Goal: Task Accomplishment & Management: Manage account settings

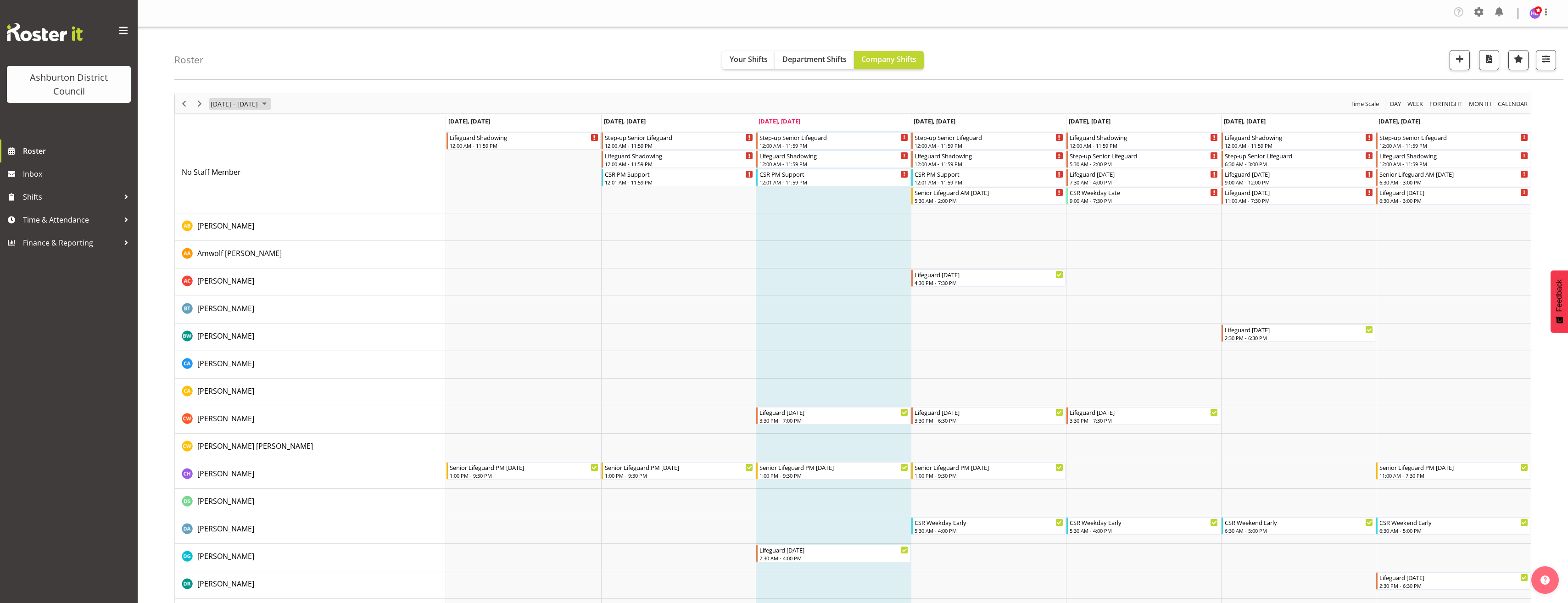
click at [259, 104] on span "September 08 - 14, 2025" at bounding box center [234, 104] width 49 height 11
click at [218, 204] on span "22" at bounding box center [220, 205] width 14 height 14
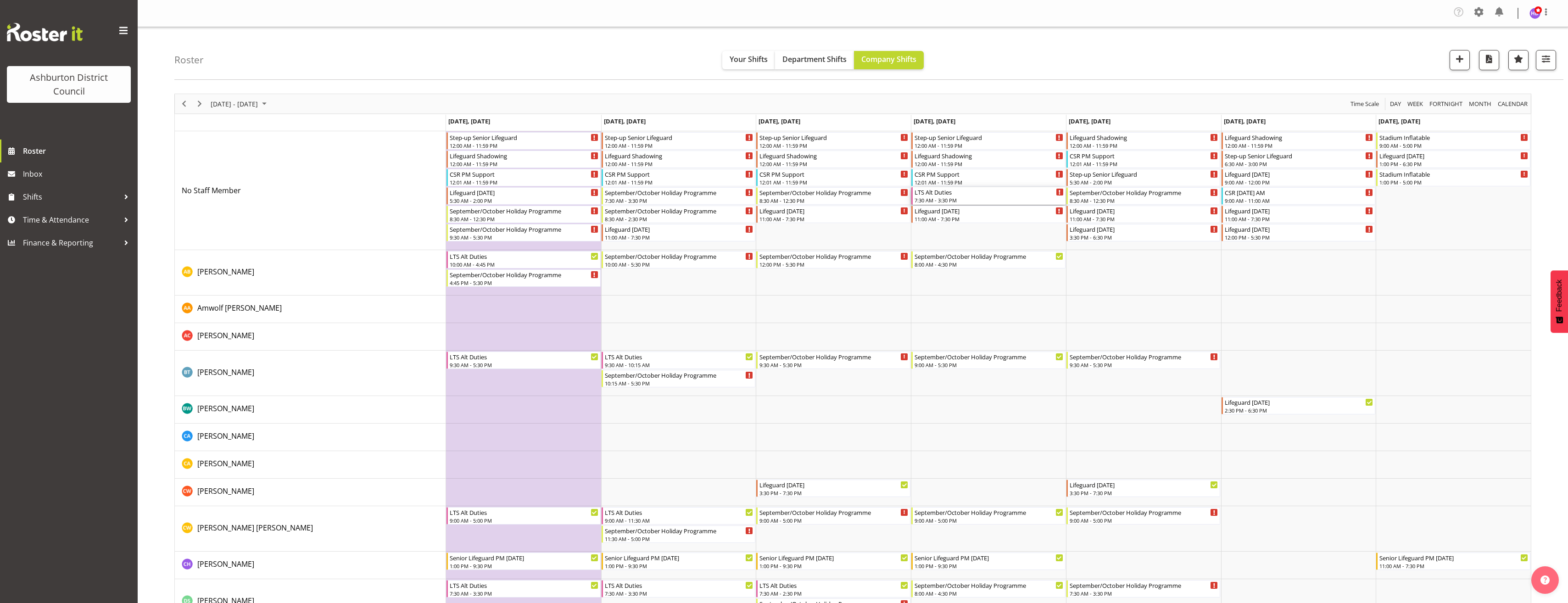
click at [965, 194] on div "LTS Alt Duties" at bounding box center [989, 192] width 149 height 9
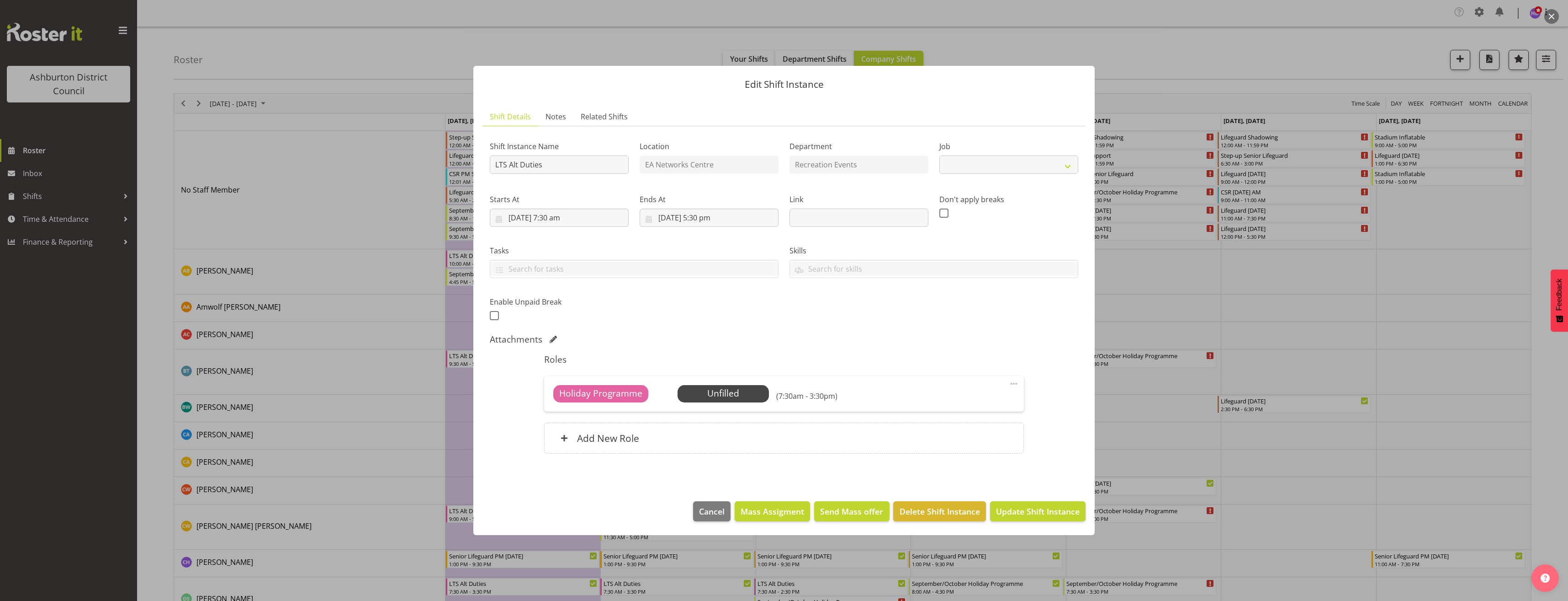
click at [1017, 383] on span at bounding box center [1014, 384] width 11 height 11
select select "10256"
click at [991, 405] on link "Edit" at bounding box center [975, 405] width 88 height 17
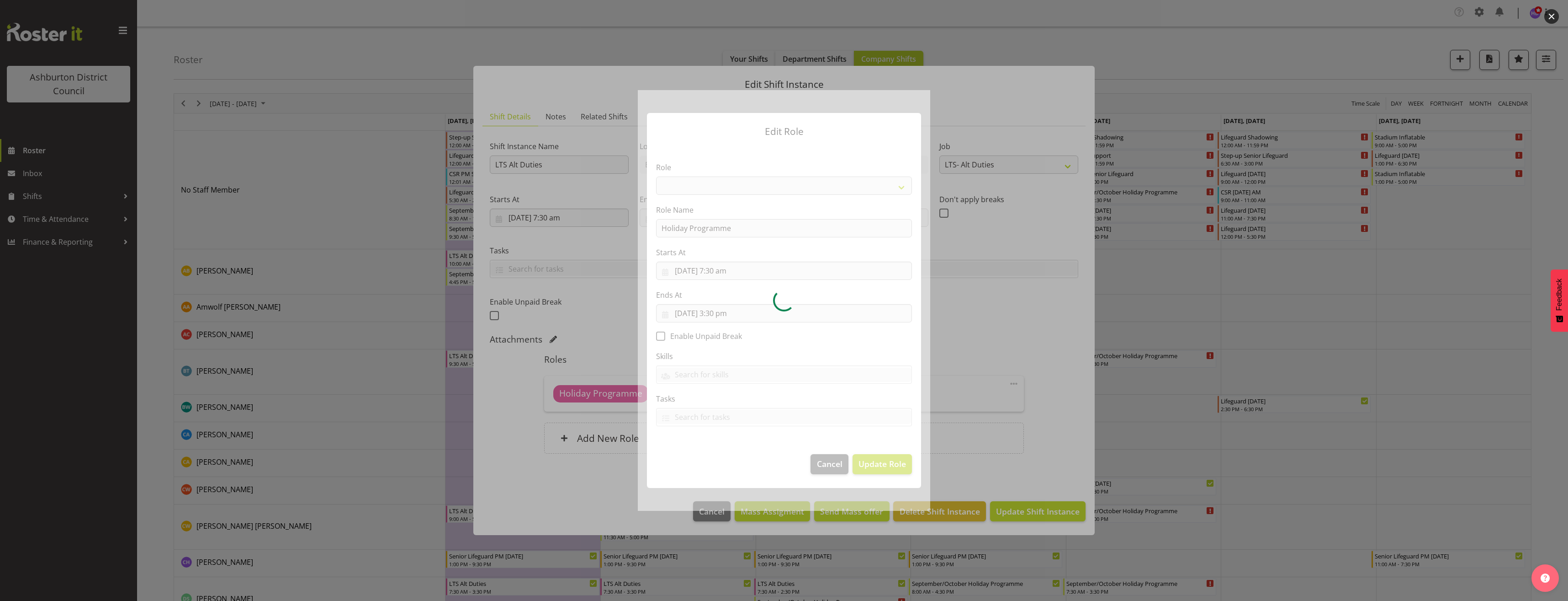
select select "1496"
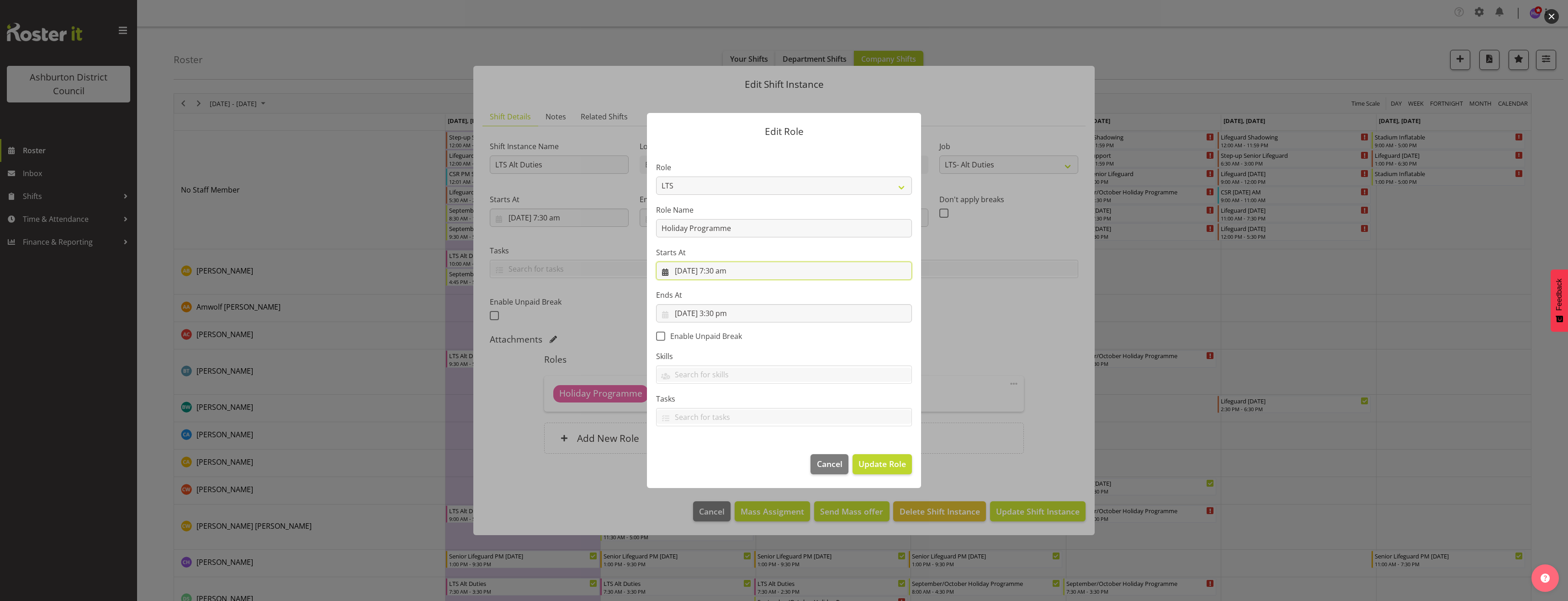
click at [723, 271] on input "25/09/2025, 7:30 am" at bounding box center [784, 271] width 256 height 19
click at [731, 468] on select "00 01 02 03 04 05 06 07 08 09 10 11 12 13 14 15 16 17 18 19 20 21 22 23" at bounding box center [729, 465] width 20 height 19
select select "8"
type input "25/09/2025, 8:30 am"
click at [755, 463] on select "00 01 02 03 04 05 06 07 08 09 10 11 12 13 14 15 16 17 18 19 20 21 22 23 24 25 2…" at bounding box center [752, 465] width 20 height 19
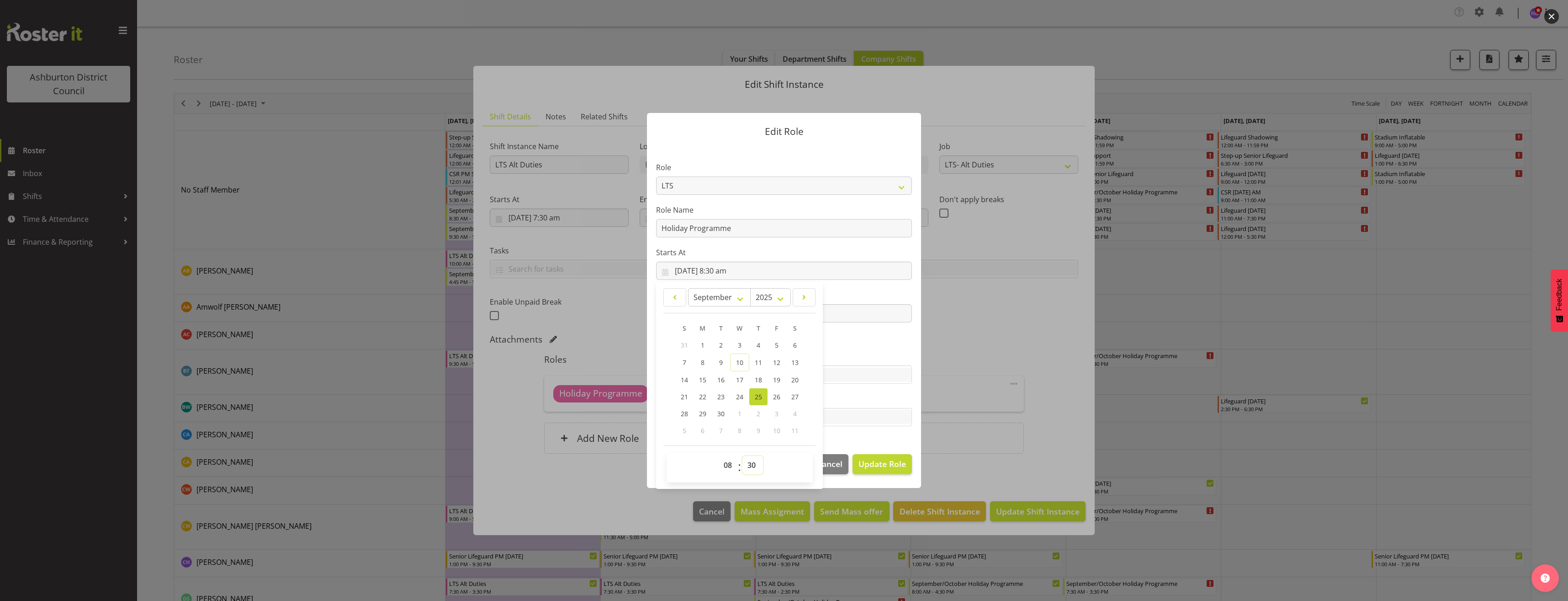
select select "0"
click at [742, 456] on select "00 01 02 03 04 05 06 07 08 09 10 11 12 13 14 15 16 17 18 19 20 21 22 23 24 25 2…" at bounding box center [752, 465] width 20 height 19
type input "25/09/2025, 8:00 am"
click at [835, 346] on section "Role AAGM Deputy Director AAGM Director Archivist Childrens Librarian Collectio…" at bounding box center [784, 294] width 274 height 299
click at [725, 305] on input "25/09/2025, 3:30 pm" at bounding box center [784, 313] width 256 height 19
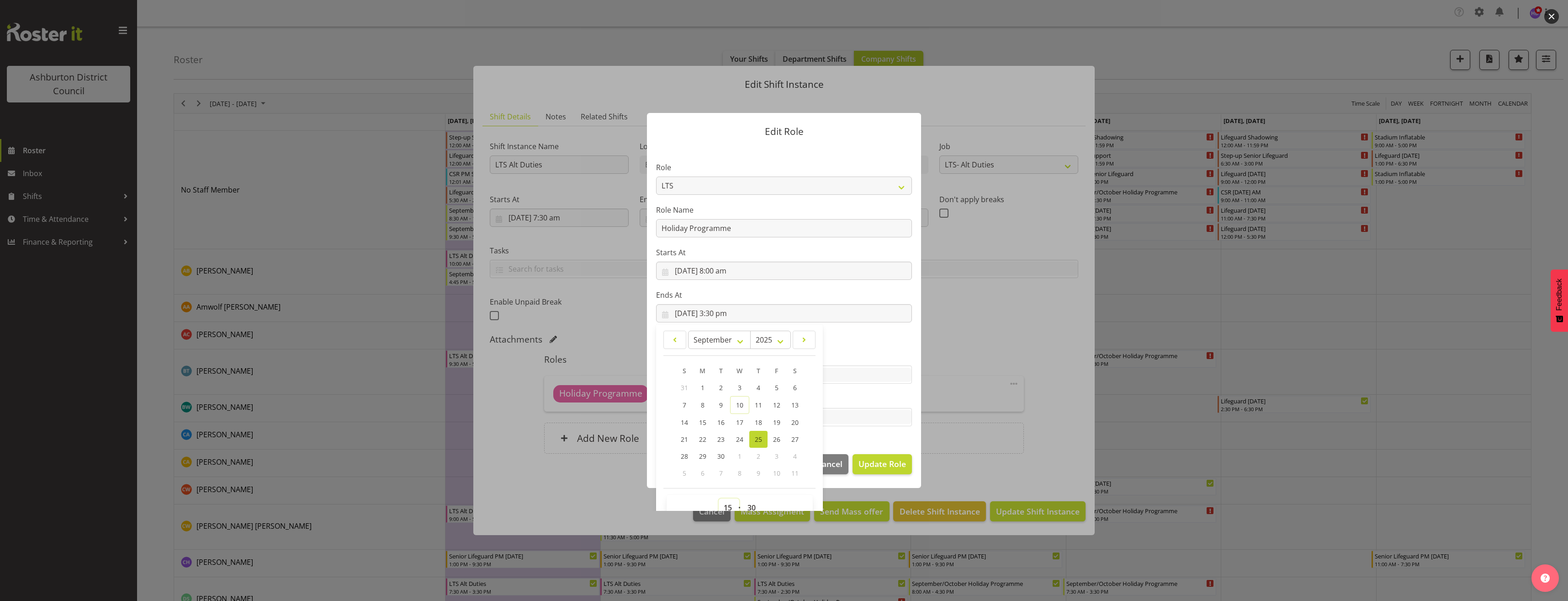
click at [723, 506] on select "00 01 02 03 04 05 06 07 08 09 10 11 12 13 14 15 16 17 18 19 20 21 22 23" at bounding box center [729, 508] width 20 height 19
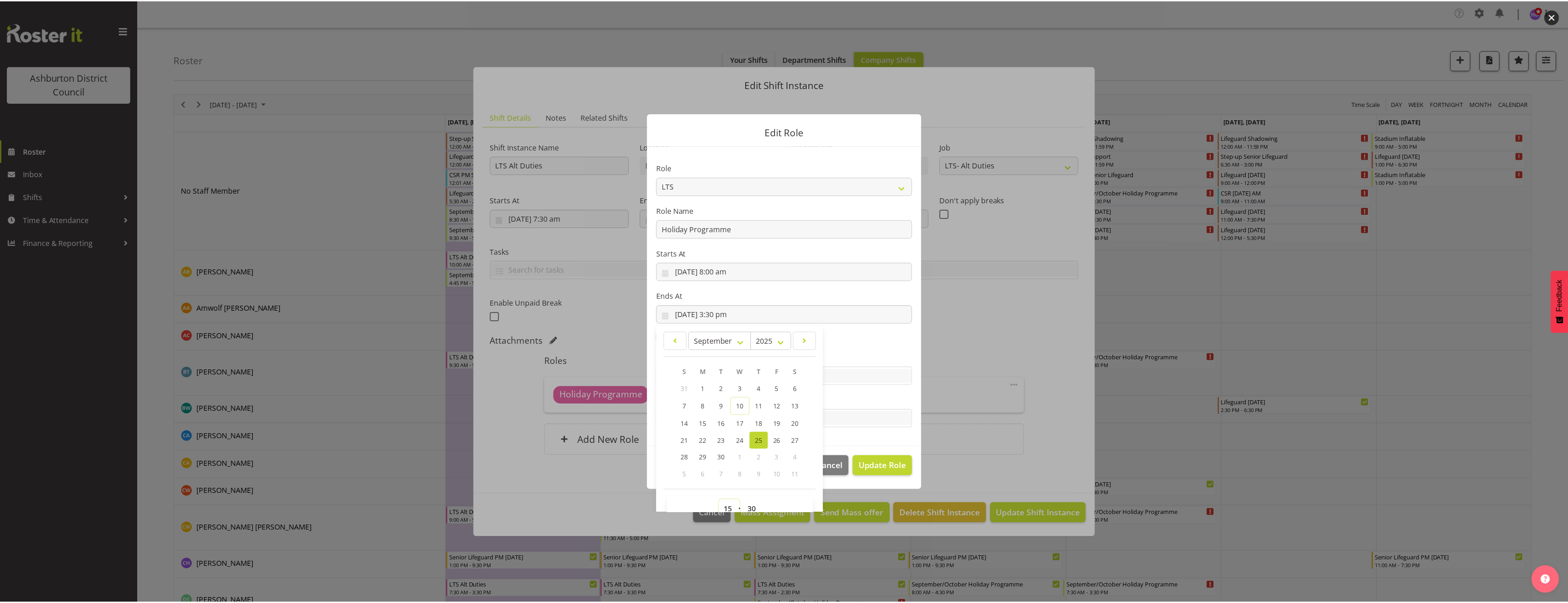
scroll to position [6, 0]
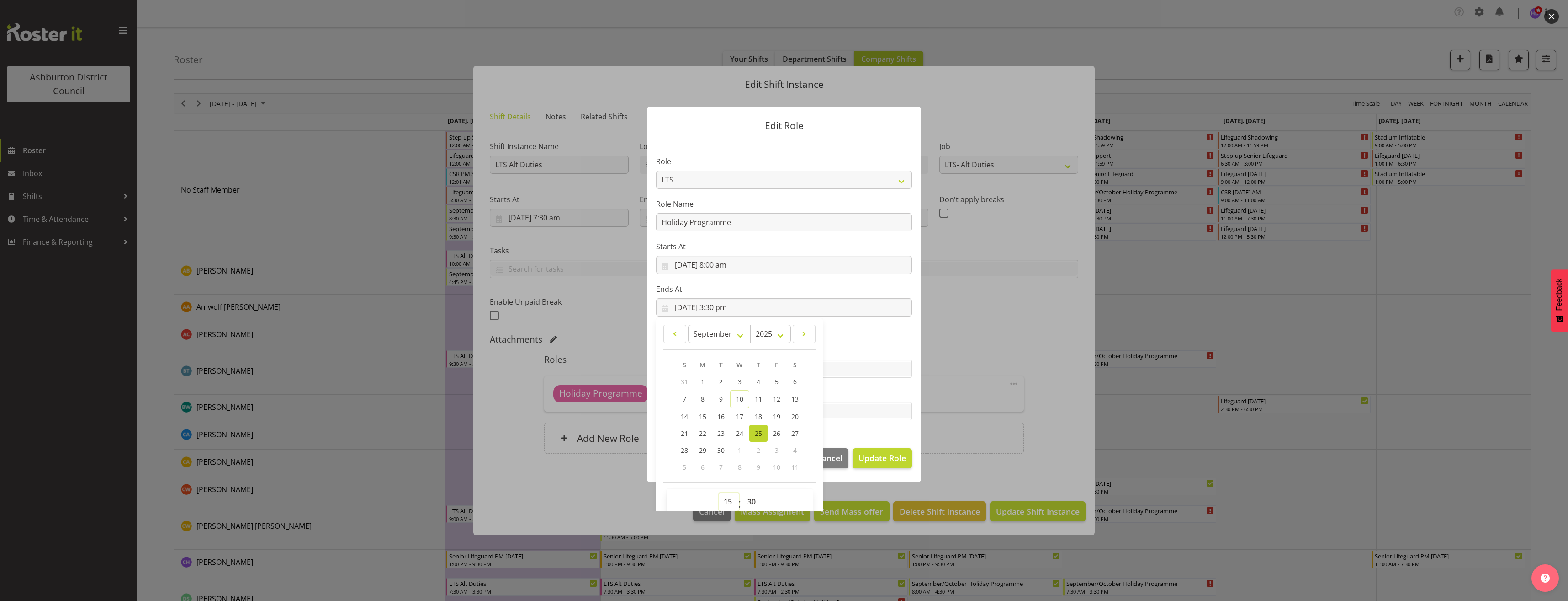
select select "11"
click at [719, 492] on select "00 01 02 03 04 05 06 07 08 09 10 11 12 13 14 15 16 17 18 19 20 21 22 23" at bounding box center [729, 501] width 20 height 19
type input "25/09/2025, 11:30 am"
click at [745, 500] on select "00 01 02 03 04 05 06 07 08 09 10 11 12 13 14 15 16 17 18 19 20 21 22 23 24 25 2…" at bounding box center [752, 501] width 20 height 19
select select "0"
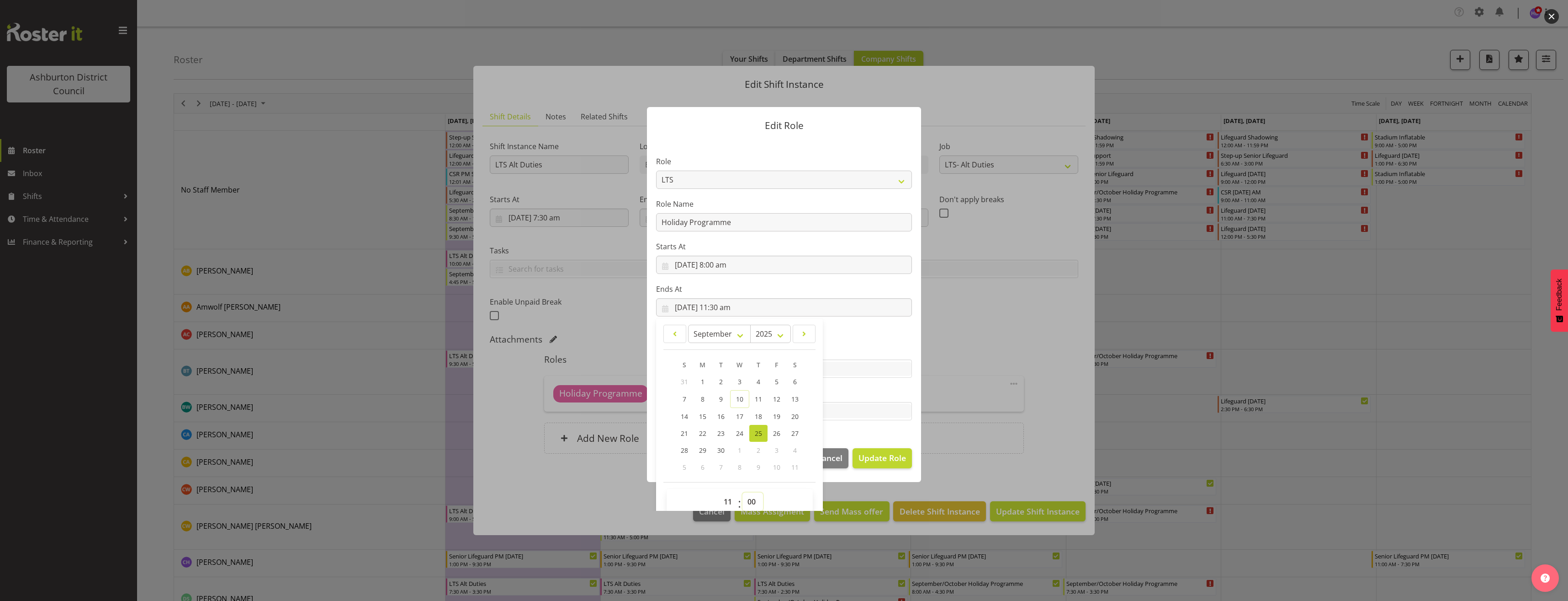
click at [742, 492] on select "00 01 02 03 04 05 06 07 08 09 10 11 12 13 14 15 16 17 18 19 20 21 22 23 24 25 2…" at bounding box center [752, 501] width 20 height 19
type input "25/09/2025, 11:00 am"
click at [885, 455] on span "Update Role" at bounding box center [882, 458] width 47 height 12
select select
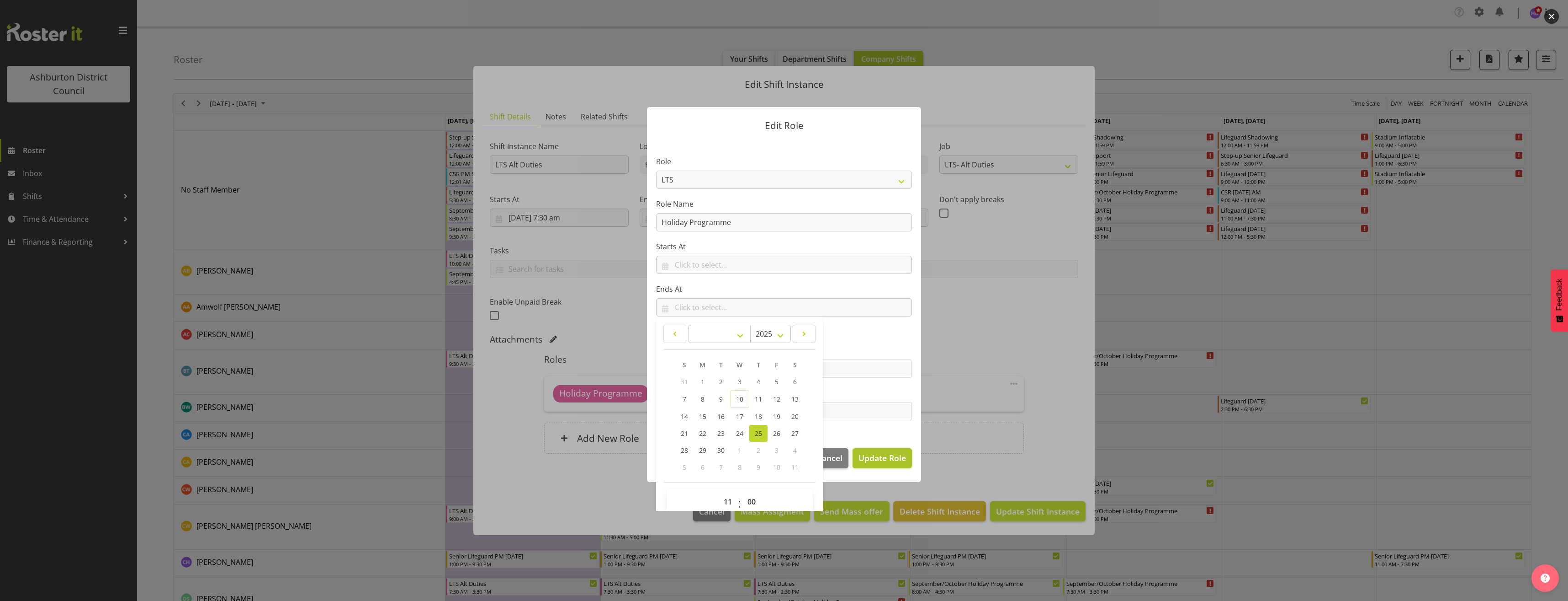
select select
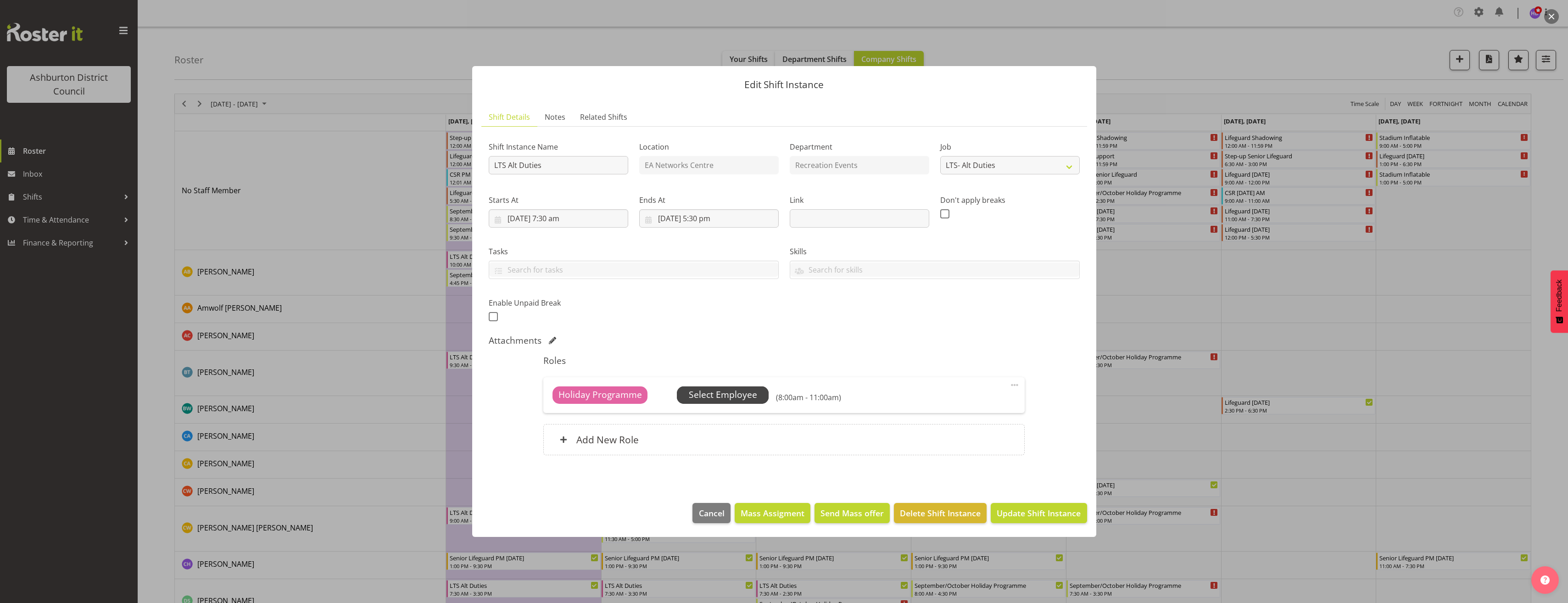
click at [719, 395] on span "Select Employee" at bounding box center [722, 395] width 68 height 13
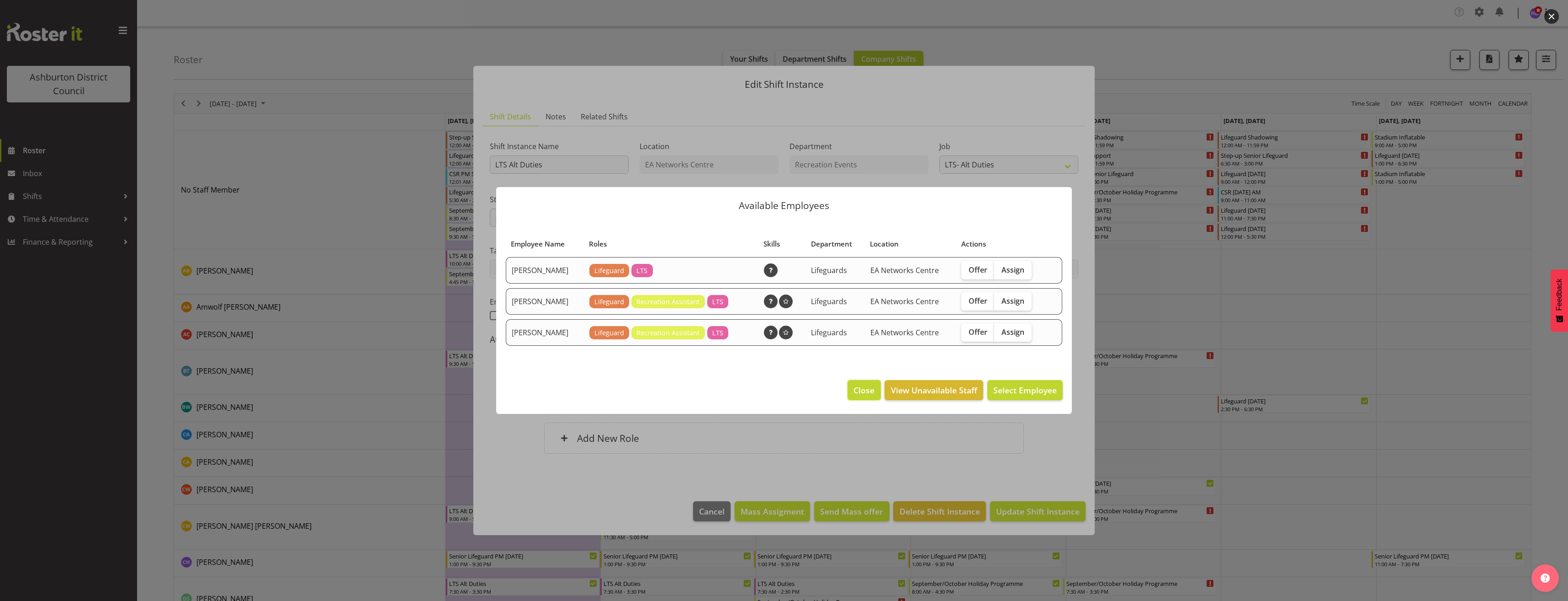
drag, startPoint x: 853, startPoint y: 389, endPoint x: 1014, endPoint y: 485, distance: 187.4
click at [854, 391] on button "Close" at bounding box center [863, 390] width 33 height 20
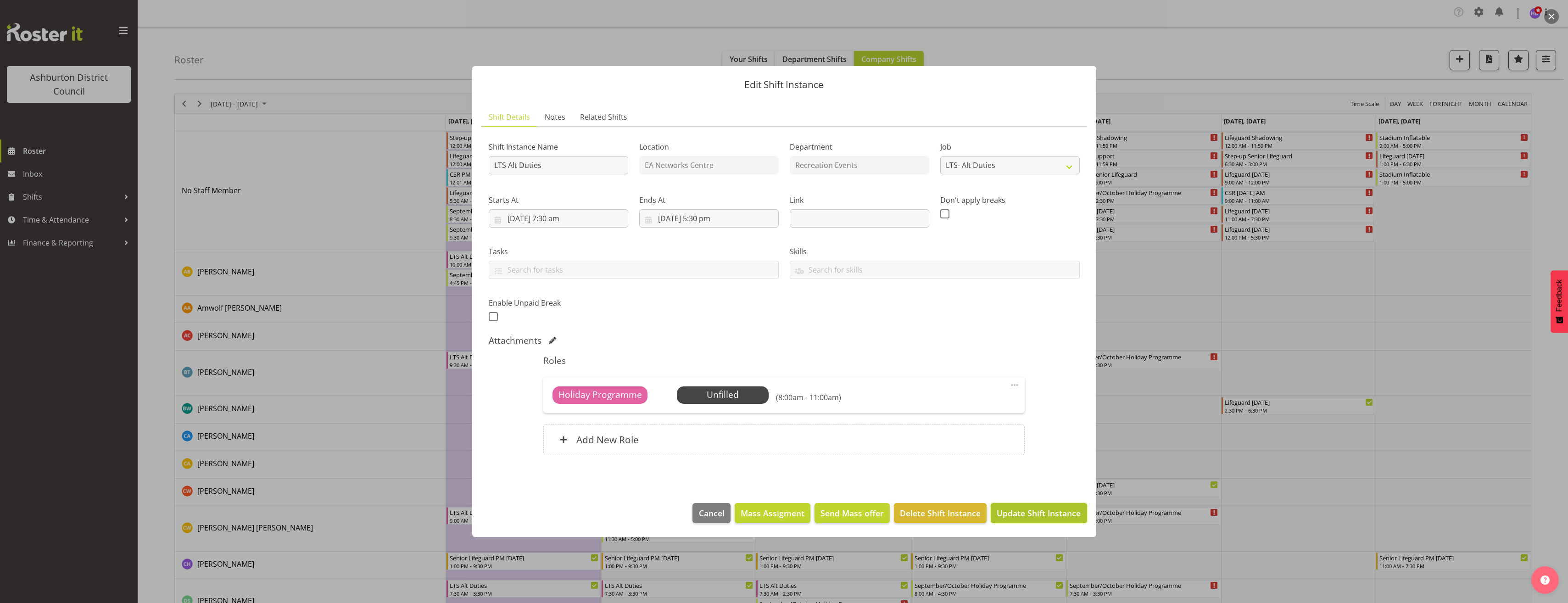
click at [1051, 516] on span "Update Shift Instance" at bounding box center [1039, 512] width 84 height 12
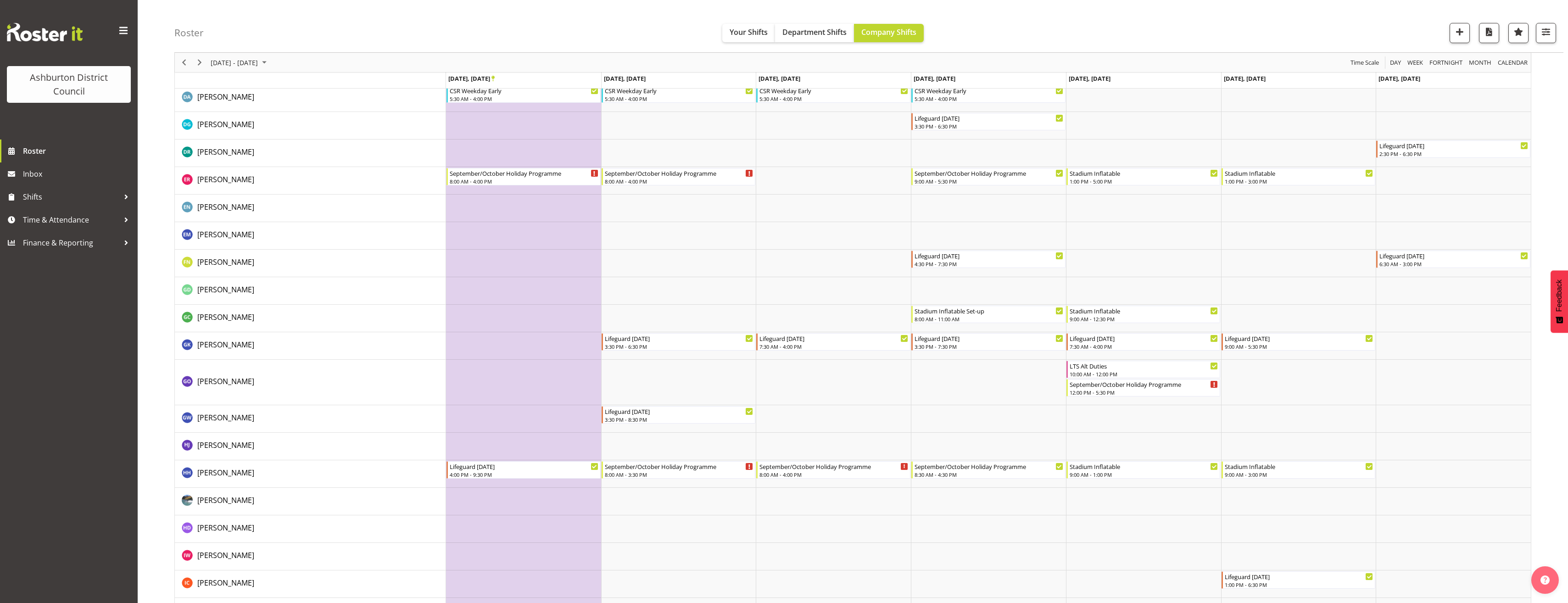
scroll to position [632, 0]
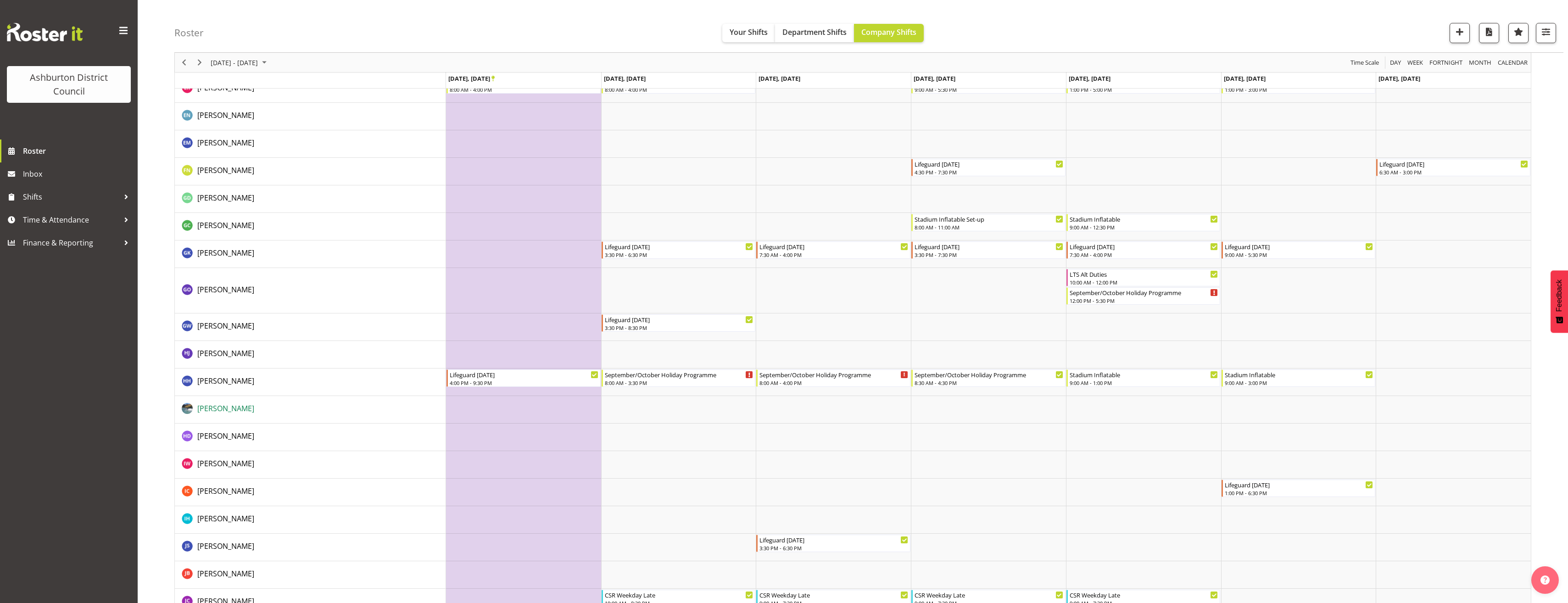
click at [229, 407] on span "[PERSON_NAME]" at bounding box center [225, 408] width 57 height 10
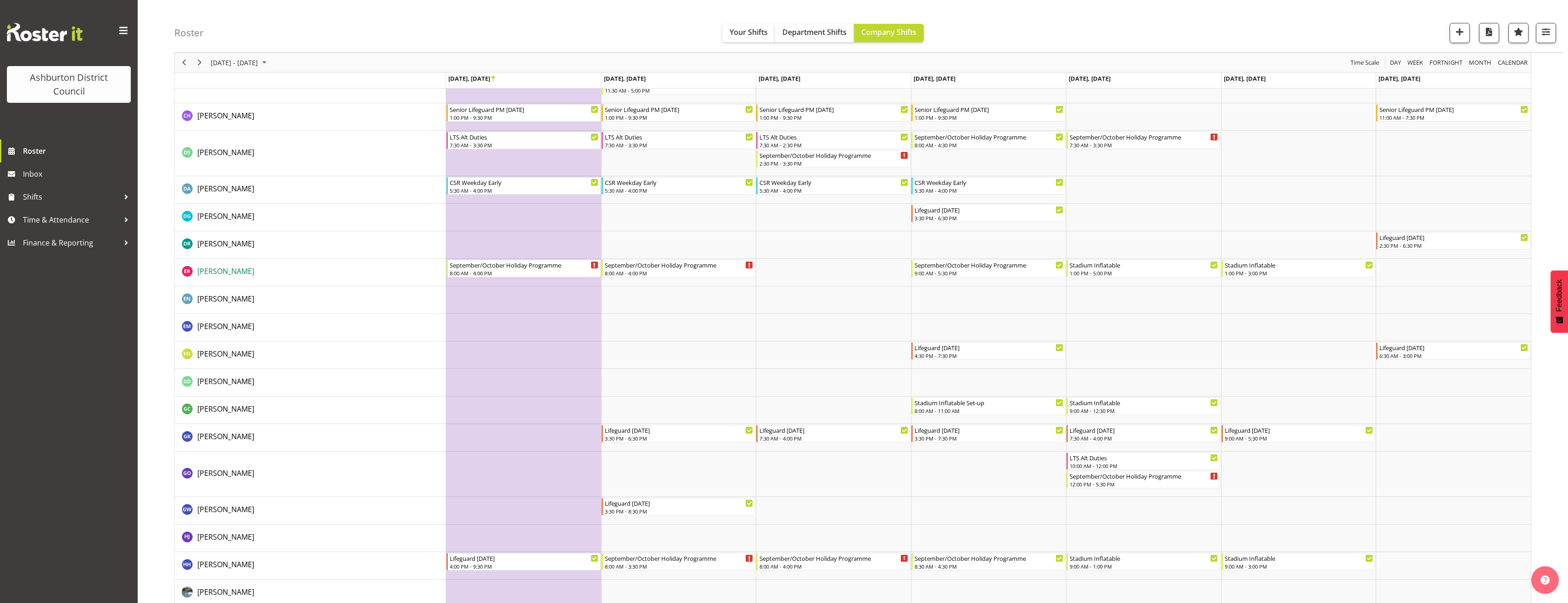
scroll to position [356, 0]
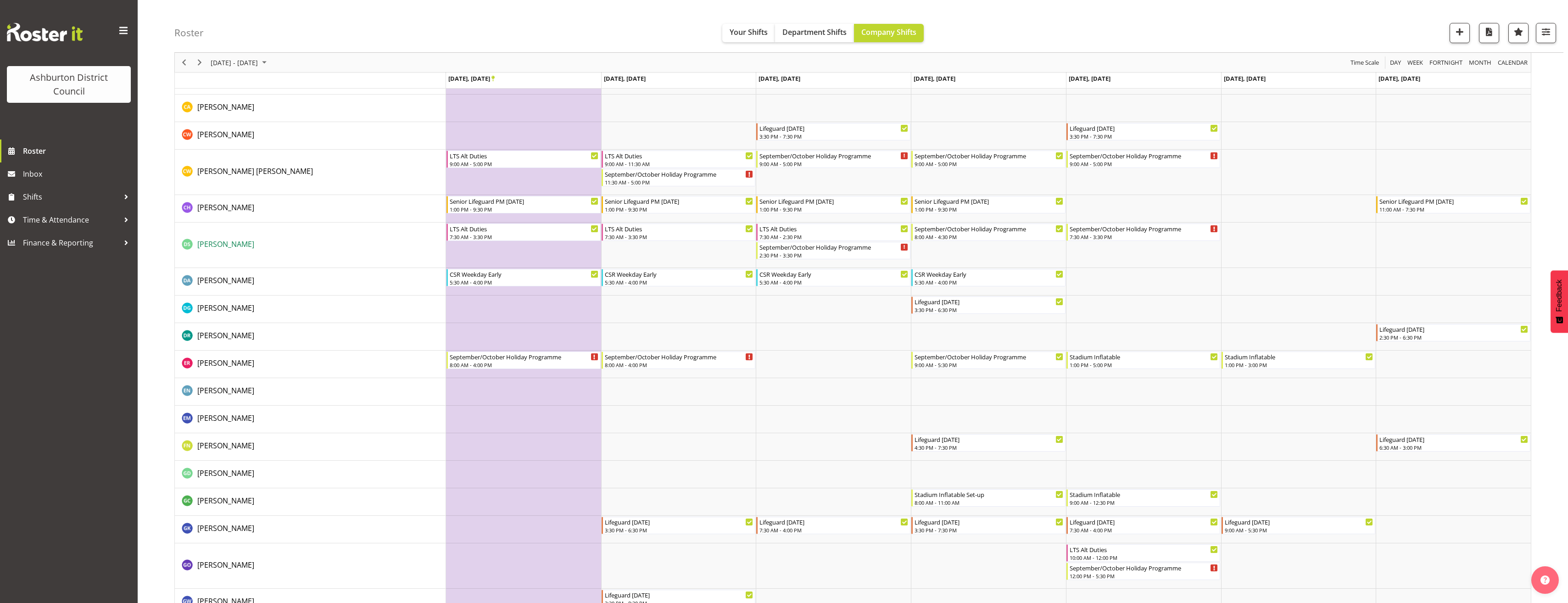
click at [222, 239] on span "[PERSON_NAME]" at bounding box center [225, 244] width 57 height 10
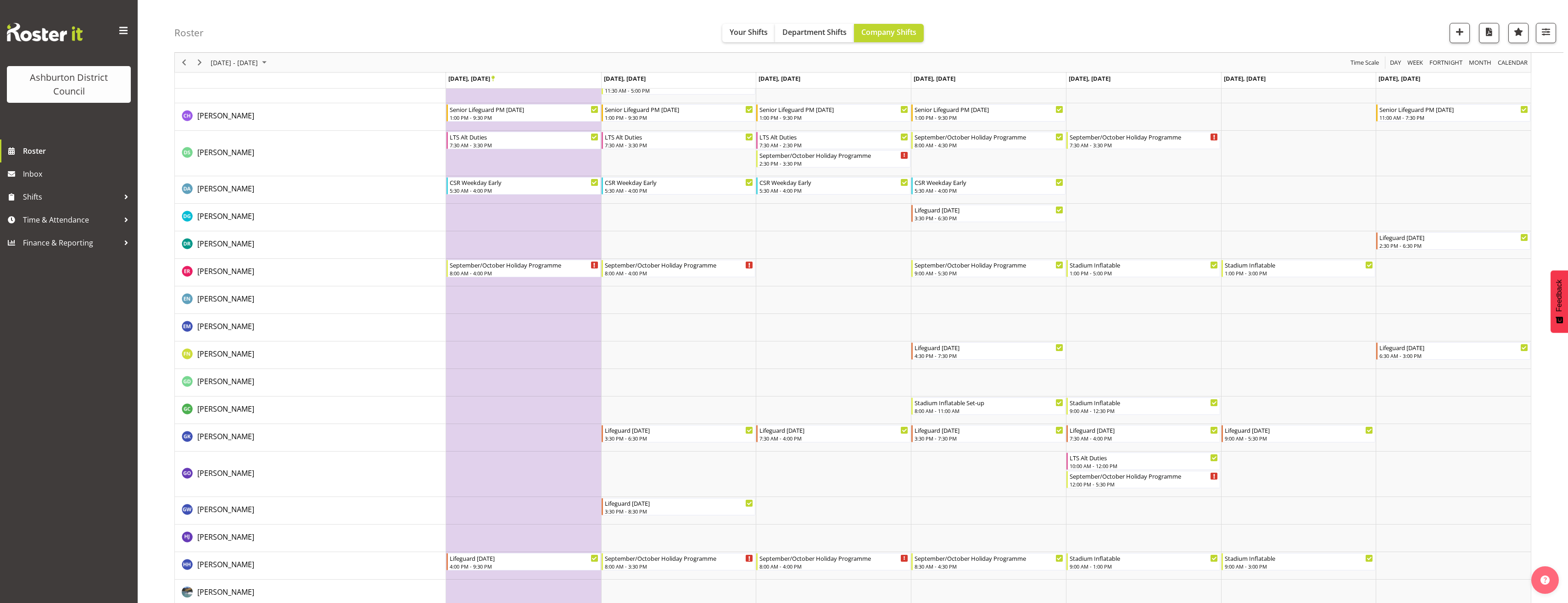
scroll to position [539, 0]
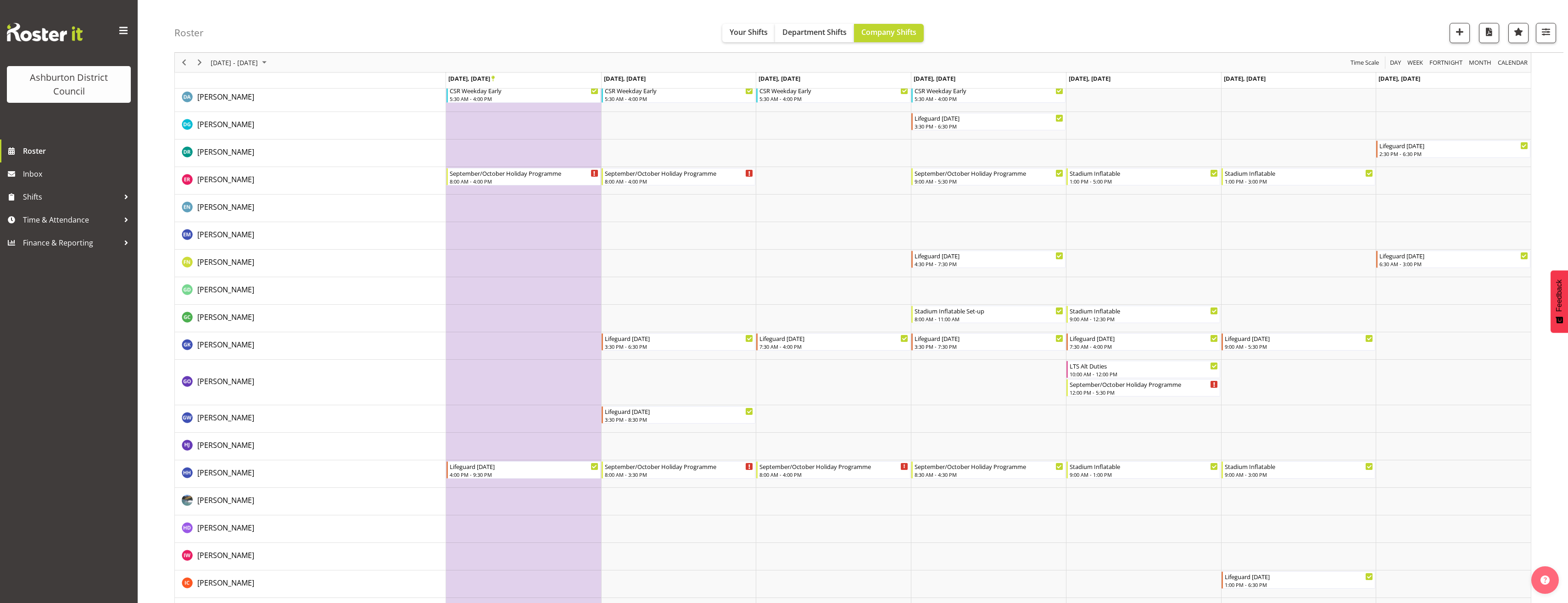
click at [147, 308] on div "Roster Your Shifts Department Shifts Company Shifts 1 Locations Clear Art Galle…" at bounding box center [852, 596] width 1430 height 2218
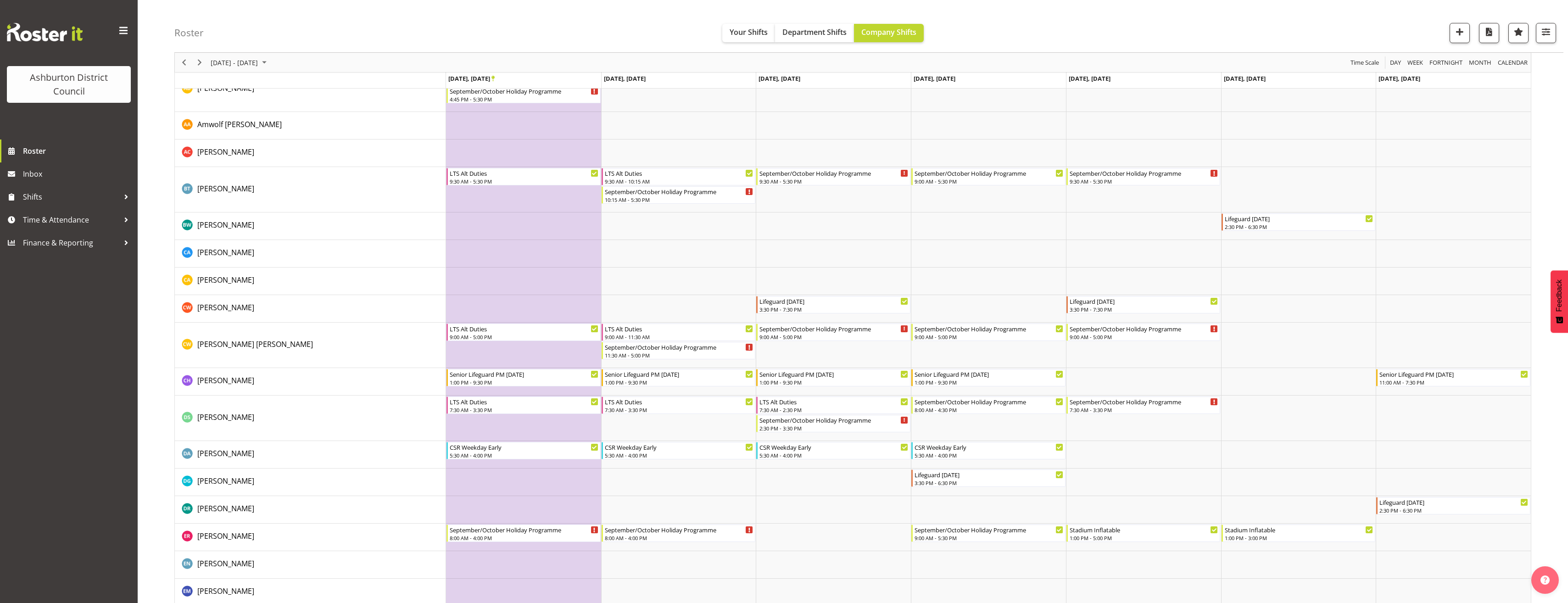
scroll to position [0, 0]
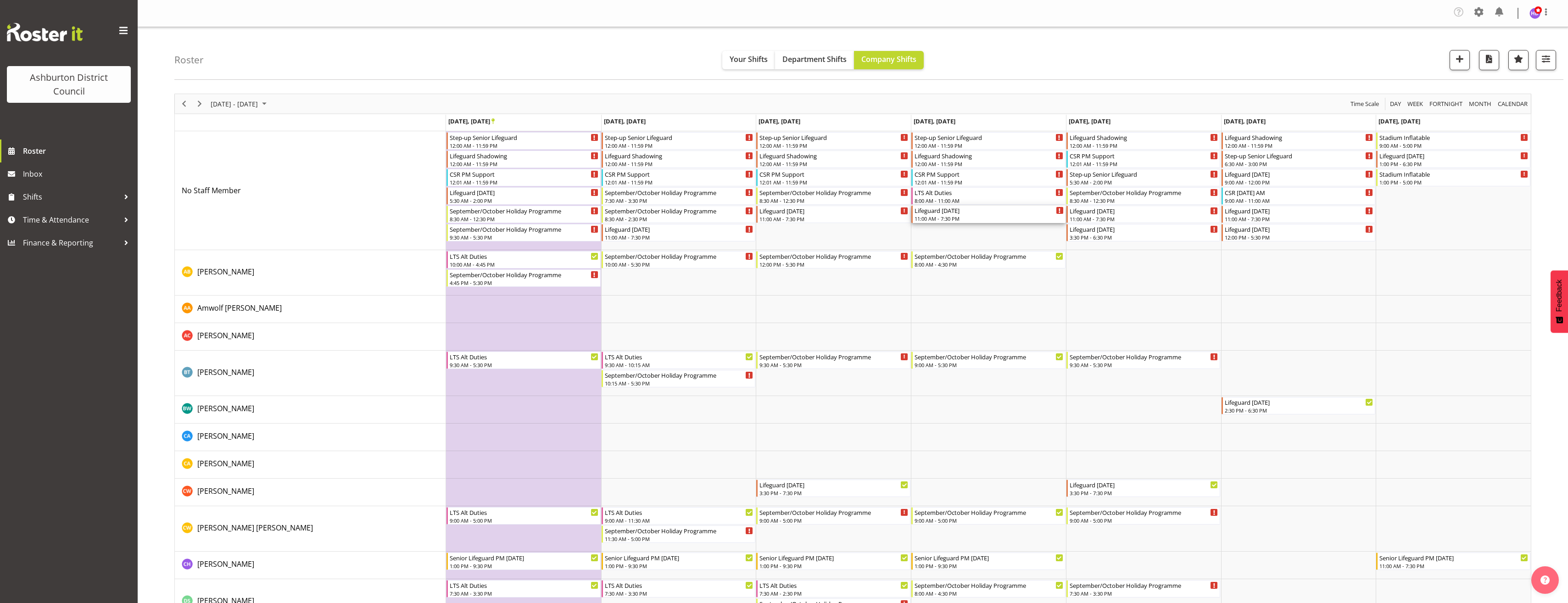
click at [1008, 206] on div "Lifeguard Thursday 11:00 AM - 7:30 PM" at bounding box center [988, 214] width 154 height 18
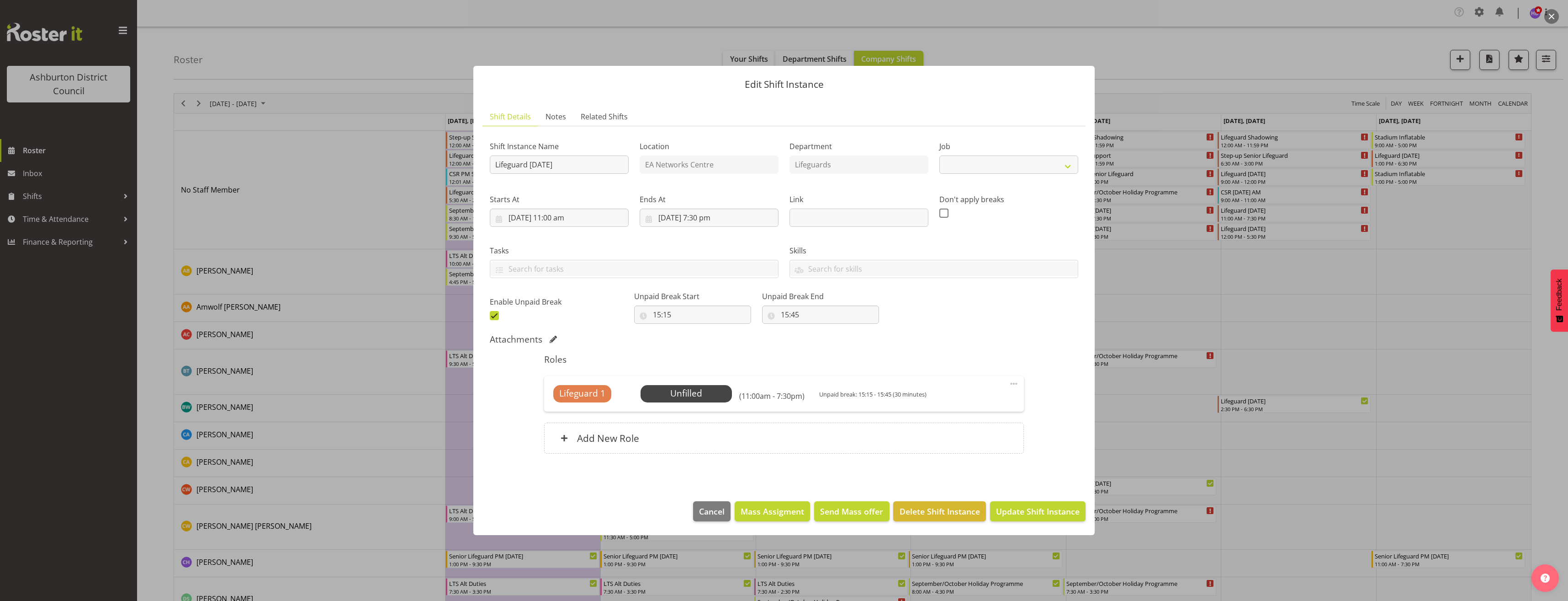
select select
click at [1305, 137] on div at bounding box center [784, 300] width 1568 height 601
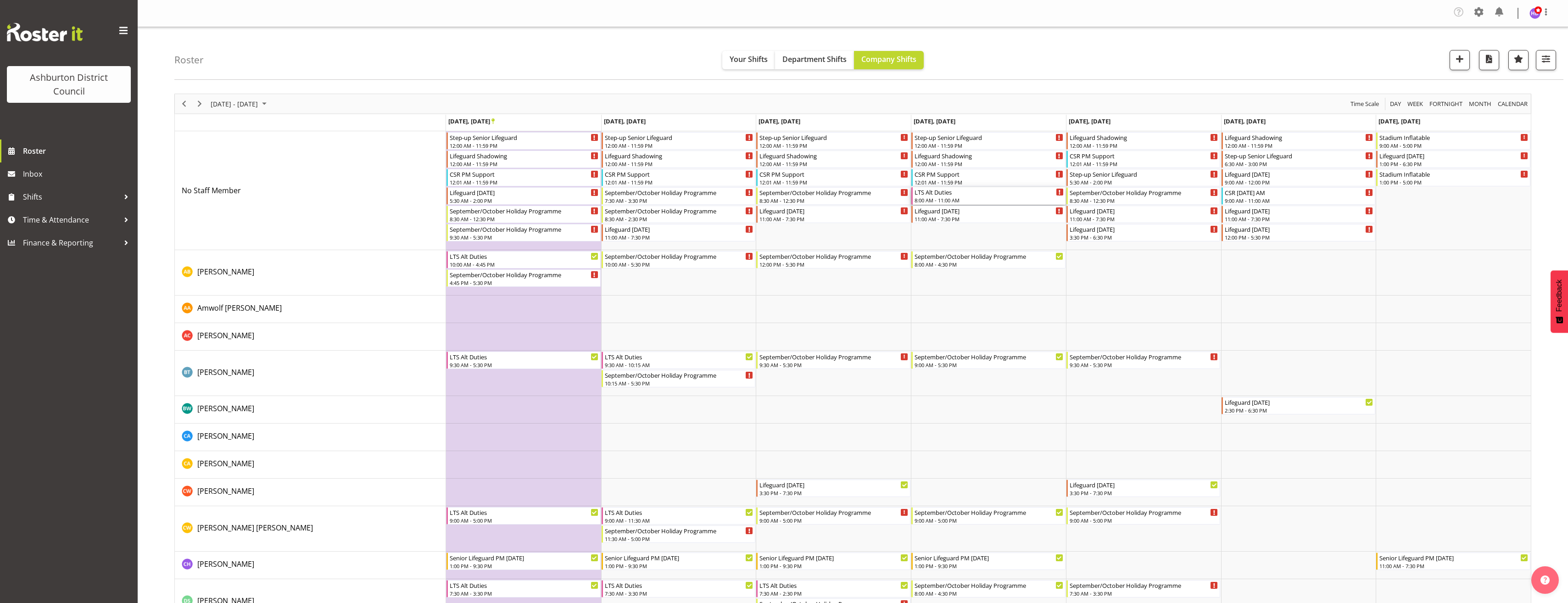
click at [996, 199] on div "8:00 AM - 11:00 AM" at bounding box center [989, 200] width 149 height 7
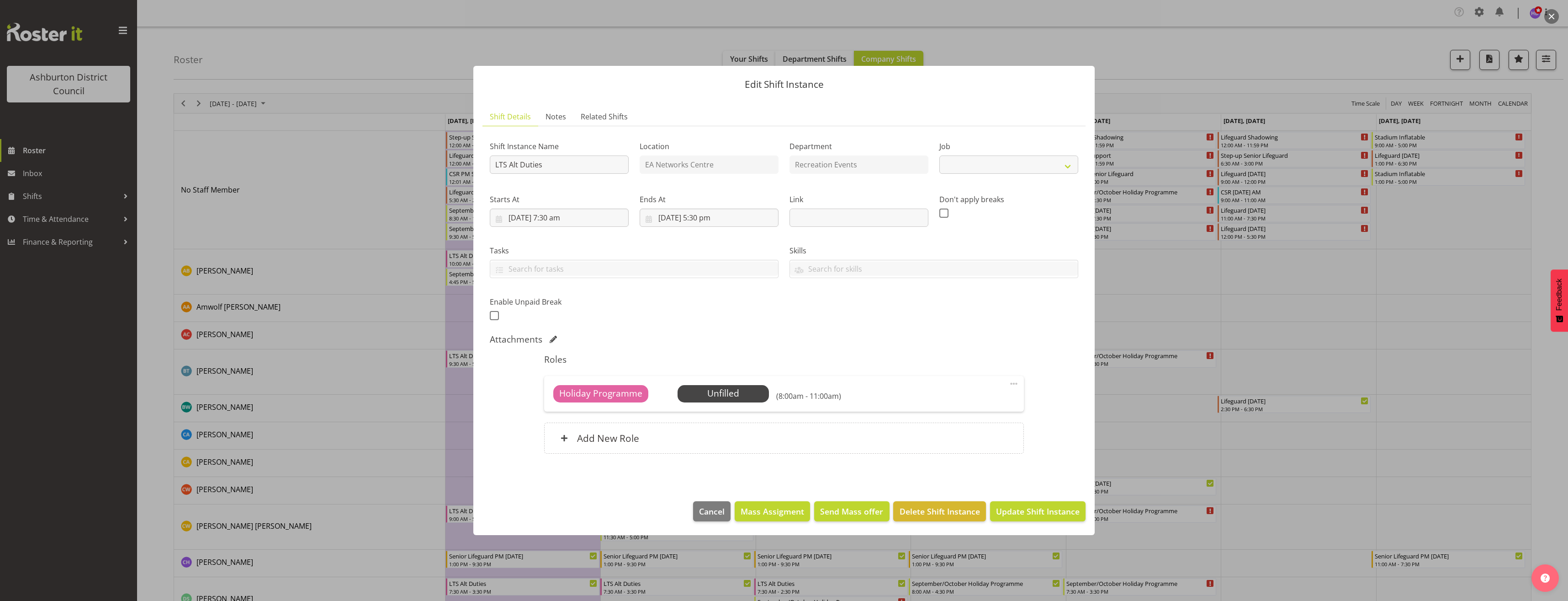
select select "10256"
click at [735, 397] on span "Select Employee" at bounding box center [723, 393] width 68 height 13
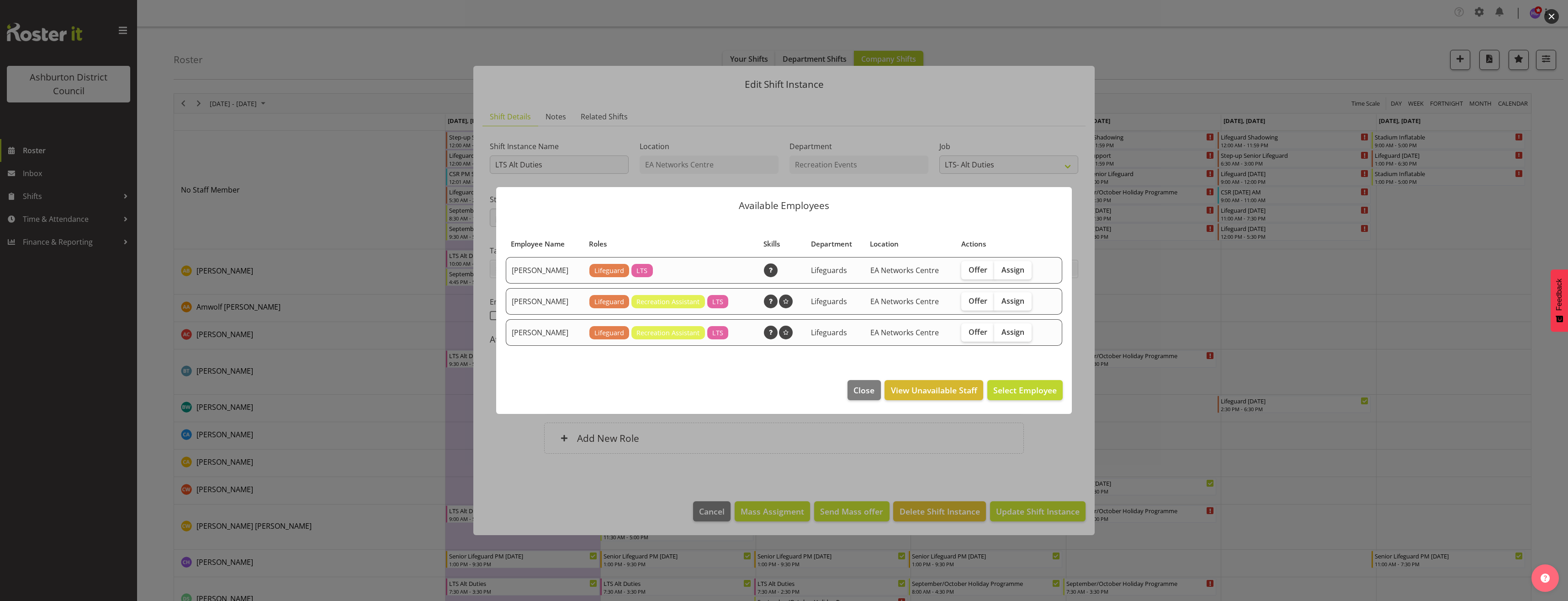
click at [1382, 329] on div at bounding box center [784, 300] width 1568 height 601
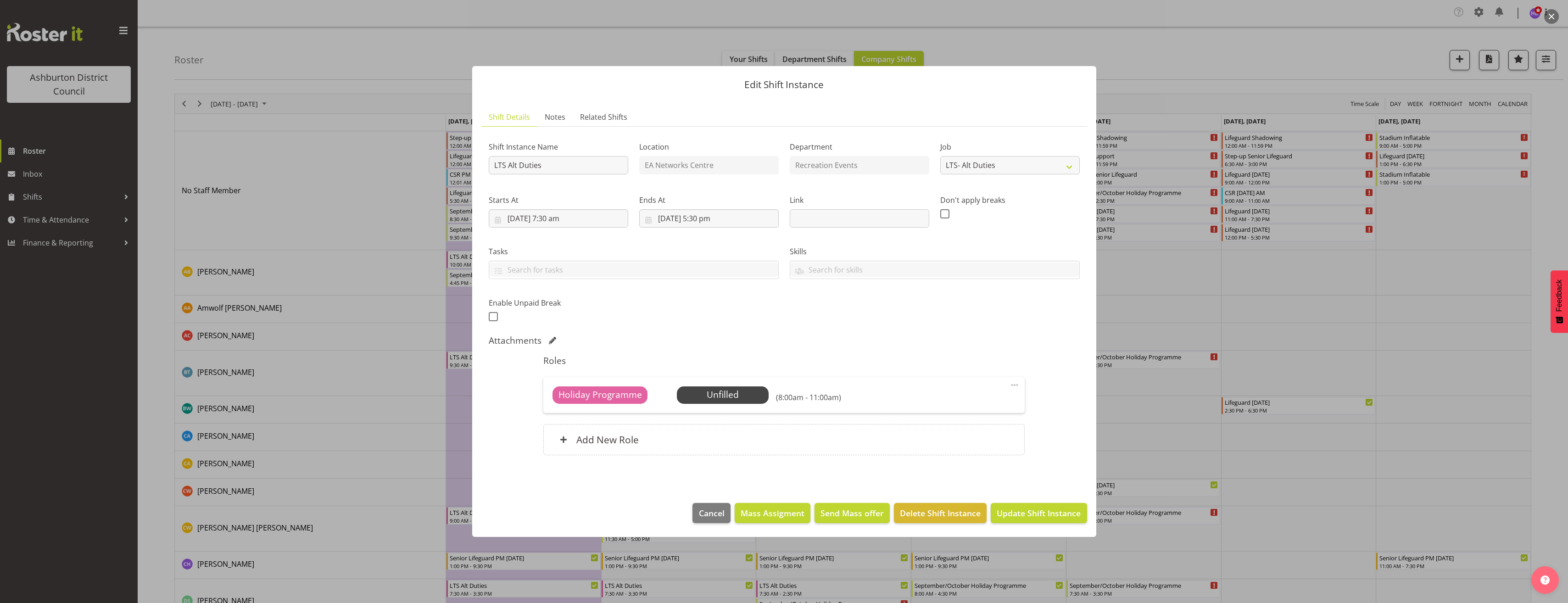
click at [394, 376] on div at bounding box center [784, 301] width 1568 height 603
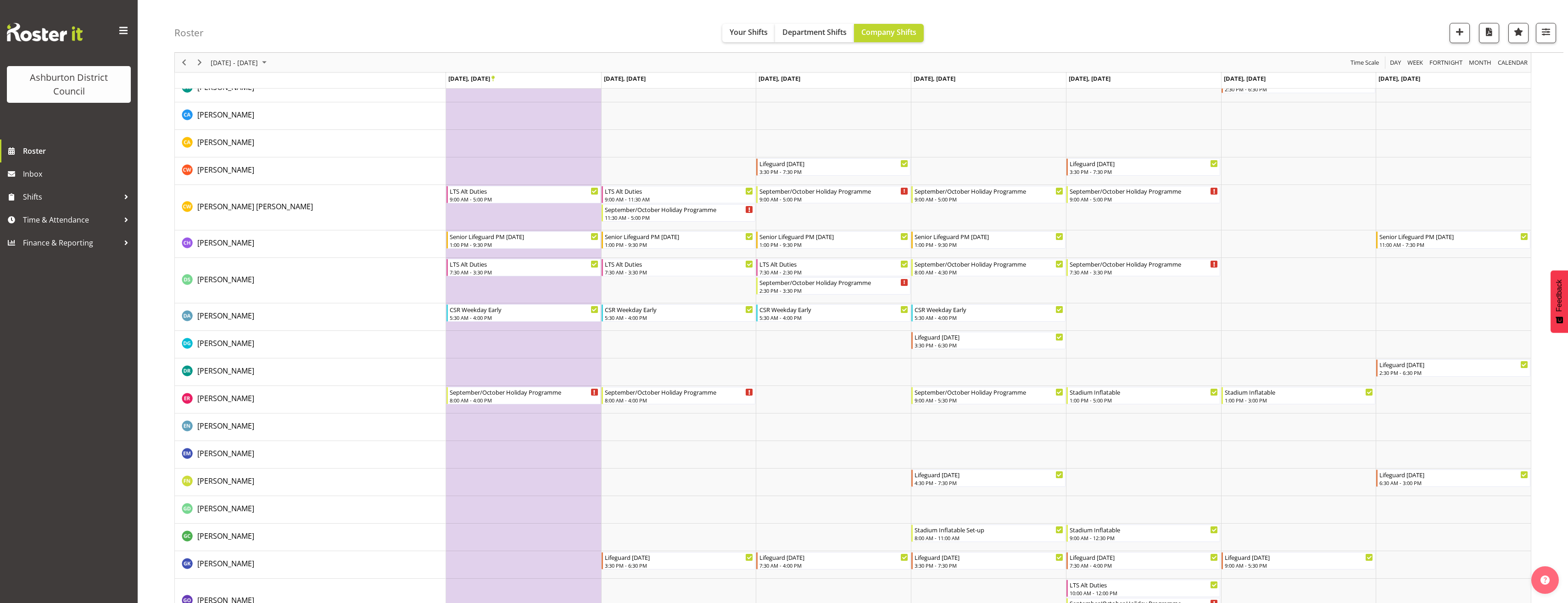
scroll to position [596, 0]
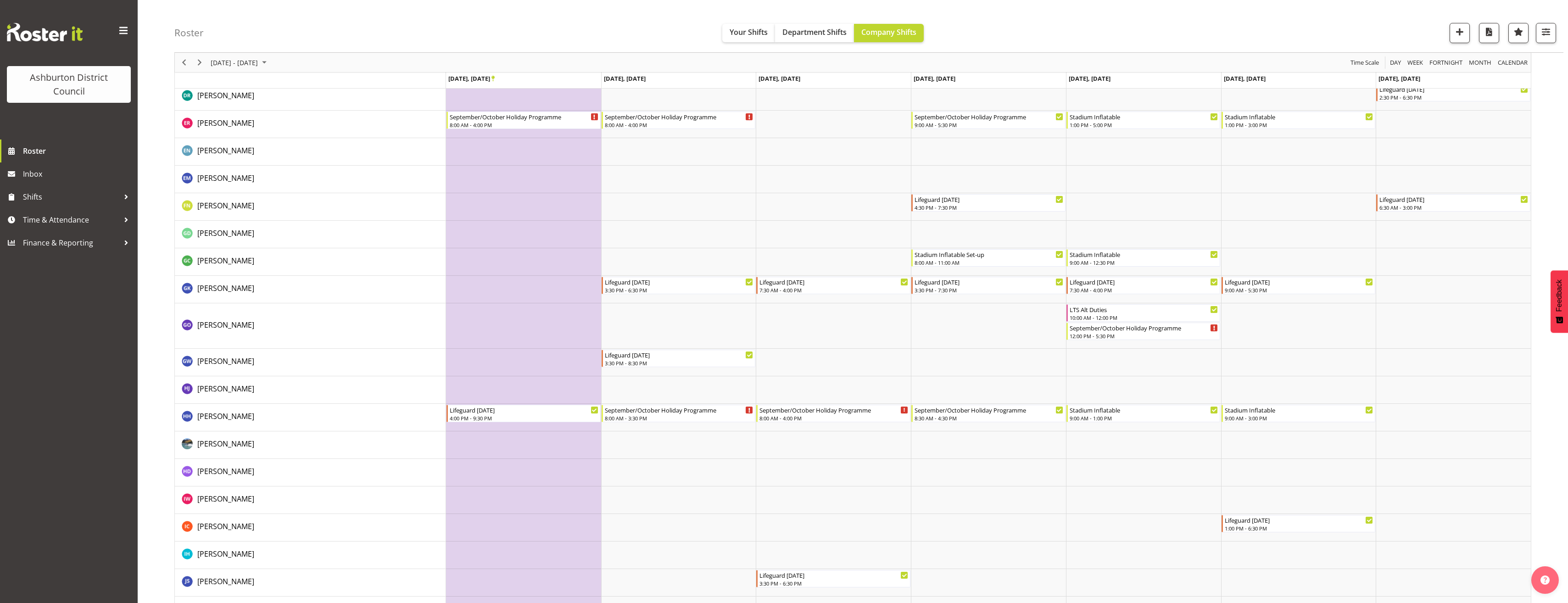
click at [161, 275] on div "Roster Your Shifts Department Shifts Company Shifts 1 Locations Clear Art Galle…" at bounding box center [852, 539] width 1430 height 2218
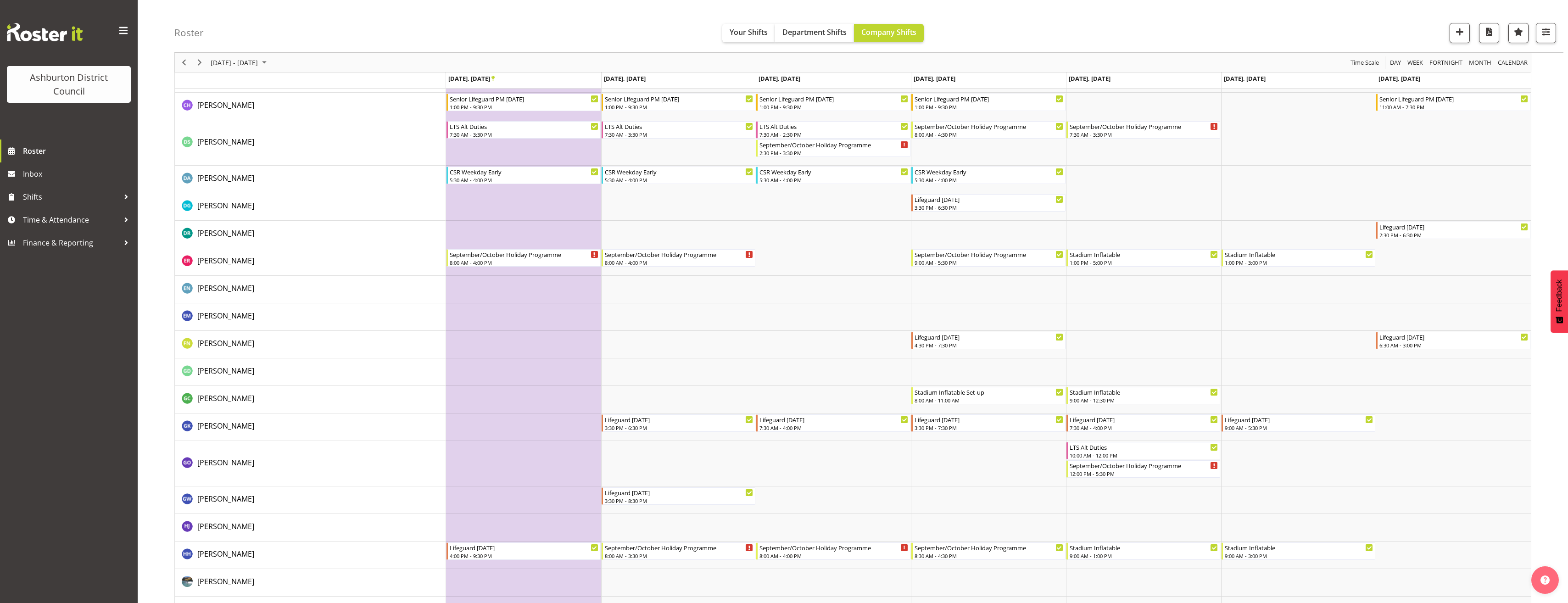
scroll to position [413, 0]
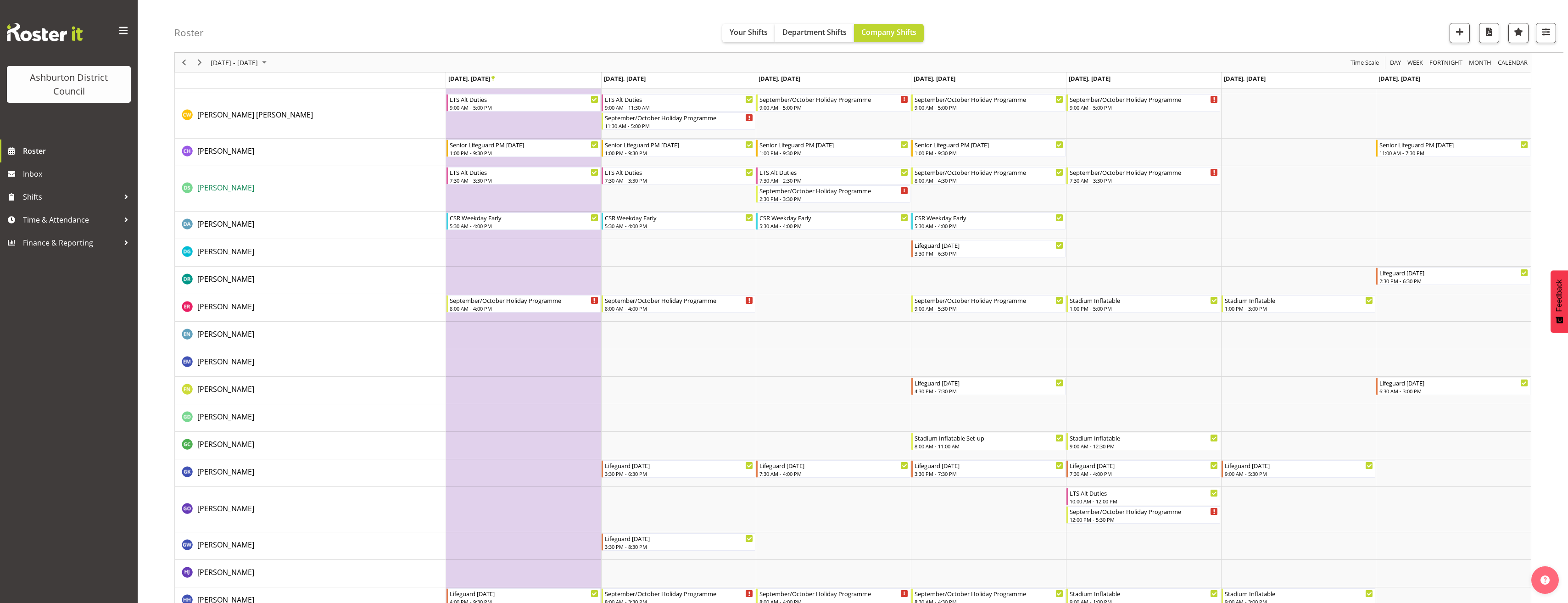
click at [239, 190] on span "[PERSON_NAME]" at bounding box center [225, 187] width 57 height 10
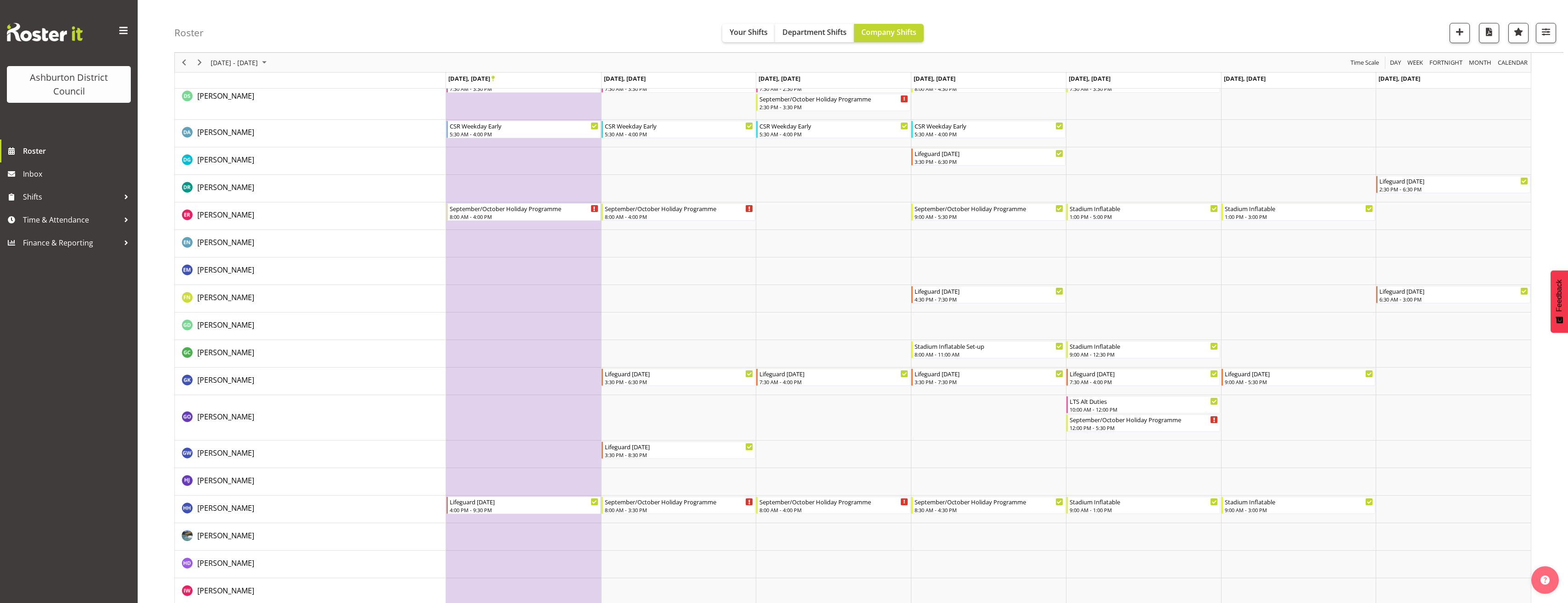
scroll to position [551, 0]
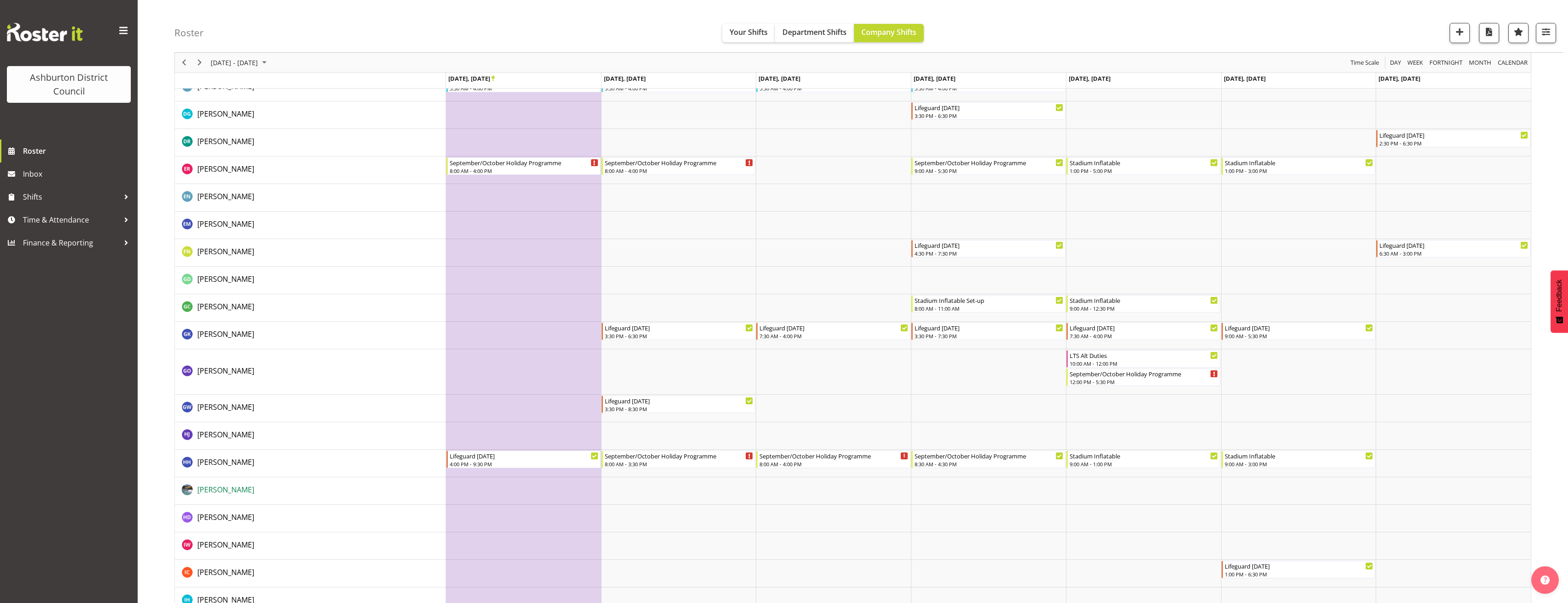
click at [227, 486] on span "[PERSON_NAME]" at bounding box center [225, 489] width 57 height 10
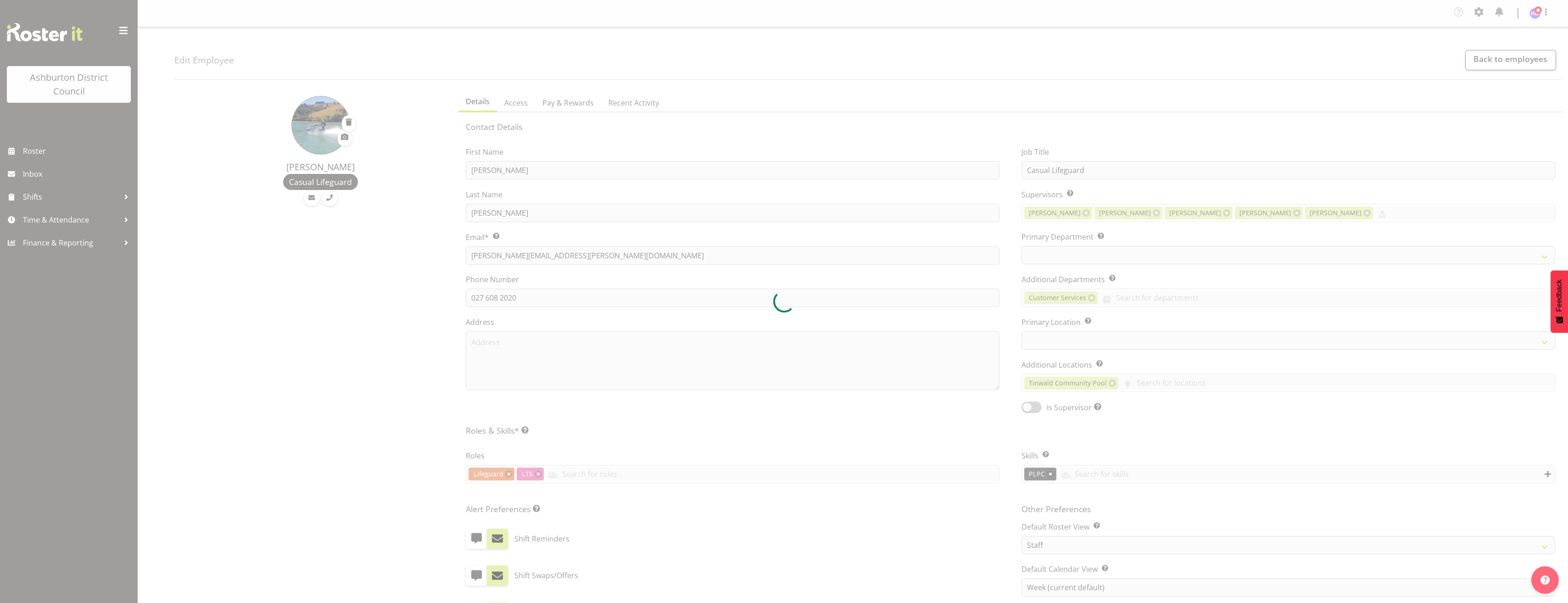
select select "TimelineWeek"
select select
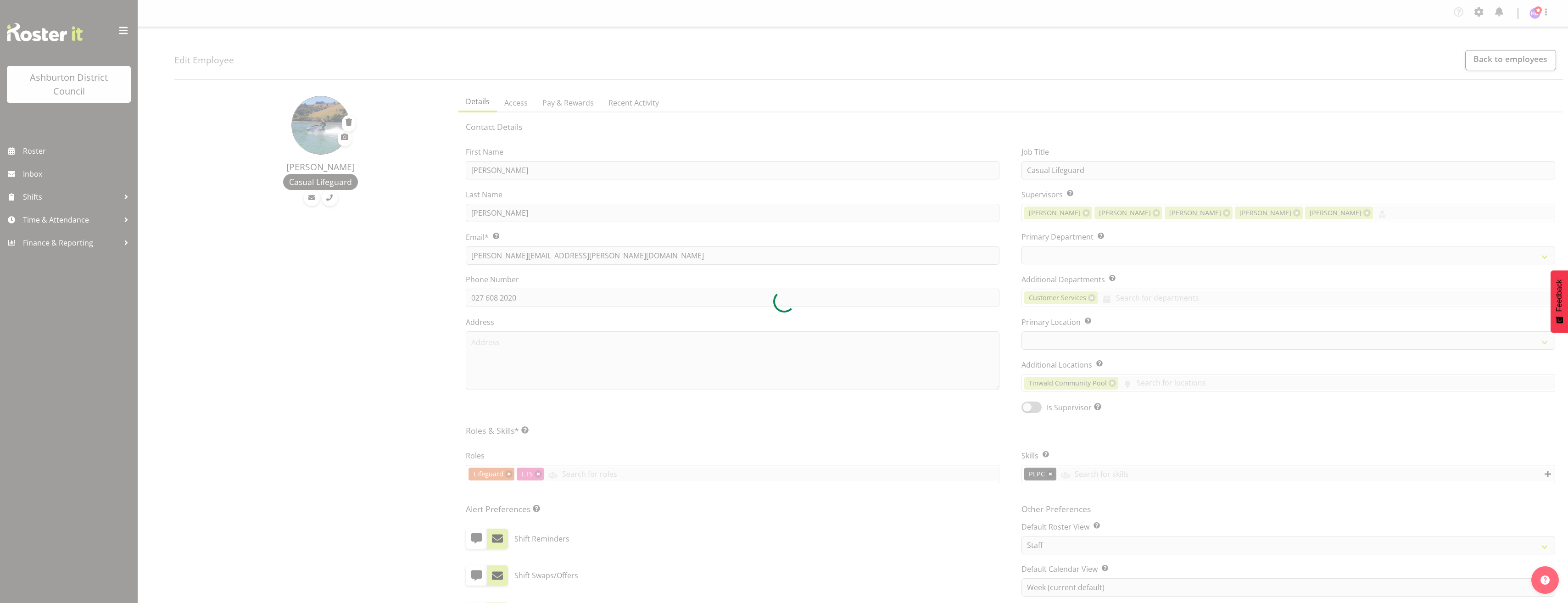
select select "65"
select select "64"
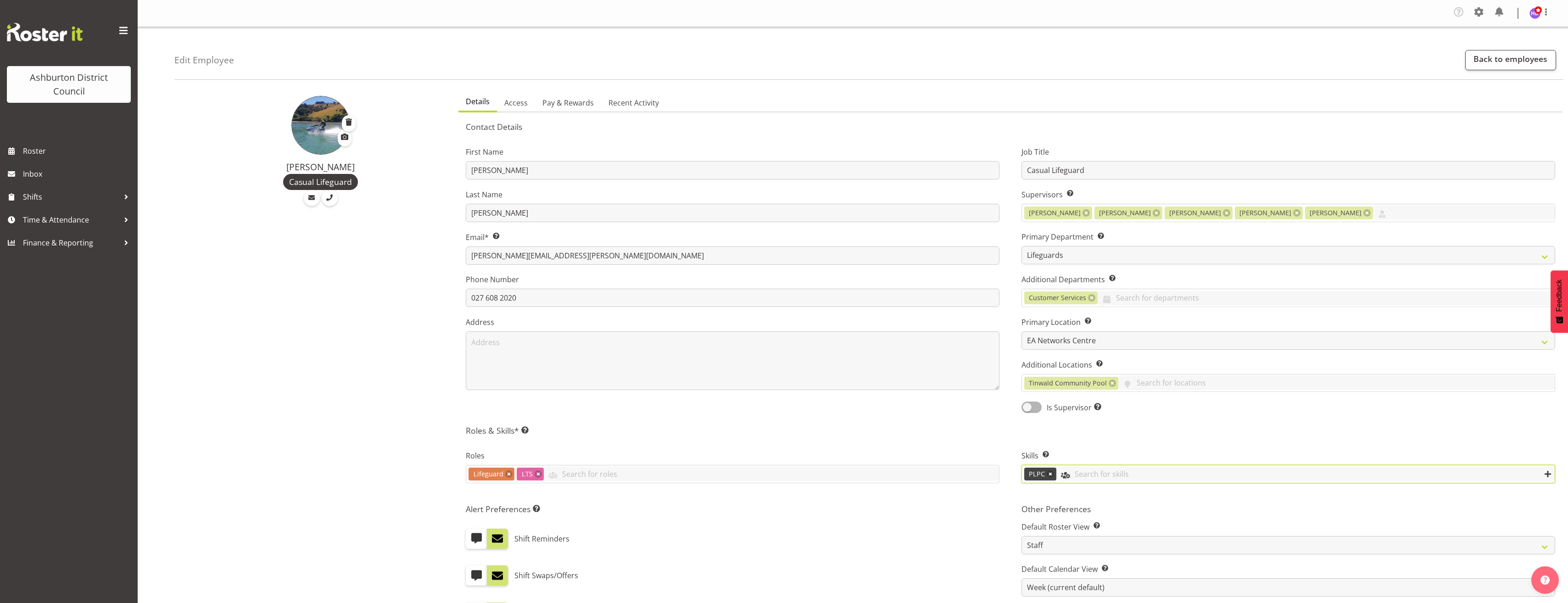
click at [1552, 473] on input "text" at bounding box center [1305, 473] width 499 height 14
click at [1088, 516] on span "Holiday Programme" at bounding box center [1064, 516] width 70 height 10
click at [1129, 473] on link at bounding box center [1131, 474] width 7 height 7
click at [373, 521] on div "Harrison Doak Casual Lifeguard" at bounding box center [313, 465] width 279 height 756
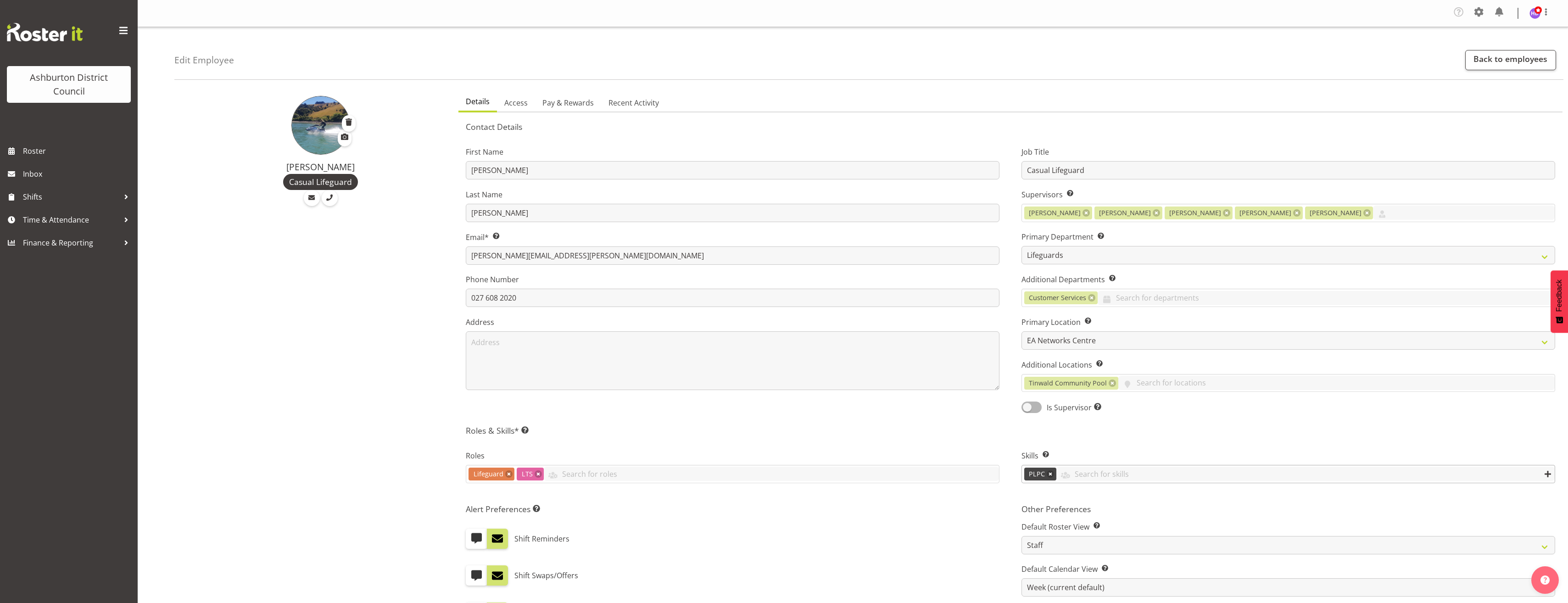
scroll to position [229, 0]
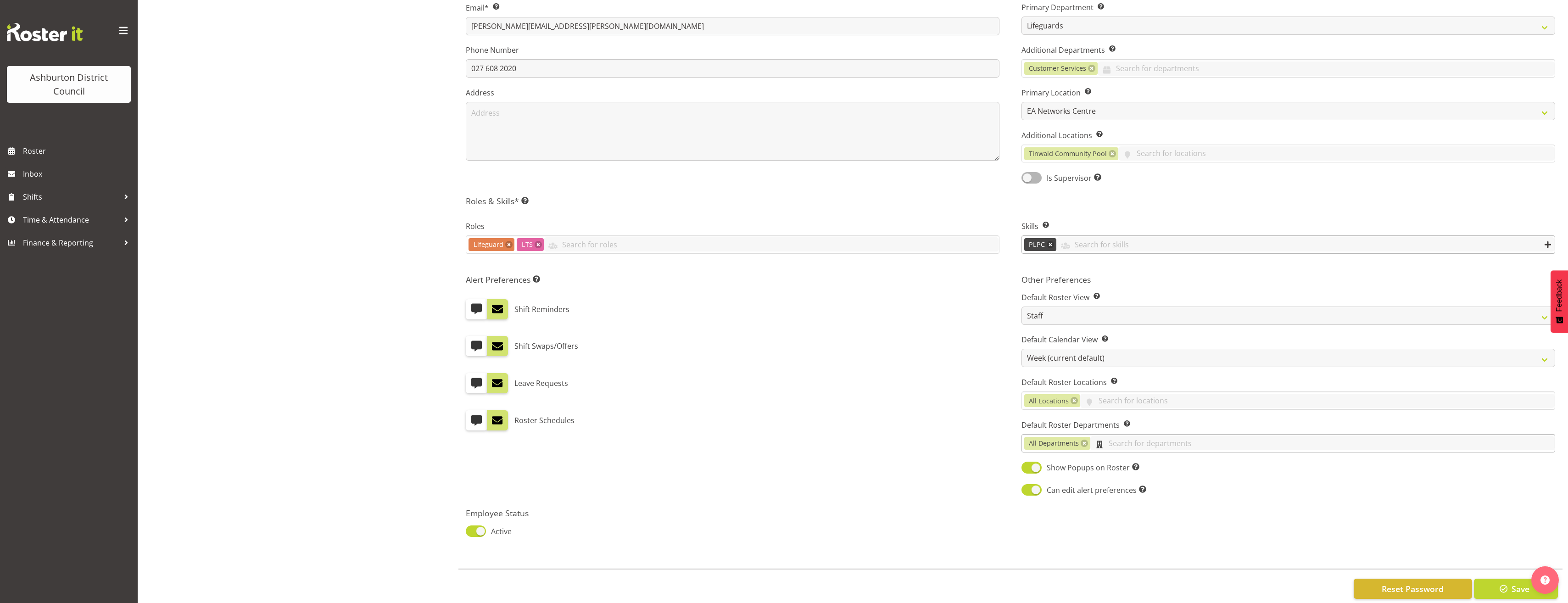
click at [1142, 441] on input "text" at bounding box center [1323, 442] width 464 height 14
click at [797, 352] on div "Shift Swaps/Offers" at bounding box center [733, 346] width 534 height 21
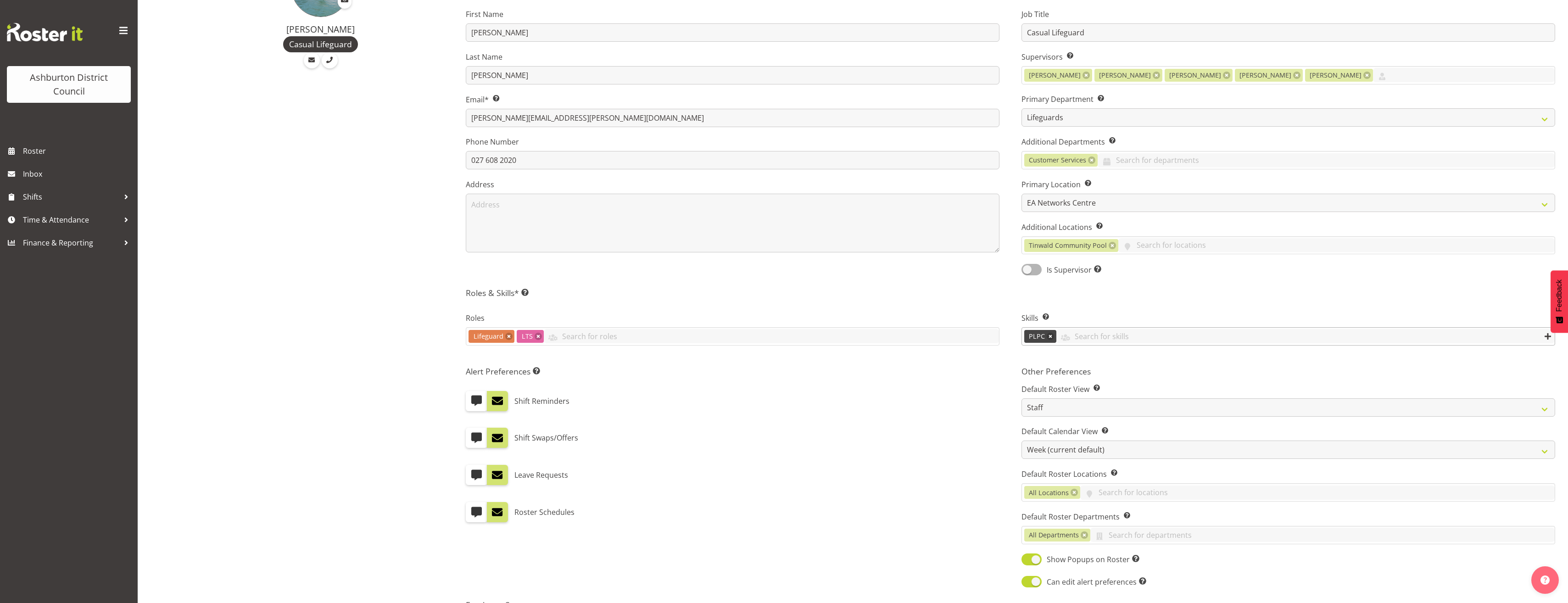
scroll to position [0, 0]
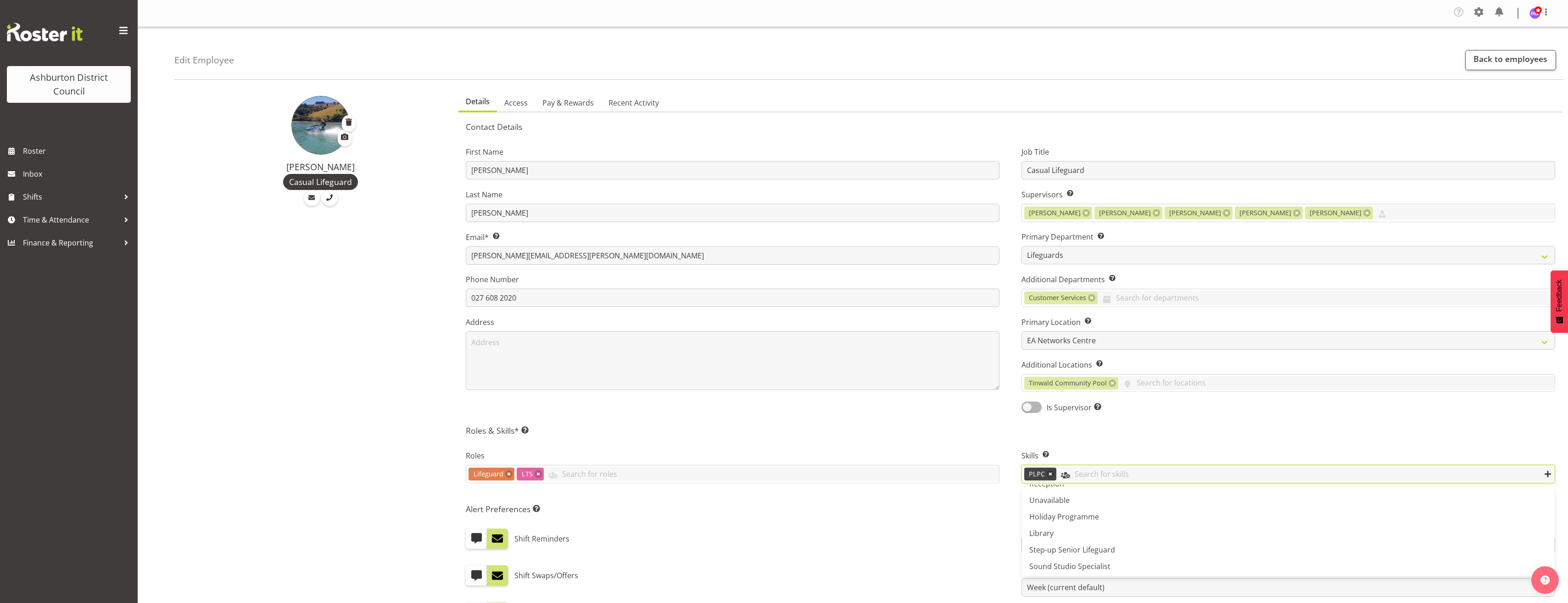
click at [1168, 467] on input "text" at bounding box center [1305, 473] width 499 height 14
type input "holi"
click at [1122, 498] on link "Holiday Programme" at bounding box center [1289, 496] width 533 height 17
click at [1203, 444] on div "Skills Enter any skills required for this shift. At least one employee on the s…" at bounding box center [1288, 467] width 556 height 61
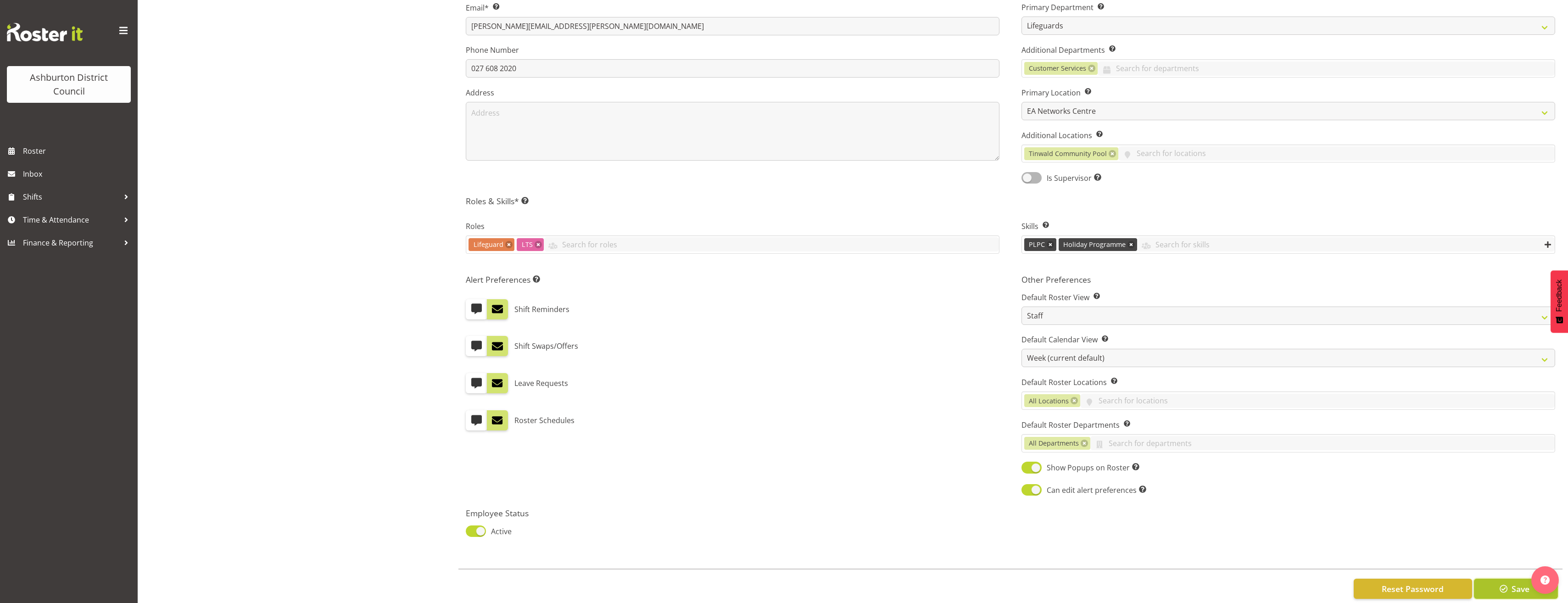
click at [1509, 587] on span "button" at bounding box center [1503, 588] width 12 height 12
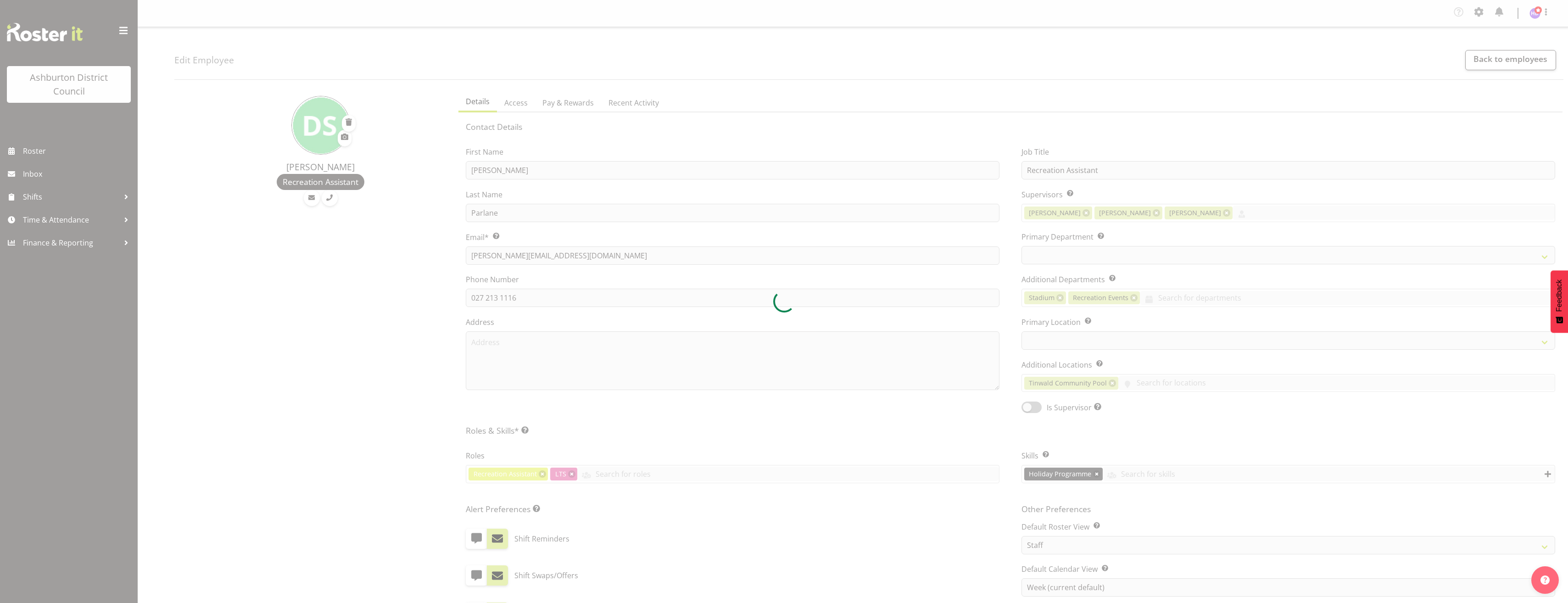
select select "TimelineWeek"
select select
select select "65"
select select "64"
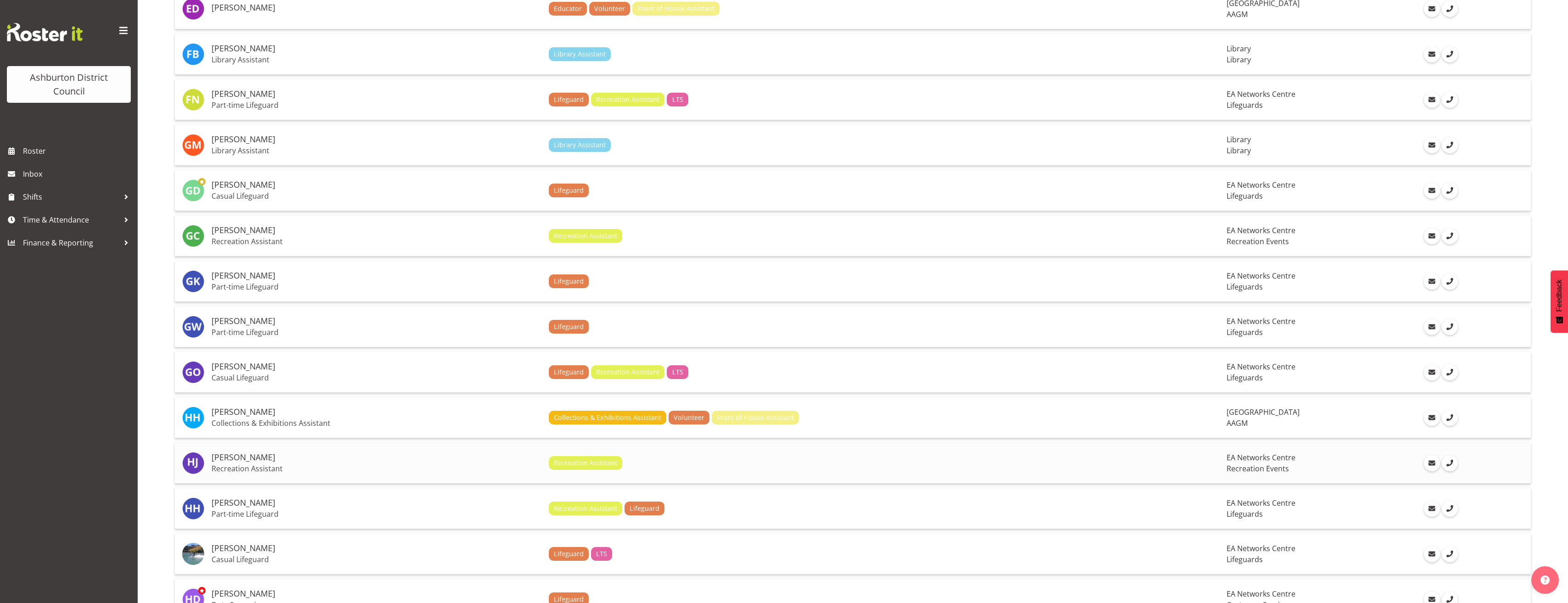
scroll to position [1514, 0]
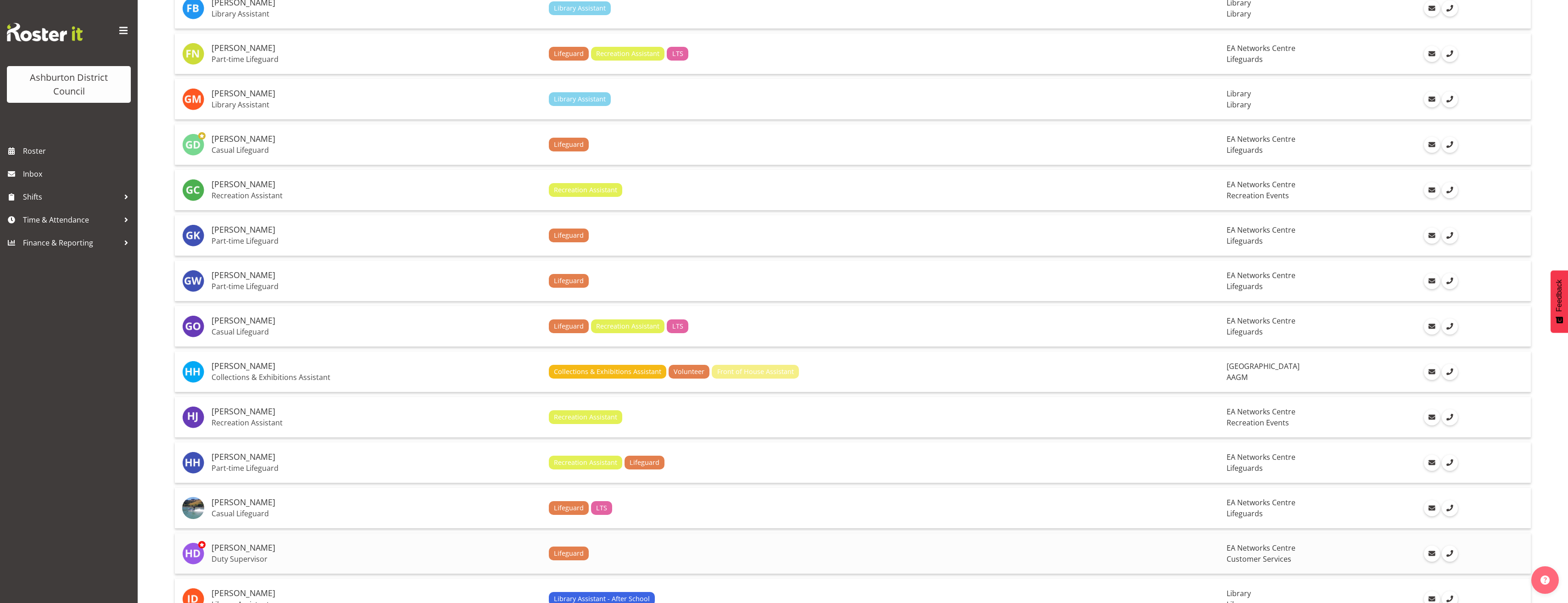
click at [279, 543] on h5 "[PERSON_NAME]" at bounding box center [376, 548] width 330 height 9
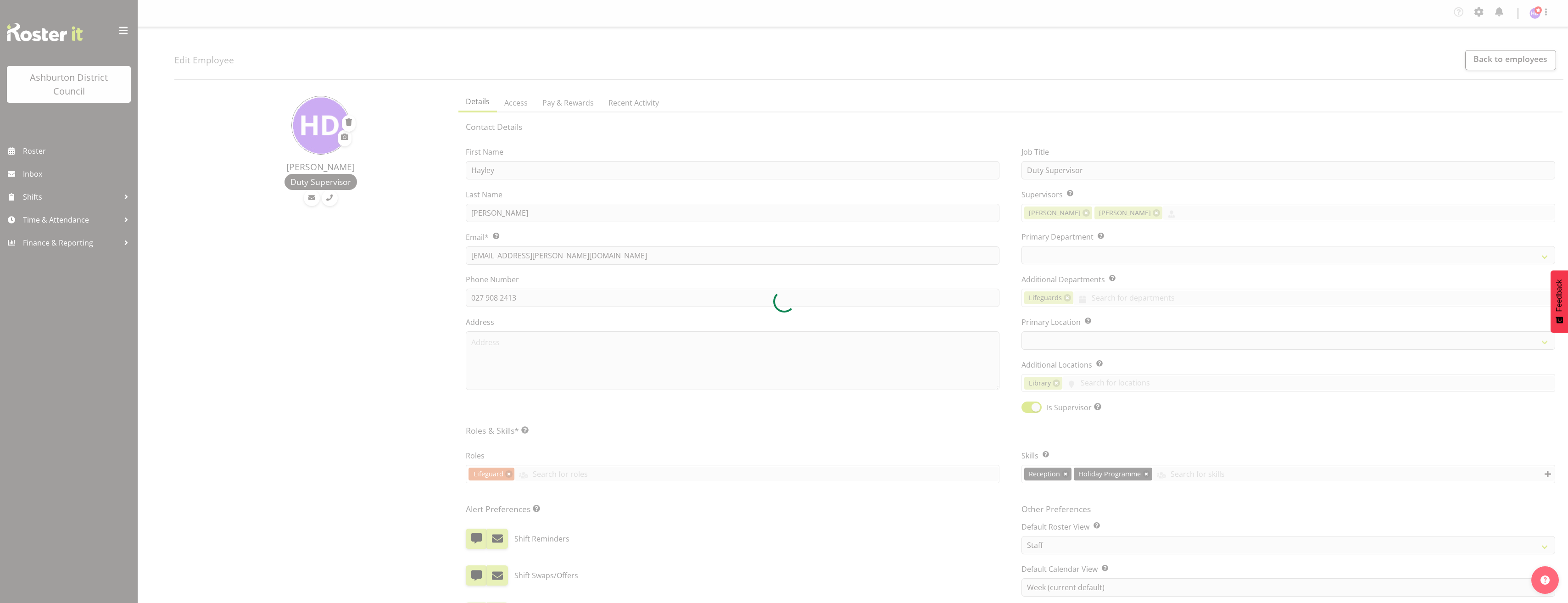
select select "TimelineWeek"
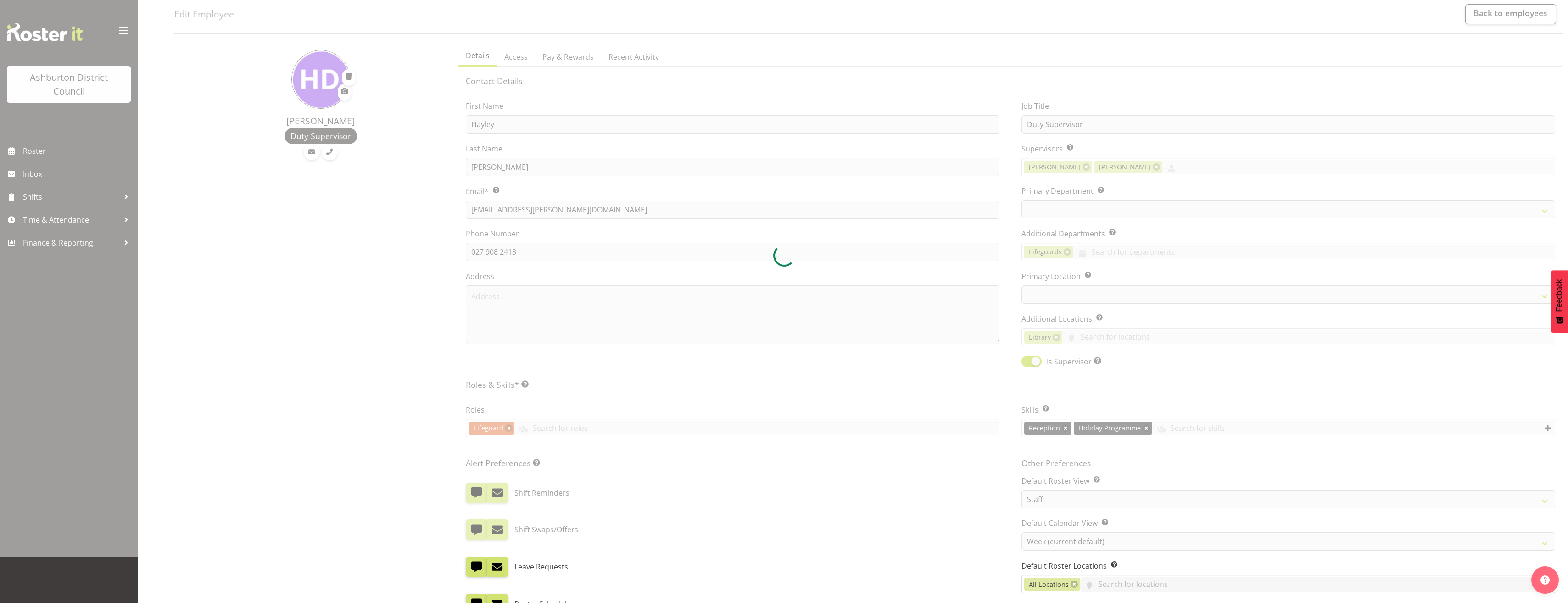
scroll to position [46, 0]
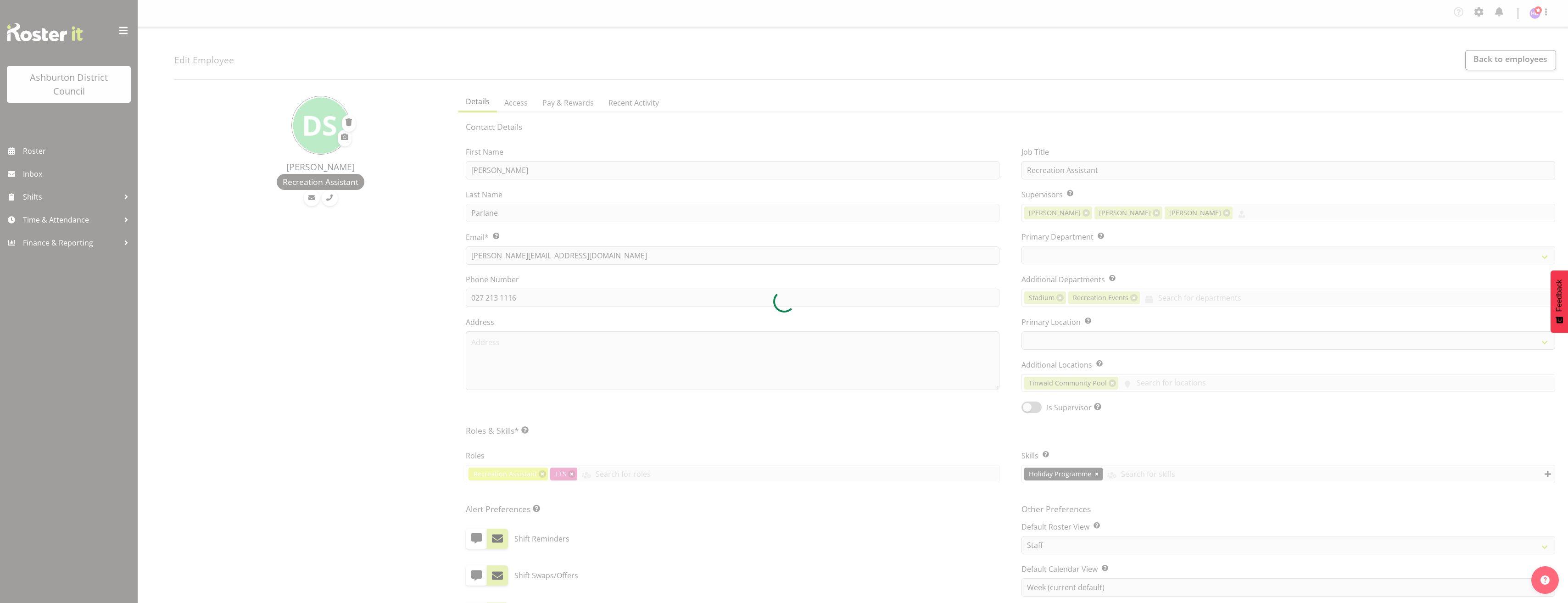
select select "TimelineWeek"
select select
select select "65"
select select "64"
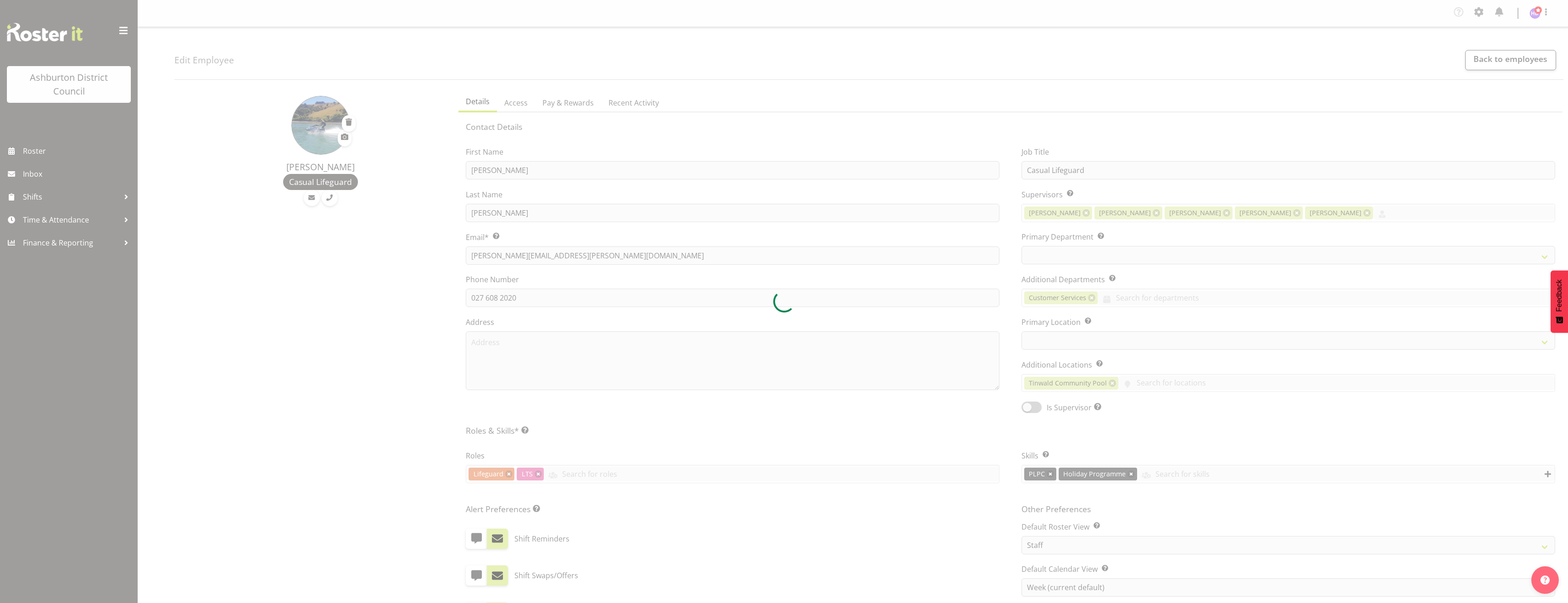
select select "TimelineWeek"
select select
select select "64"
select select "65"
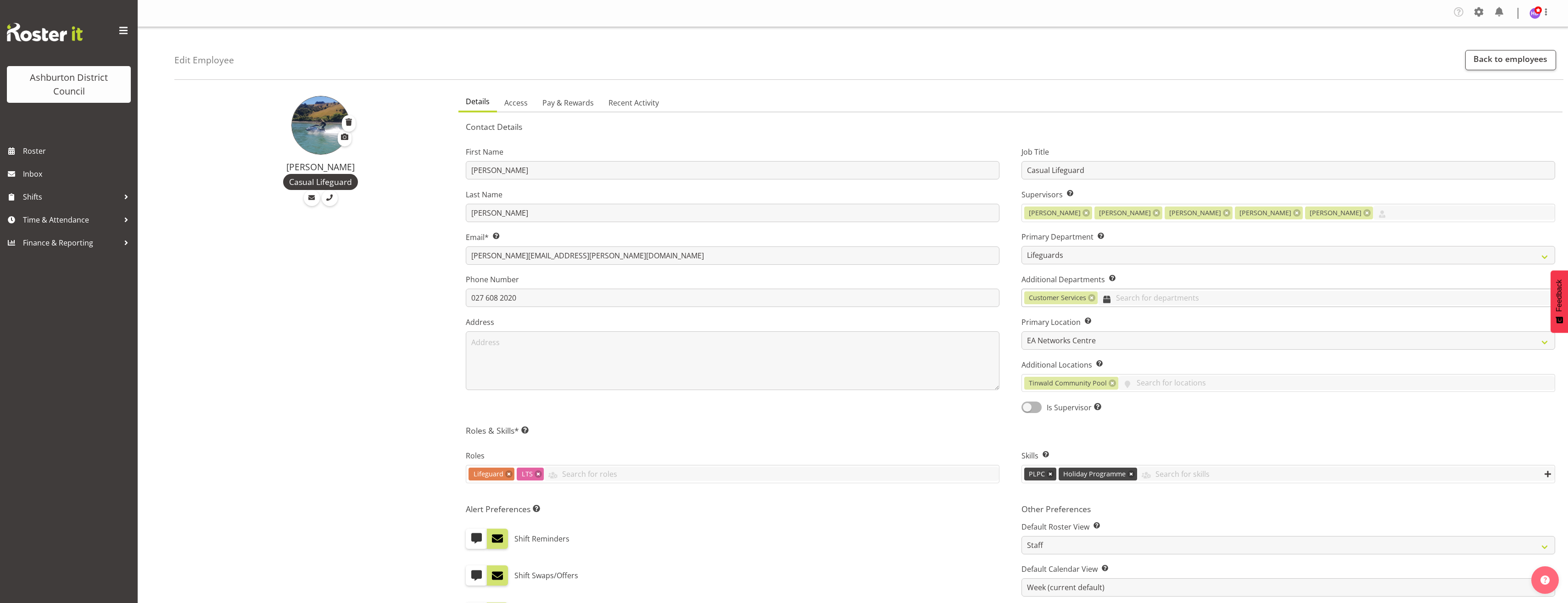
click at [1147, 297] on input "text" at bounding box center [1327, 297] width 457 height 14
click at [1088, 371] on span "Recreation Events" at bounding box center [1060, 371] width 63 height 10
click at [1198, 431] on h5 "Roles & Skills* This is a required field. Add as many roles and skills as requi…" at bounding box center [1010, 430] width 1090 height 10
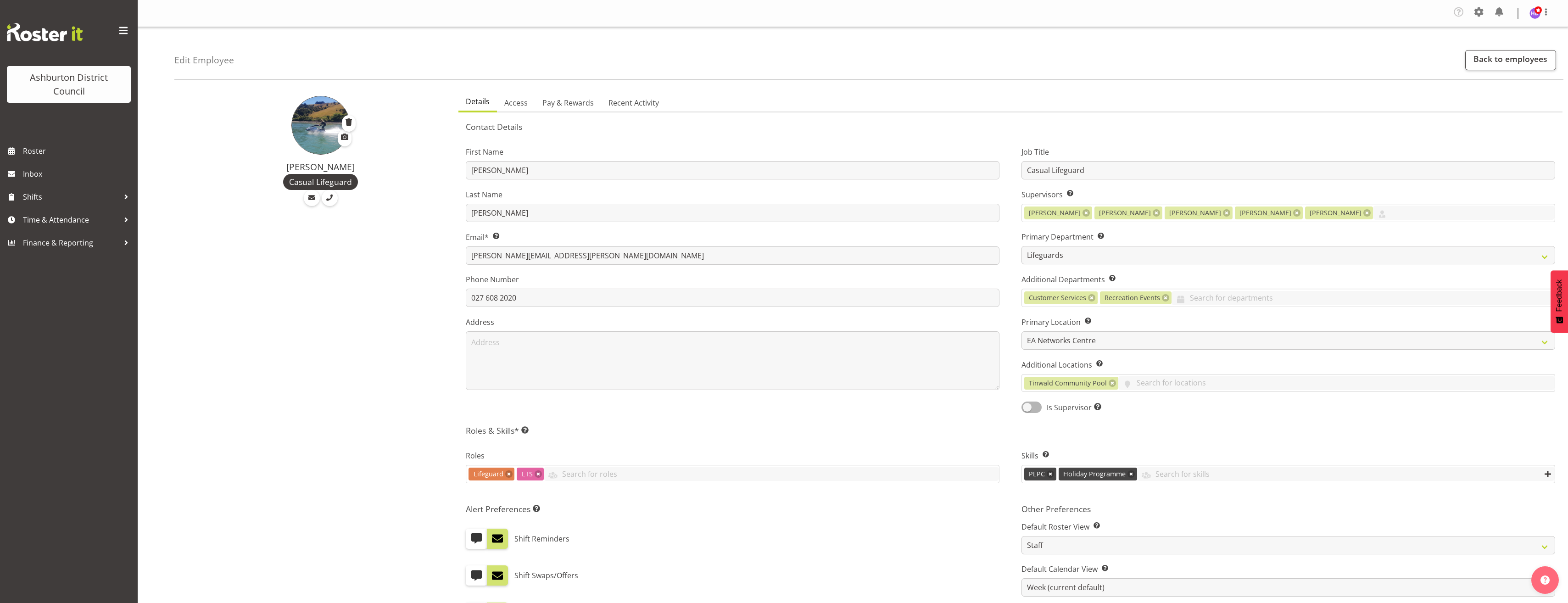
scroll to position [46, 0]
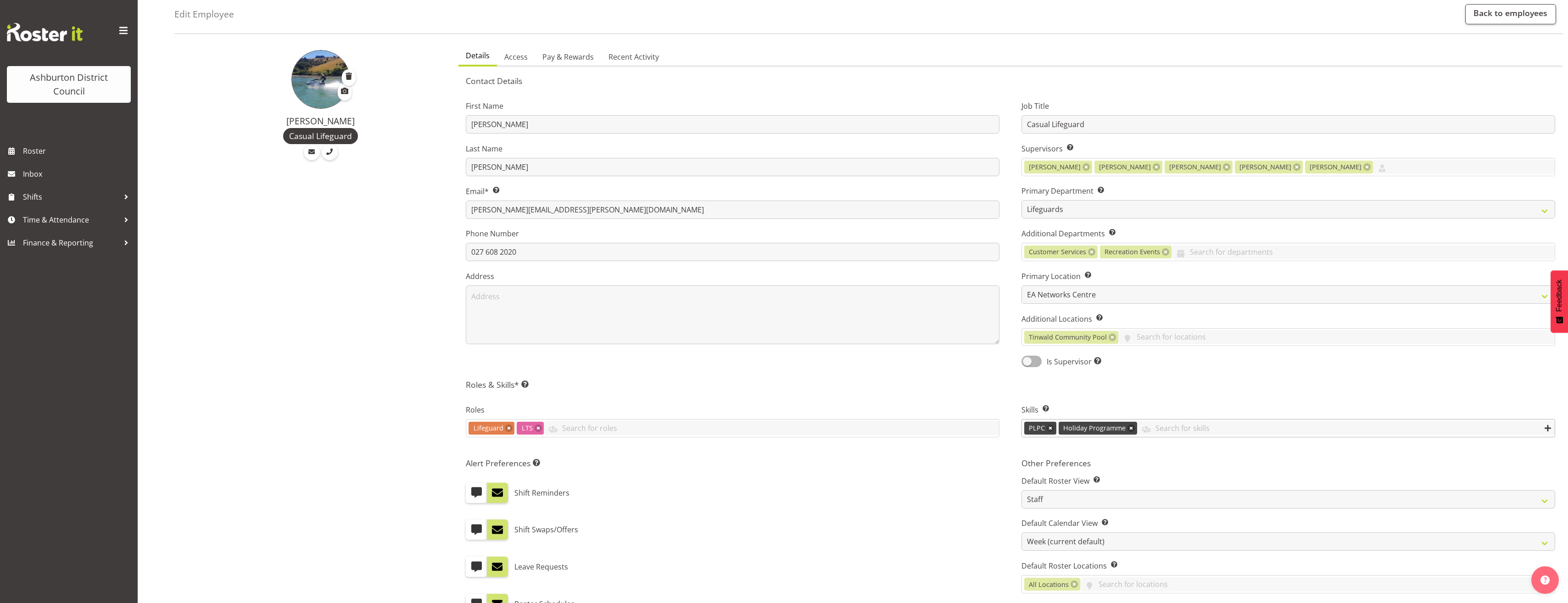
click at [1128, 429] on link at bounding box center [1131, 428] width 7 height 7
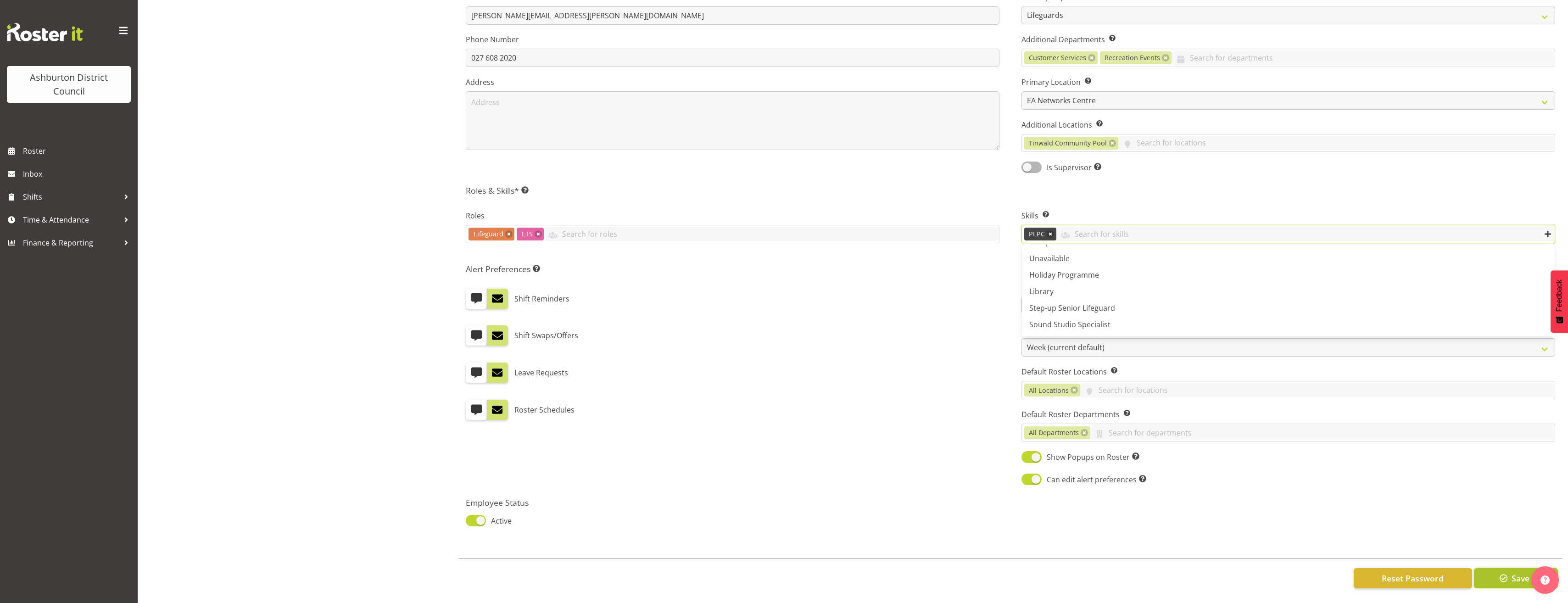
click at [1515, 572] on span "Save" at bounding box center [1520, 578] width 18 height 12
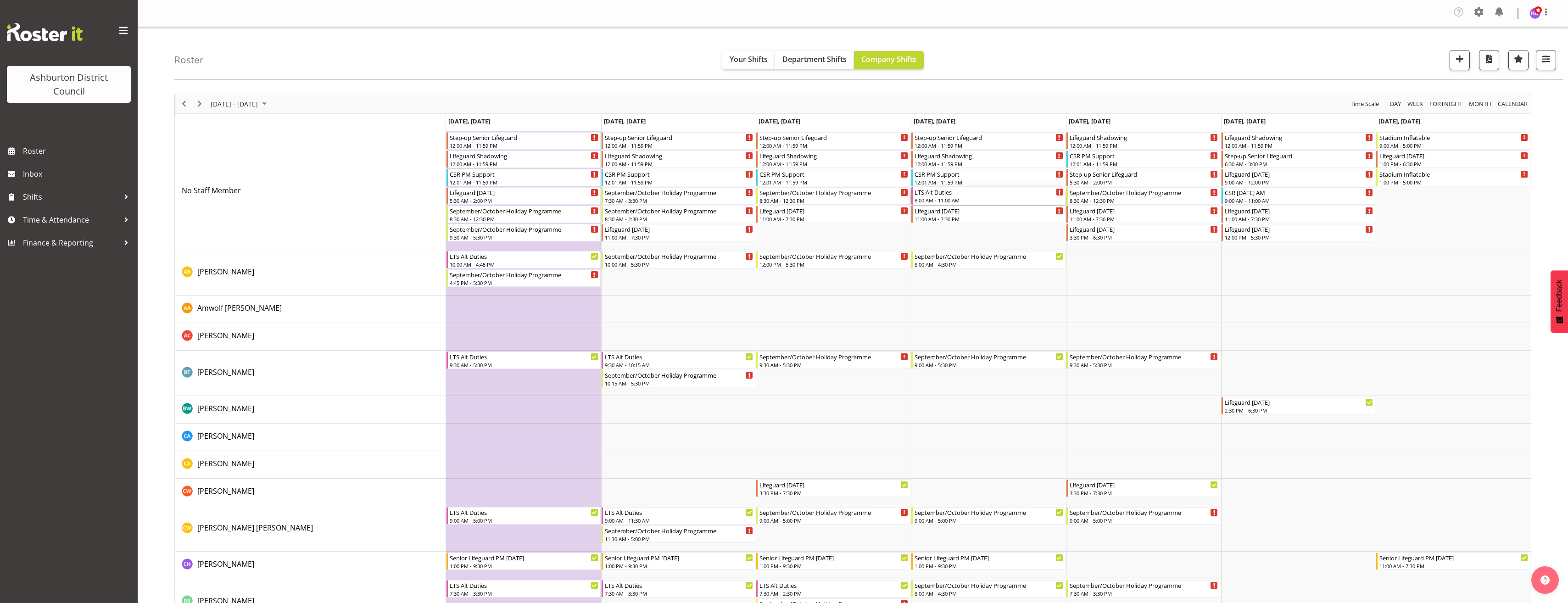
click at [967, 195] on div "LTS Alt Duties" at bounding box center [989, 192] width 149 height 9
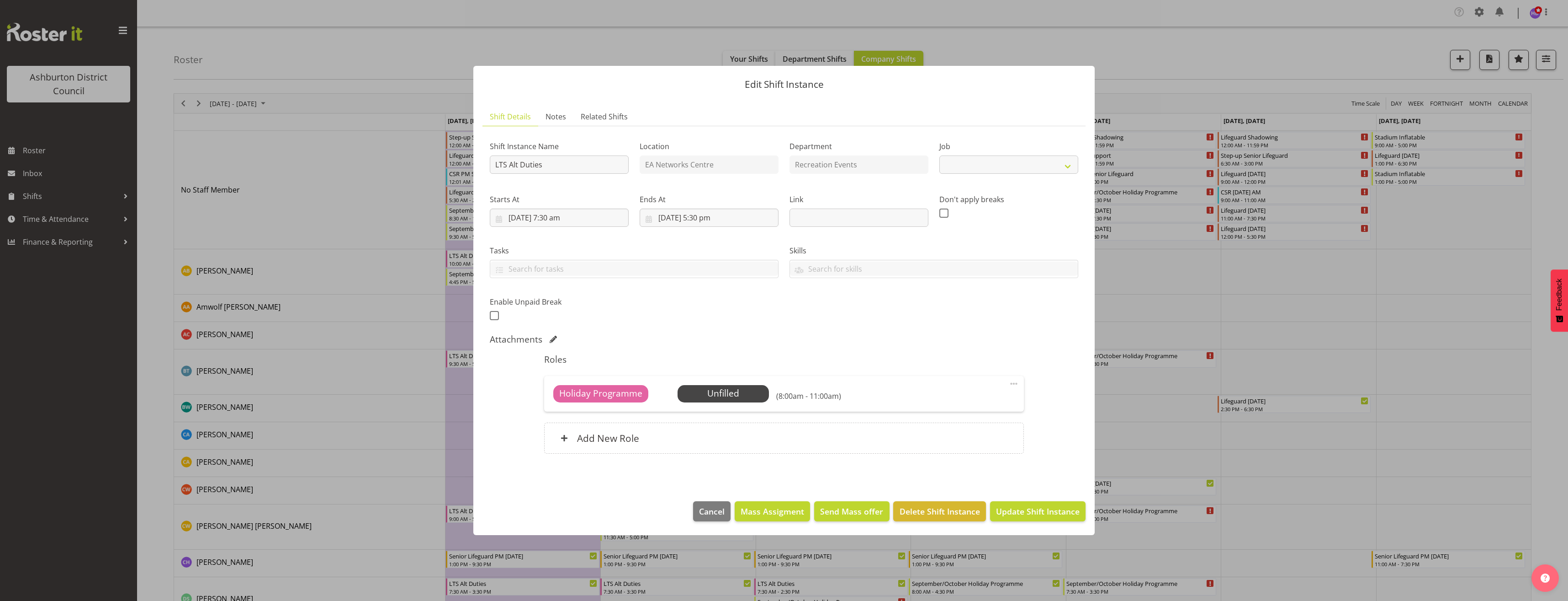
select select "10256"
click at [731, 392] on span "Select Employee" at bounding box center [723, 393] width 68 height 13
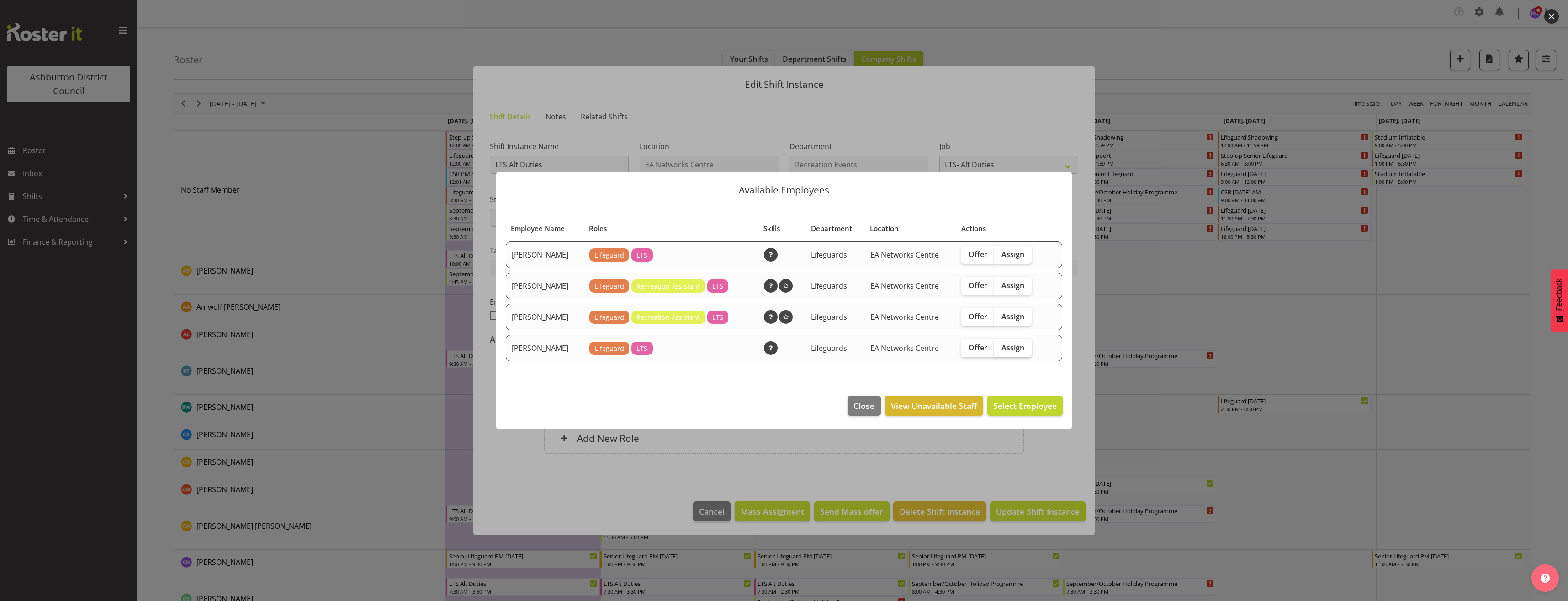
click at [1015, 348] on span "Assign" at bounding box center [1012, 348] width 23 height 9
click at [1000, 348] on input "Assign" at bounding box center [997, 347] width 6 height 6
checkbox input "true"
click at [1029, 398] on button "Assign Harrison Doak" at bounding box center [1010, 405] width 104 height 20
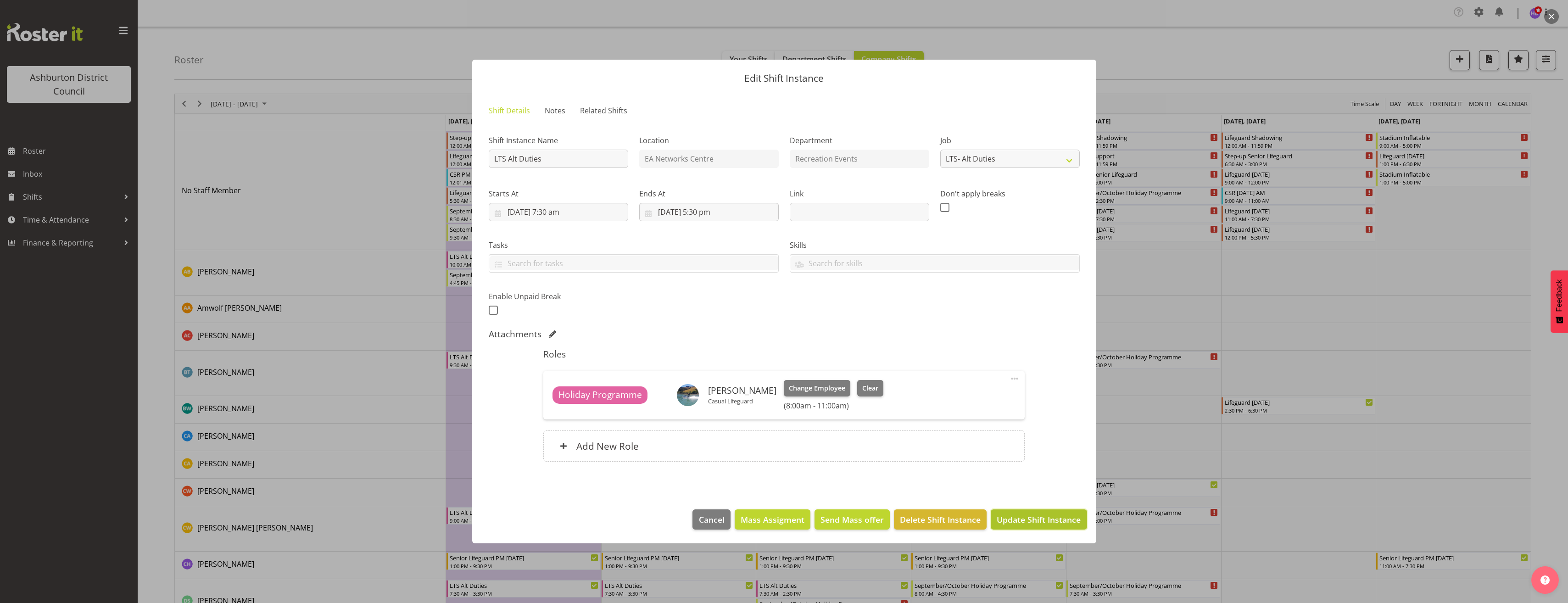
click at [1046, 511] on button "Update Shift Instance" at bounding box center [1038, 520] width 96 height 21
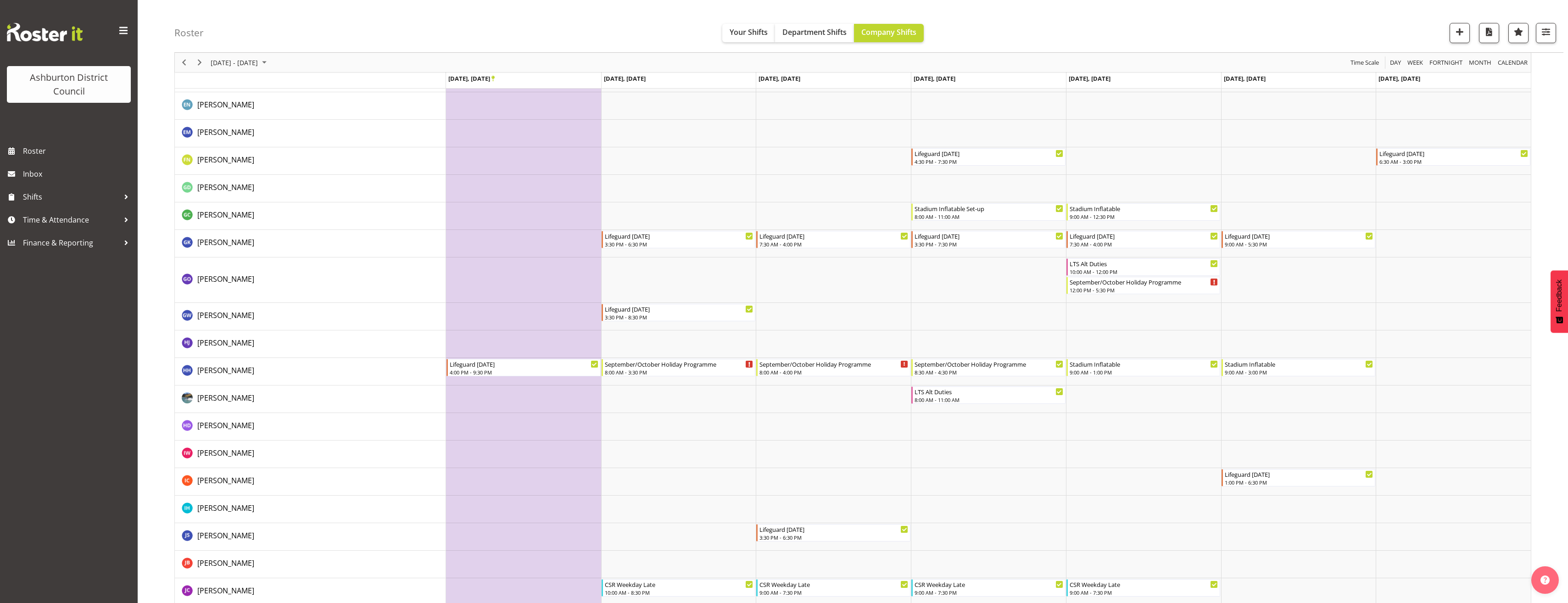
scroll to position [871, 0]
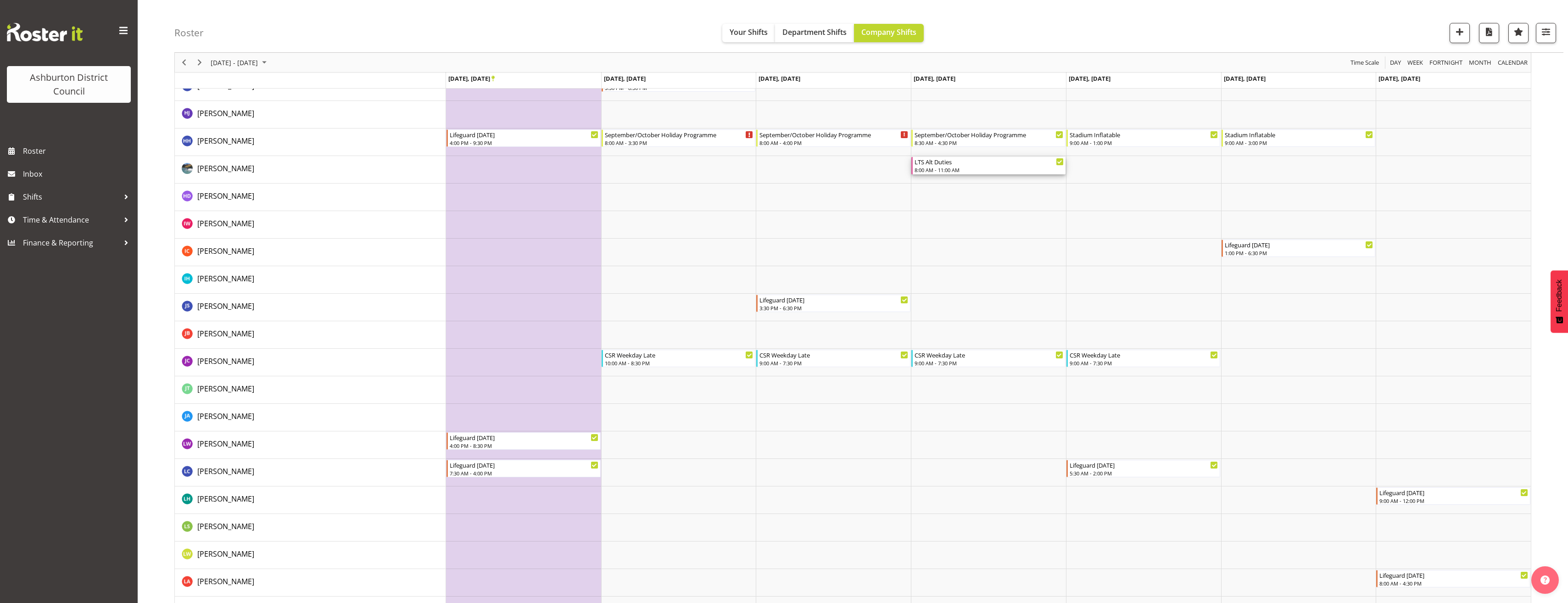
click at [973, 165] on div "LTS Alt Duties" at bounding box center [989, 162] width 149 height 9
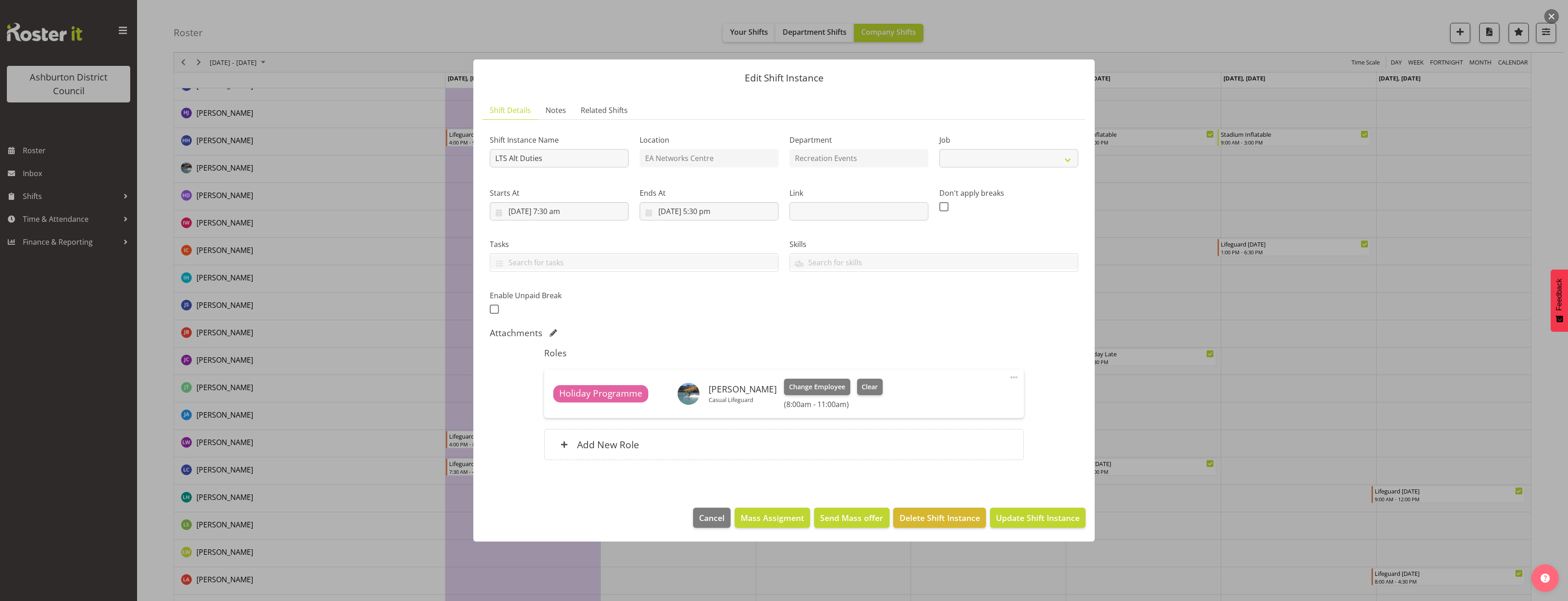
select select "10256"
click at [1013, 378] on span at bounding box center [1014, 377] width 11 height 11
click at [980, 400] on link "Edit" at bounding box center [975, 399] width 88 height 17
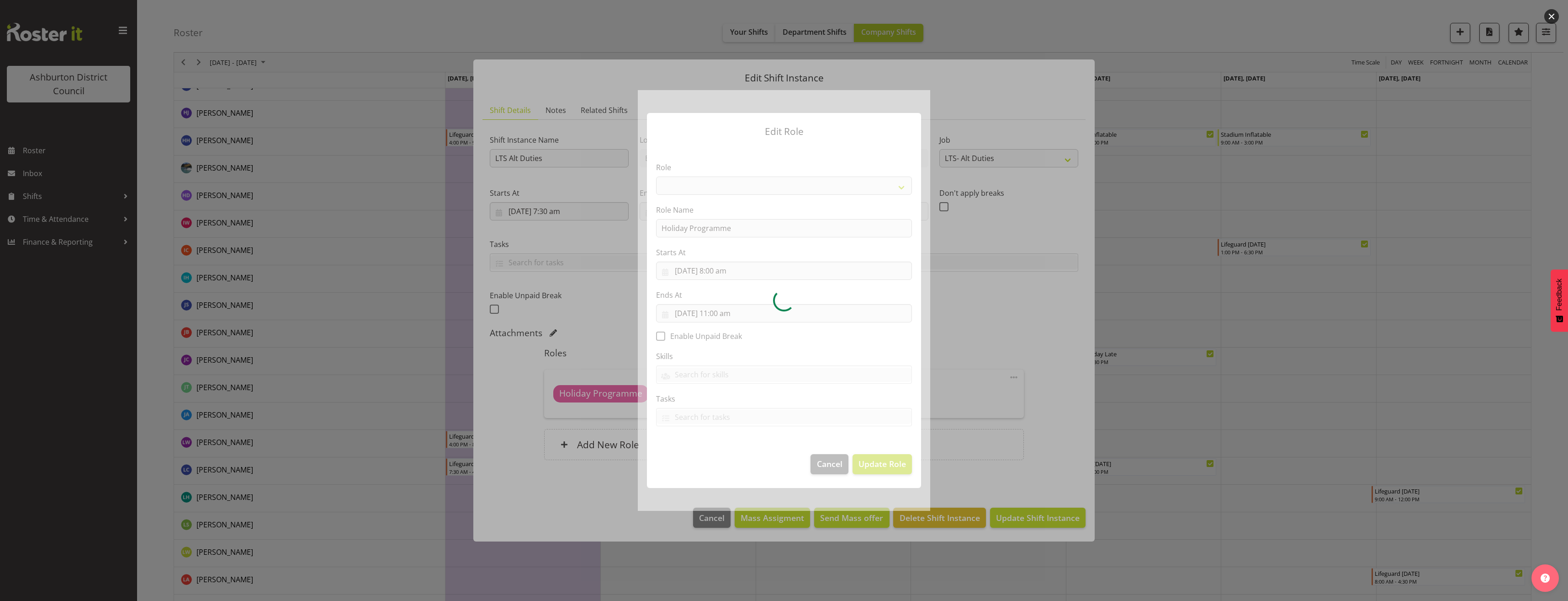
select select "1496"
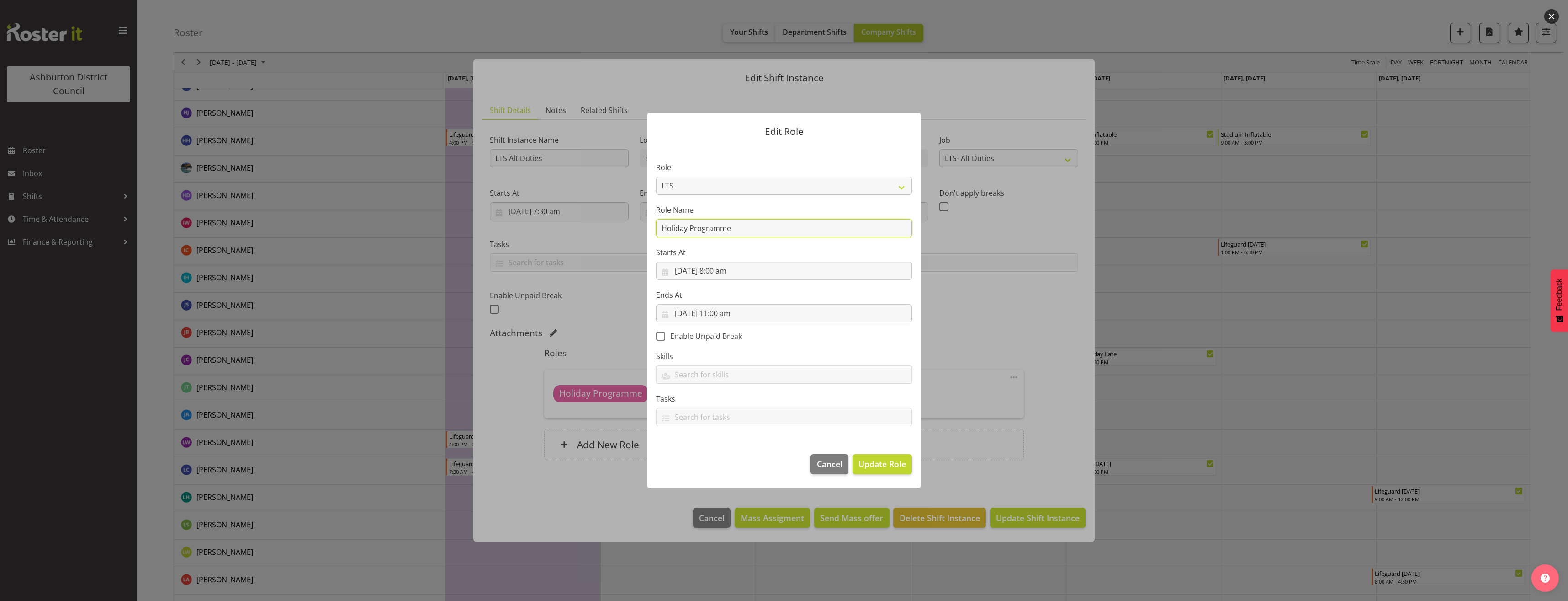
drag, startPoint x: 725, startPoint y: 230, endPoint x: 584, endPoint y: 232, distance: 141.0
click at [584, 232] on form "Edit Role Role AAGM Deputy Director AAGM Director Archivist Childrens Librarian…" at bounding box center [783, 300] width 439 height 420
type input "Stadium Inflatable Set-up"
click at [878, 463] on span "Update Role" at bounding box center [882, 463] width 47 height 12
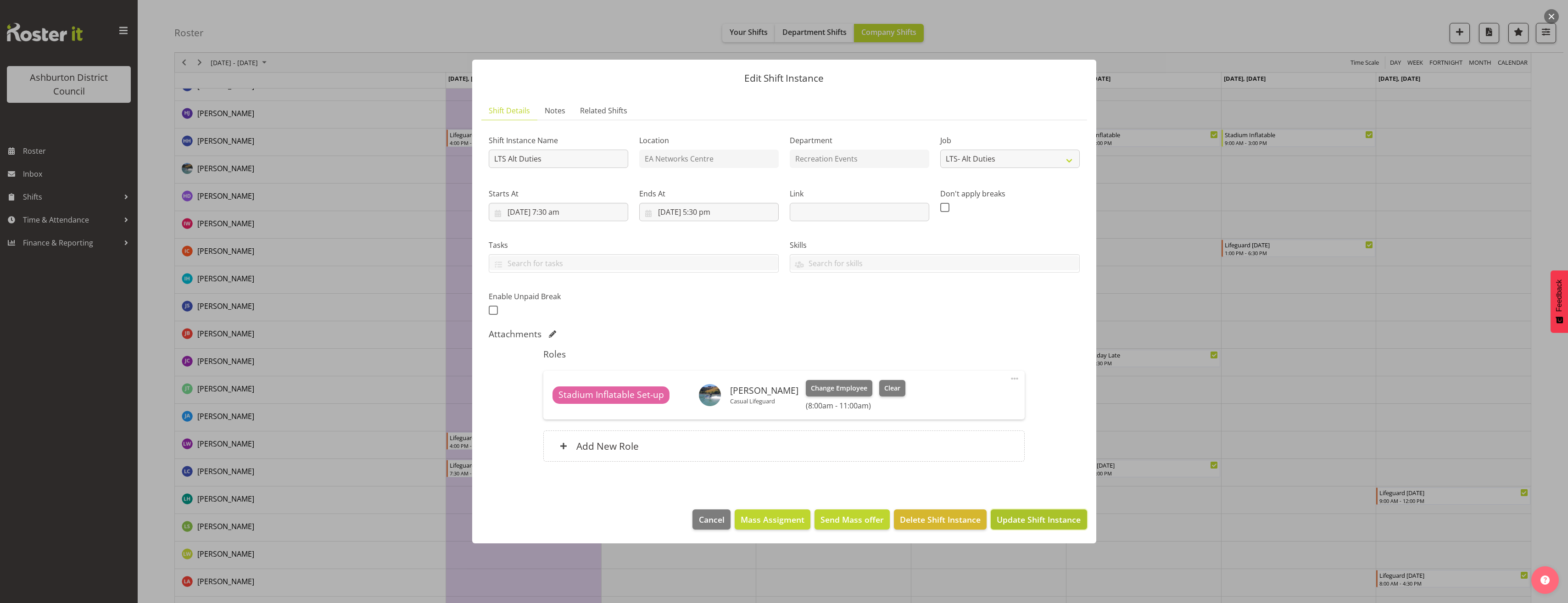
click at [1052, 521] on span "Update Shift Instance" at bounding box center [1039, 519] width 84 height 12
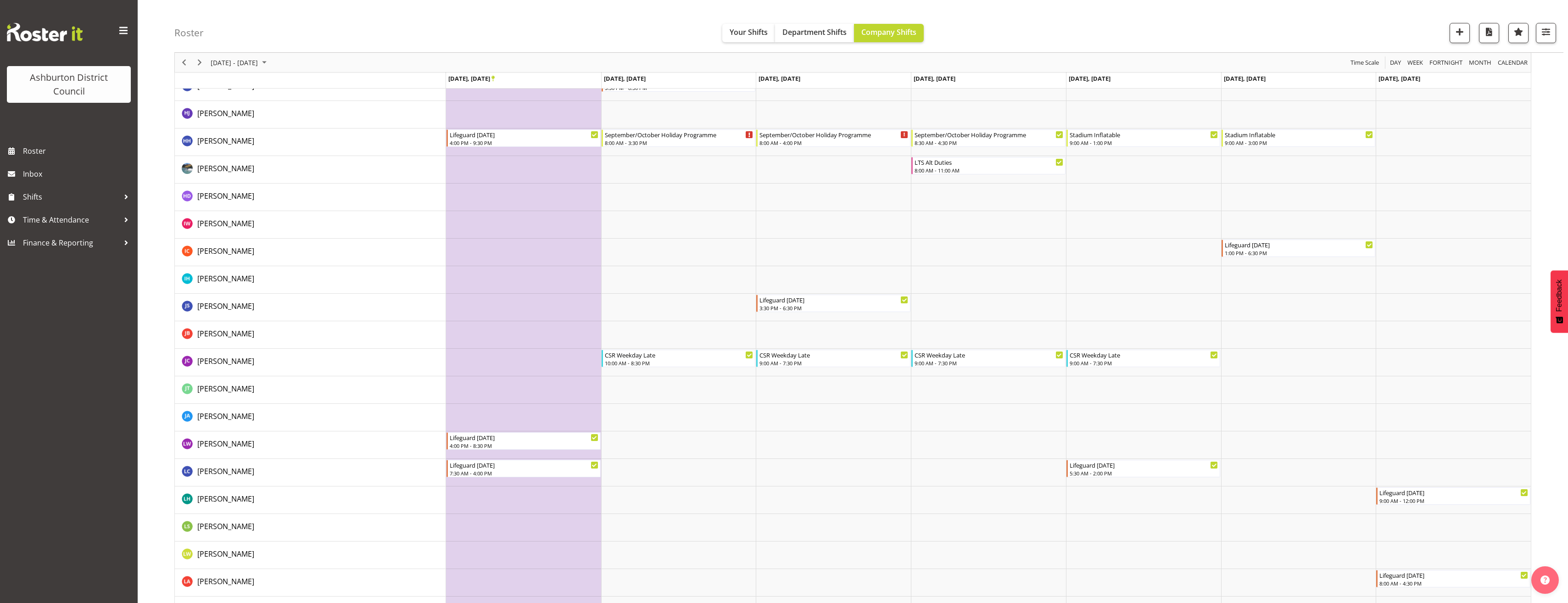
click at [159, 266] on div "Roster Your Shifts Department Shifts Company Shifts 1 Locations Clear Art Galle…" at bounding box center [852, 265] width 1430 height 2218
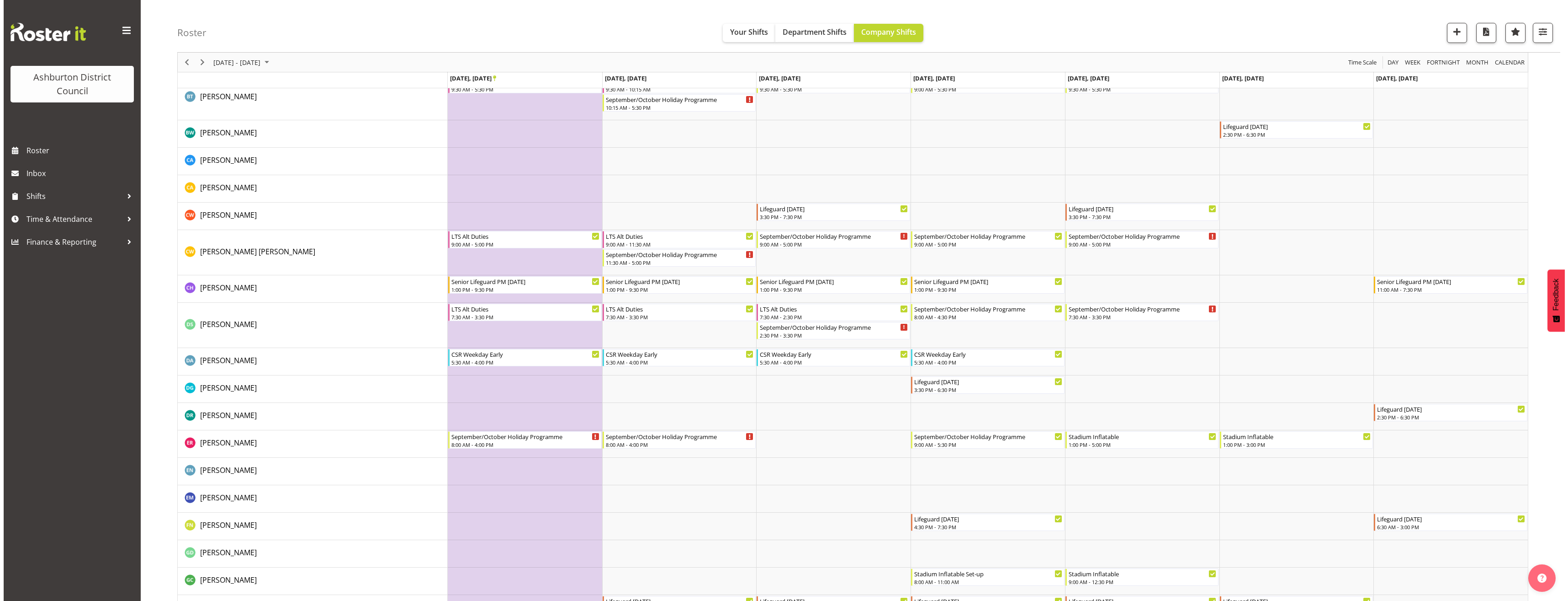
scroll to position [46, 0]
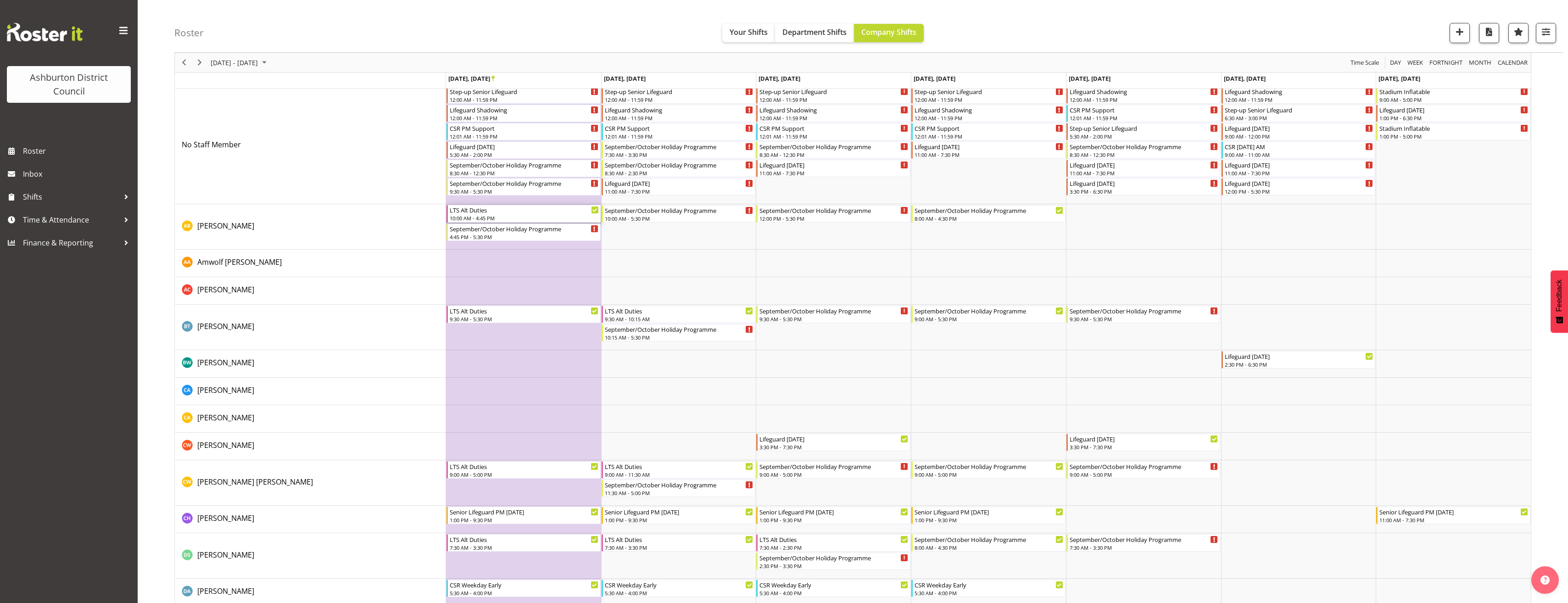
click at [515, 217] on div "10:00 AM - 4:45 PM" at bounding box center [524, 218] width 149 height 7
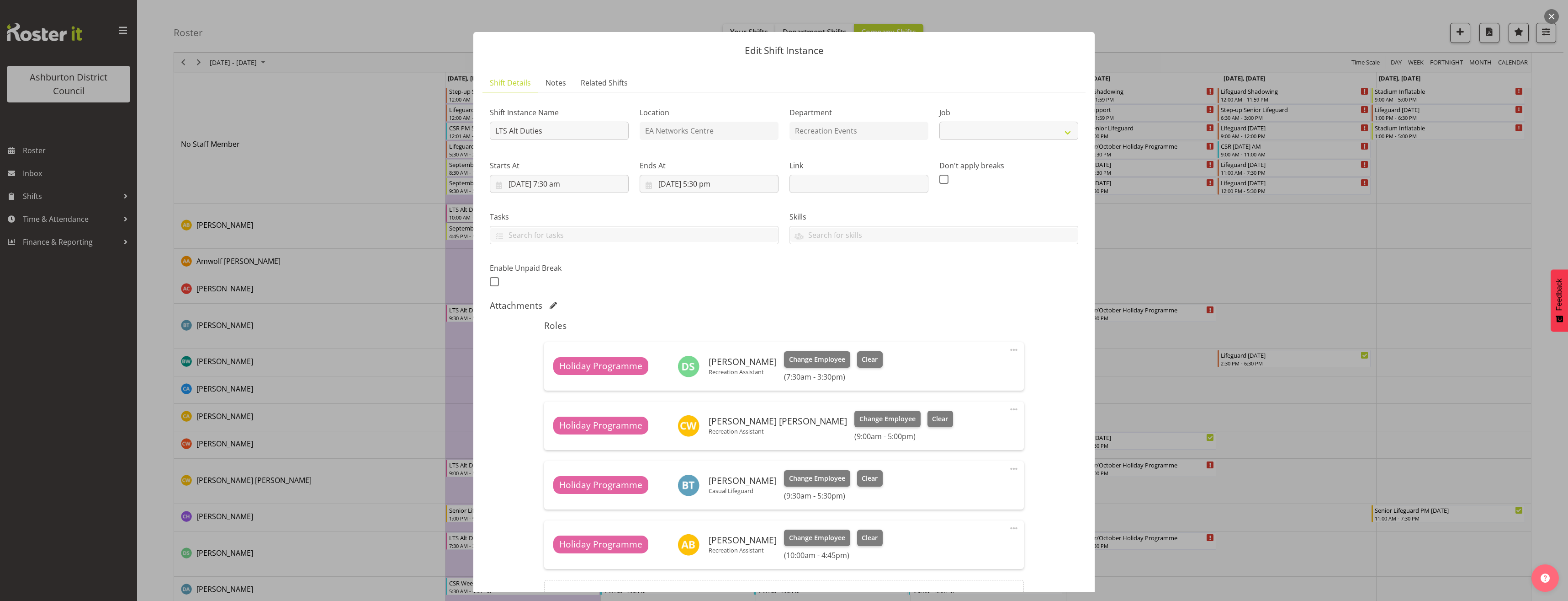
select select "10256"
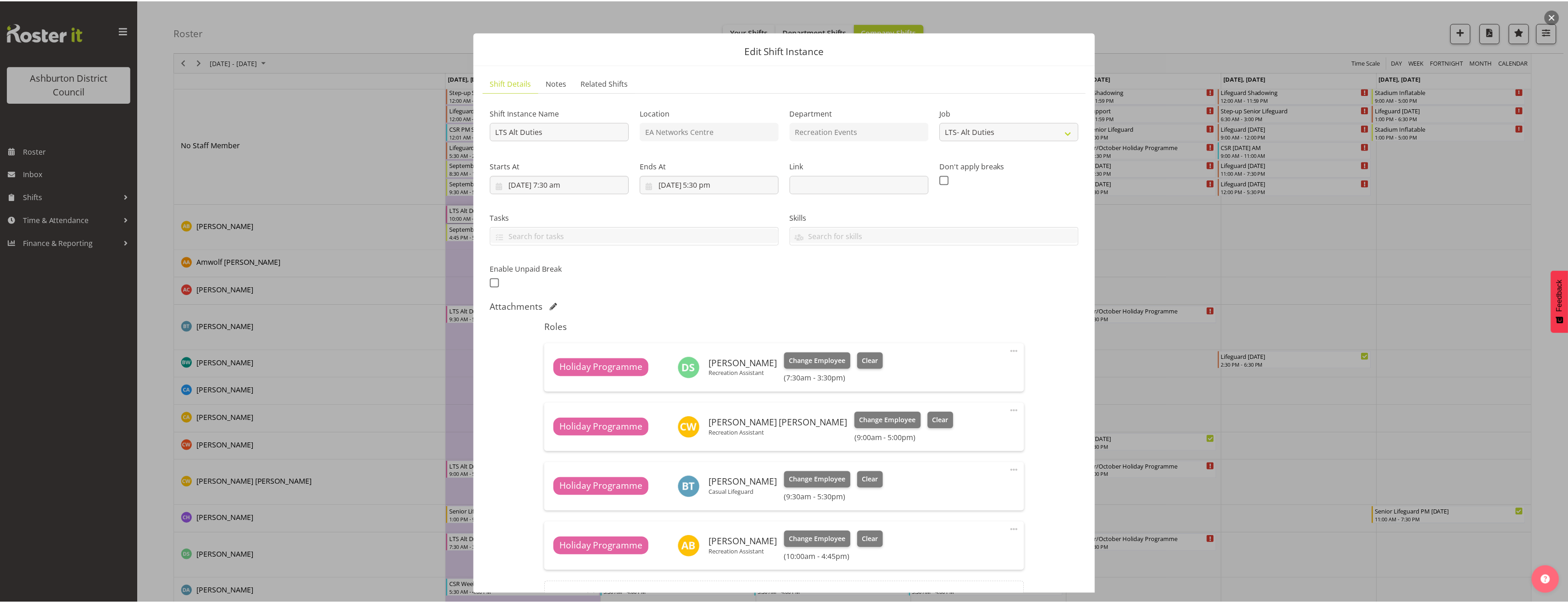
scroll to position [101, 0]
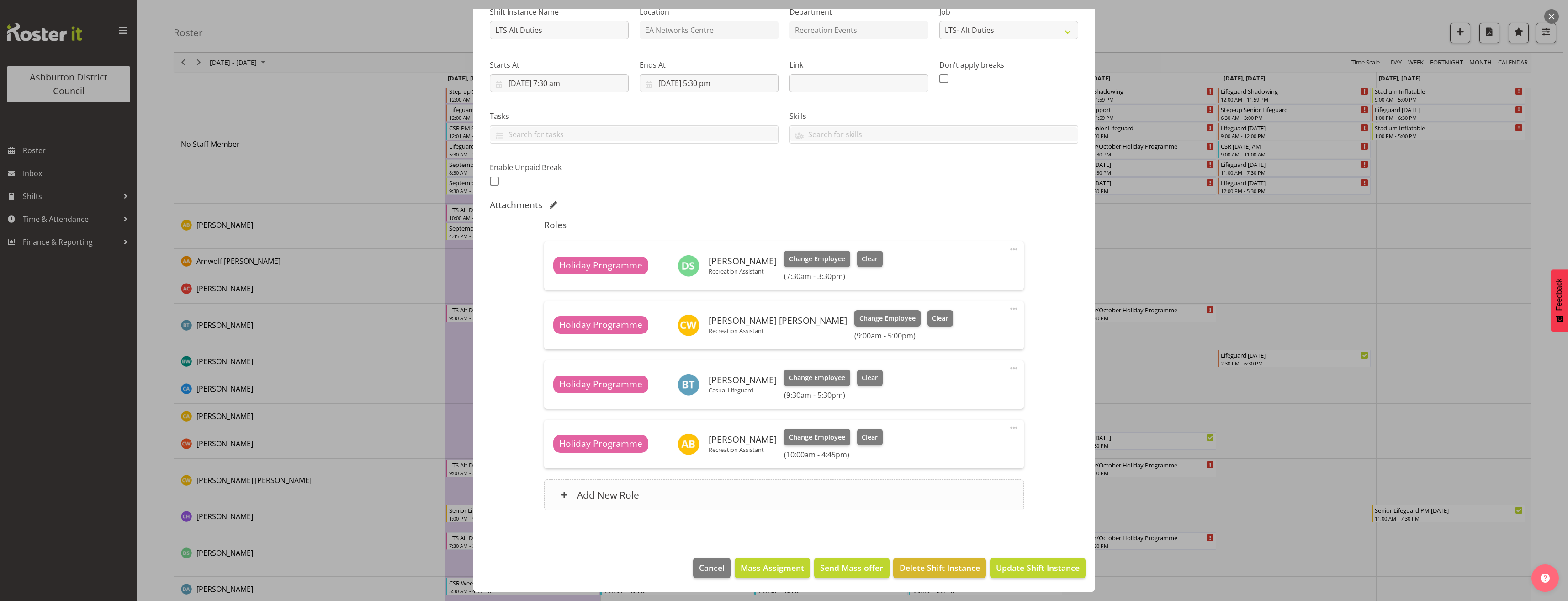
click at [846, 493] on div "Add New Role" at bounding box center [783, 494] width 480 height 31
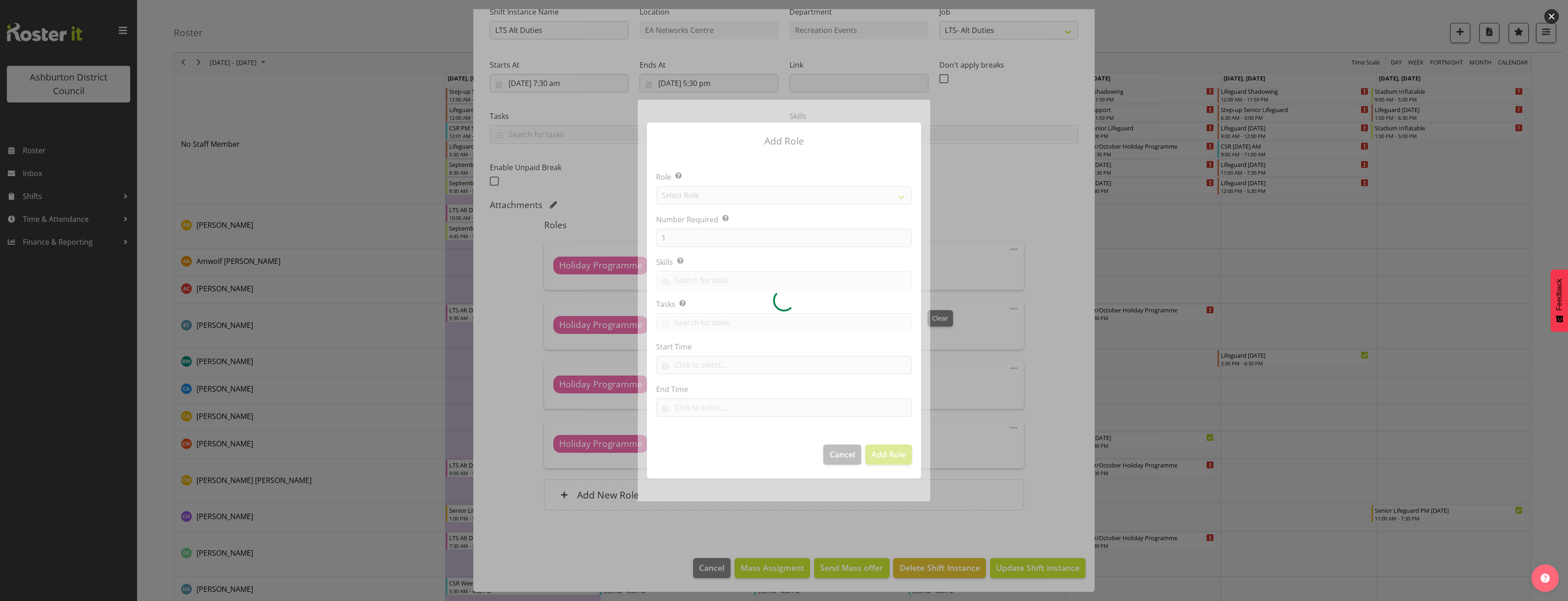
click at [731, 195] on div at bounding box center [784, 300] width 292 height 401
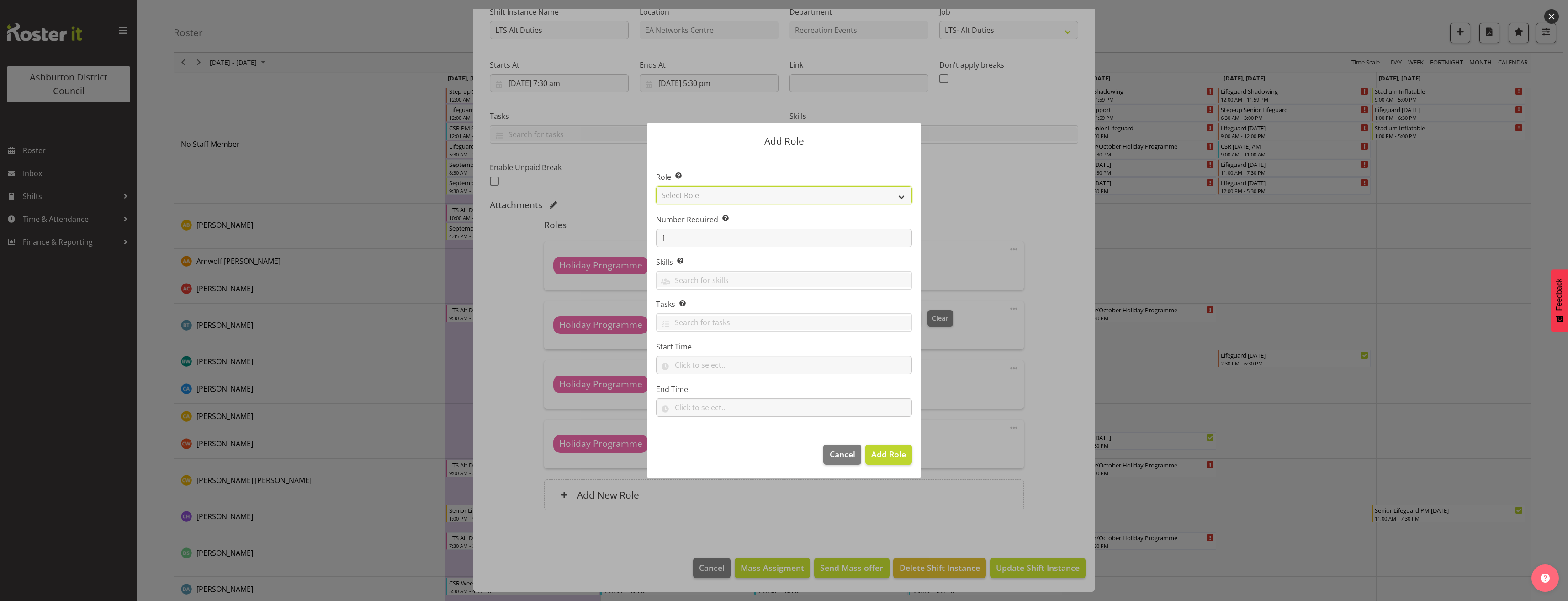
click at [732, 195] on select "Select Role AAGM Deputy Director AAGM Director Archivist Childrens Librarian Co…" at bounding box center [784, 196] width 256 height 19
select select "1496"
click at [656, 186] on select "Select Role AAGM Deputy Director AAGM Director Archivist Childrens Librarian Co…" at bounding box center [784, 196] width 256 height 19
click at [706, 365] on input "text" at bounding box center [784, 365] width 256 height 19
drag, startPoint x: 717, startPoint y: 391, endPoint x: 722, endPoint y: 390, distance: 5.1
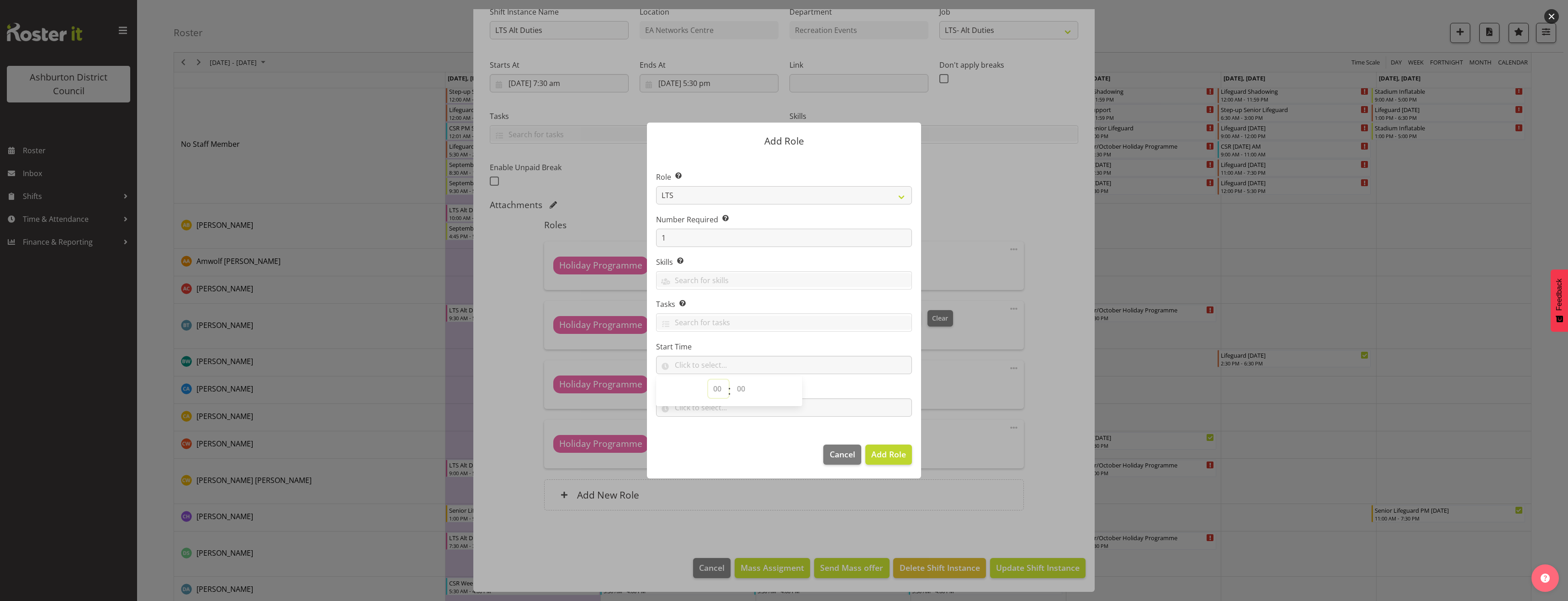
click at [717, 391] on select "00 00 01 02 03 04 05 06 07 08 09 10 11 12 13 14 15 16 17 18 19 20 21 22 23" at bounding box center [718, 389] width 20 height 19
select select "9"
click at [708, 379] on select "00 00 01 02 03 04 05 06 07 08 09 10 11 12 13 14 15 16 17 18 19 20 21 22 23" at bounding box center [718, 389] width 20 height 19
click at [740, 395] on select "00 00 01 02 03 04 05 06 07 08 09 10 11 12 13 14 15 16 17 18 19 20 21 22 23 24 2…" at bounding box center [742, 389] width 20 height 19
select select "0"
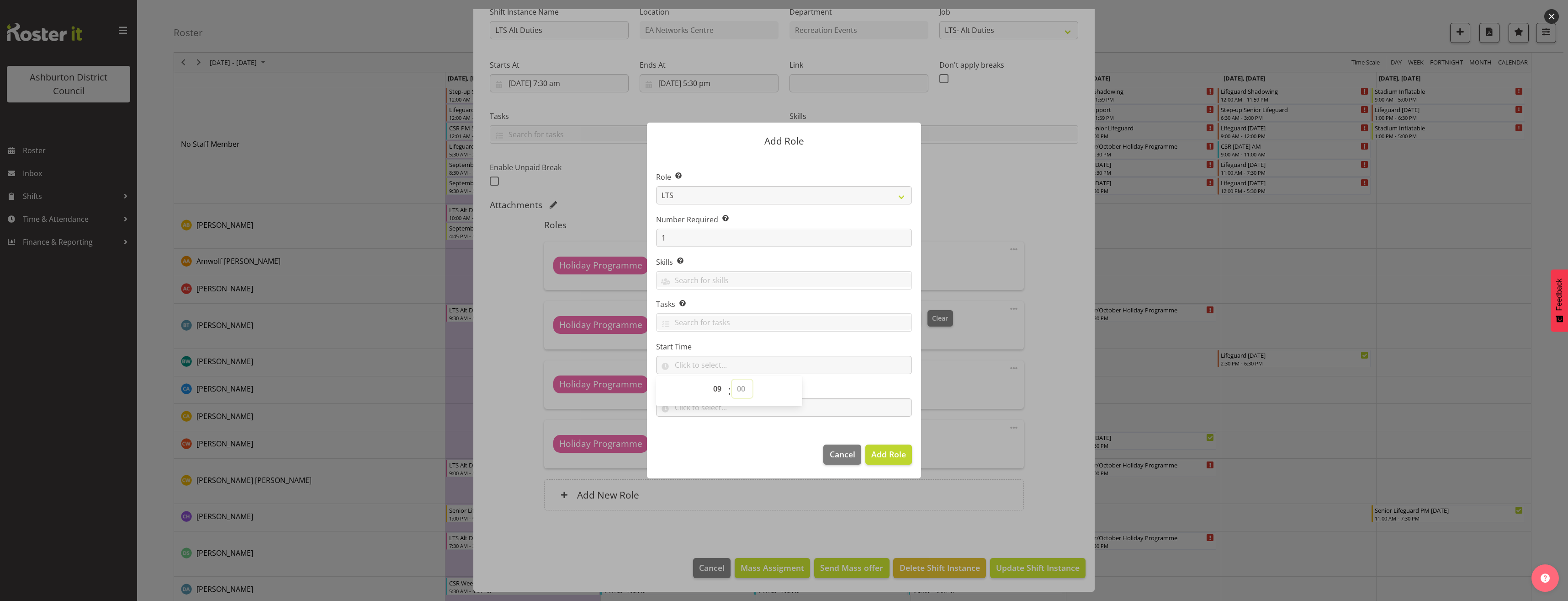
click at [732, 379] on select "00 00 01 02 03 04 05 06 07 08 09 10 11 12 13 14 15 16 17 18 19 20 21 22 23 24 2…" at bounding box center [742, 389] width 20 height 19
type input "09:00"
click at [733, 412] on input "text" at bounding box center [784, 407] width 256 height 19
click at [715, 431] on select "00 00 01 02 03 04 05 06 07 08 09 10 11 12 13 14 15 16 17 18 19 20 21 22 23" at bounding box center [718, 431] width 20 height 19
select select "11"
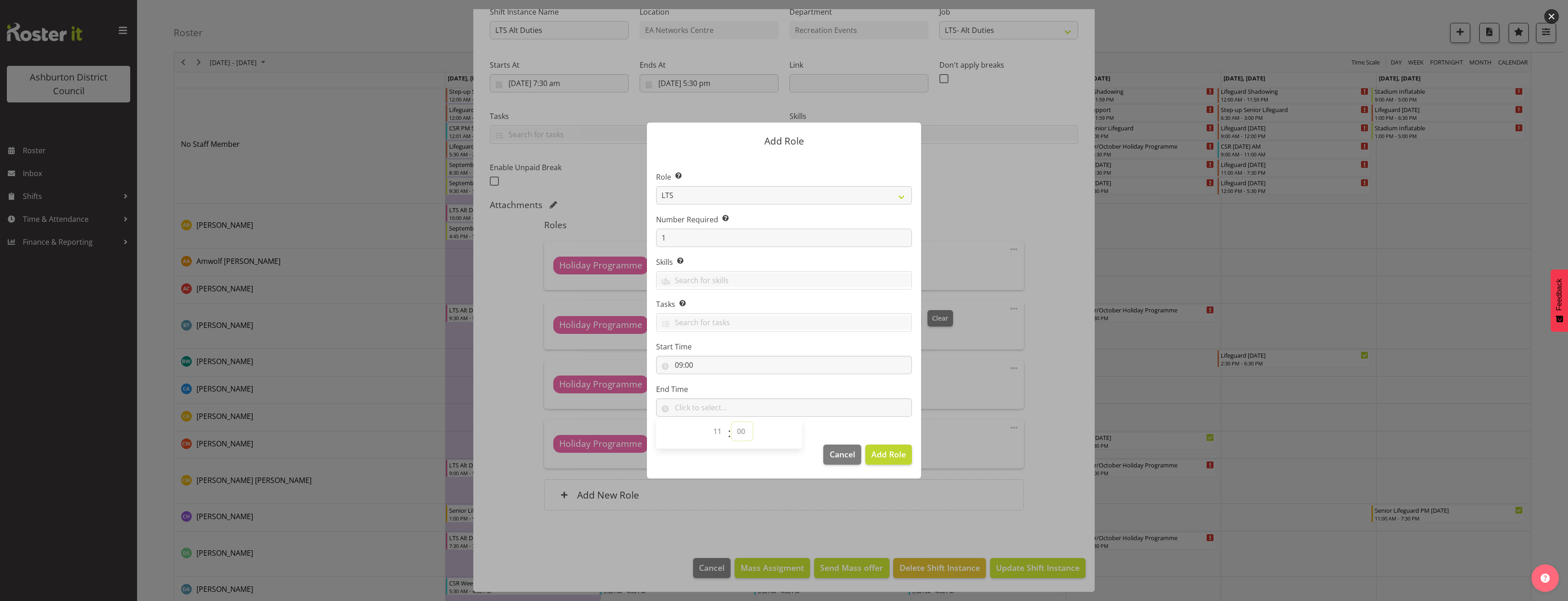
click at [740, 431] on select "00 00 01 02 03 04 05 06 07 08 09 10 11 12 13 14 15 16 17 18 19 20 21 22 23 24 2…" at bounding box center [742, 431] width 20 height 19
select select "45"
click at [732, 422] on select "00 00 01 02 03 04 05 06 07 08 09 10 11 12 13 14 15 16 17 18 19 20 21 22 23 24 2…" at bounding box center [742, 431] width 20 height 19
type input "11:45"
click at [890, 451] on span "Add Role" at bounding box center [888, 454] width 34 height 11
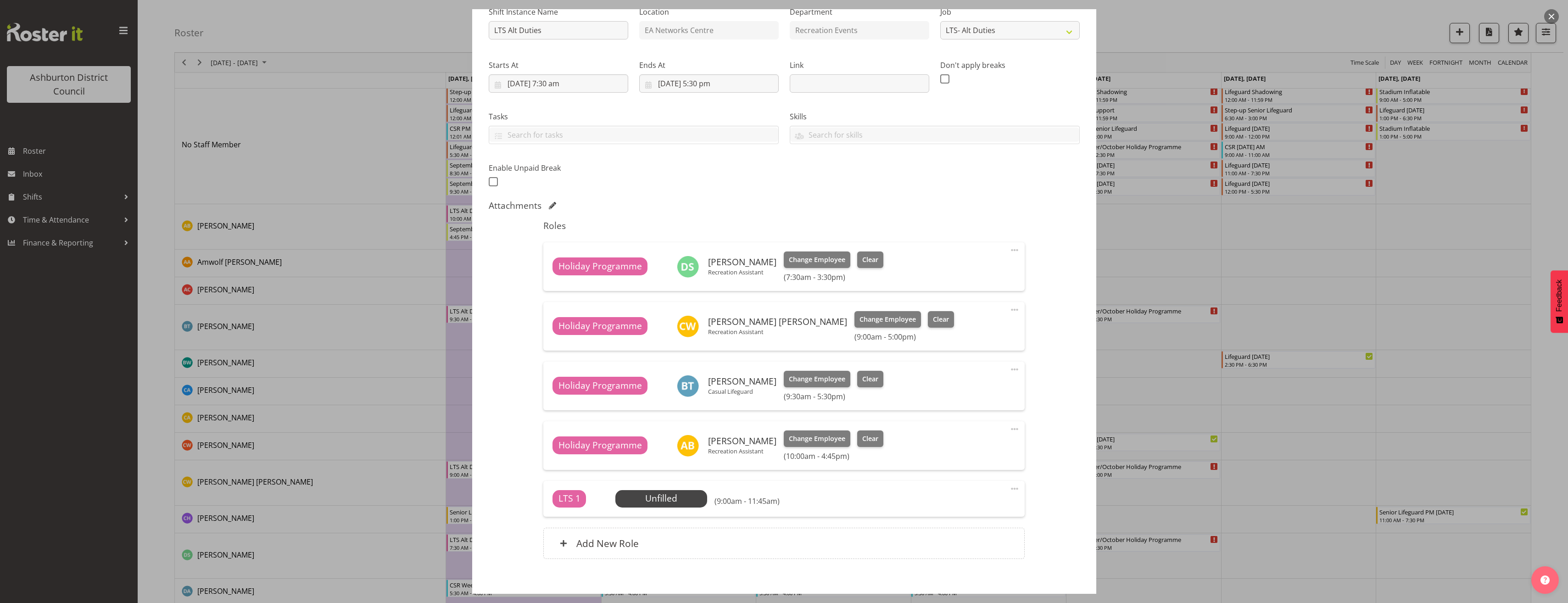
click at [1009, 488] on span at bounding box center [1015, 489] width 11 height 11
click at [980, 504] on link "Edit" at bounding box center [976, 510] width 88 height 17
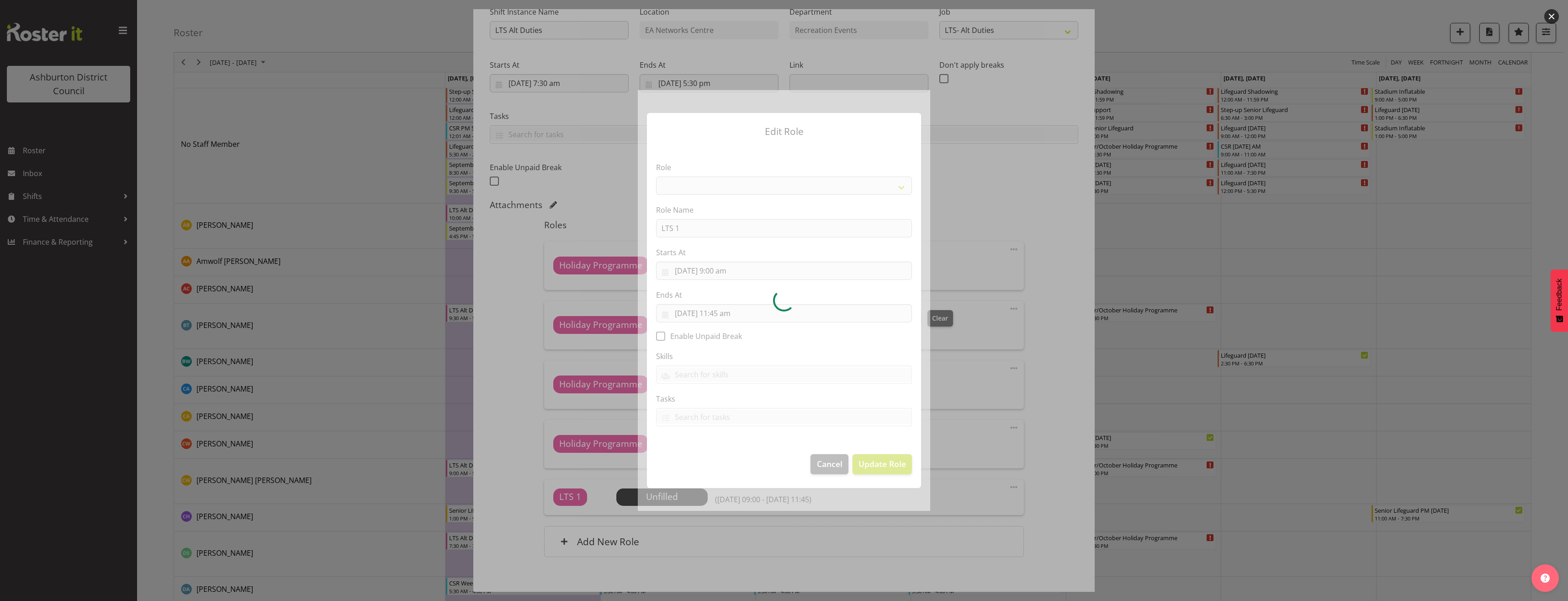
select select "1496"
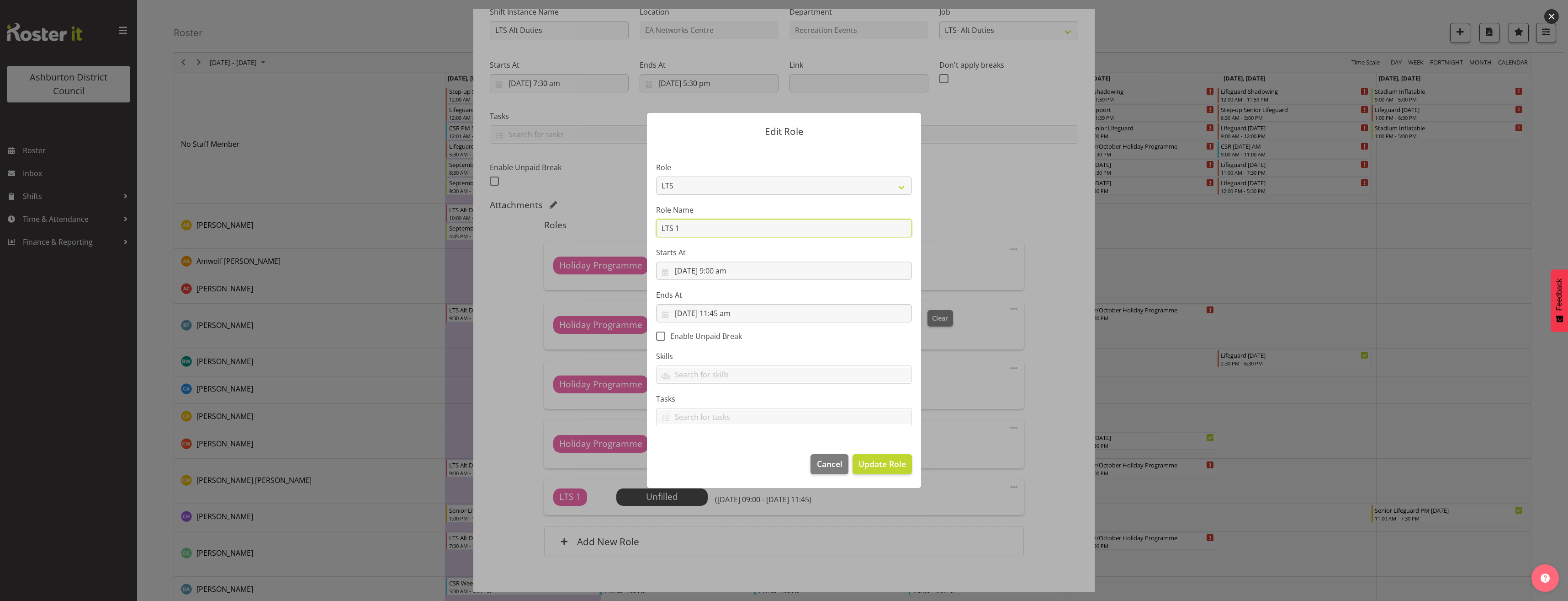
drag, startPoint x: 723, startPoint y: 228, endPoint x: 601, endPoint y: 228, distance: 122.0
click at [601, 228] on form "Edit Role Role AAGM Deputy Director AAGM Director Archivist Childrens Librarian…" at bounding box center [783, 300] width 439 height 420
type input "Holiday Programme"
click at [880, 473] on button "Update Role" at bounding box center [882, 464] width 60 height 20
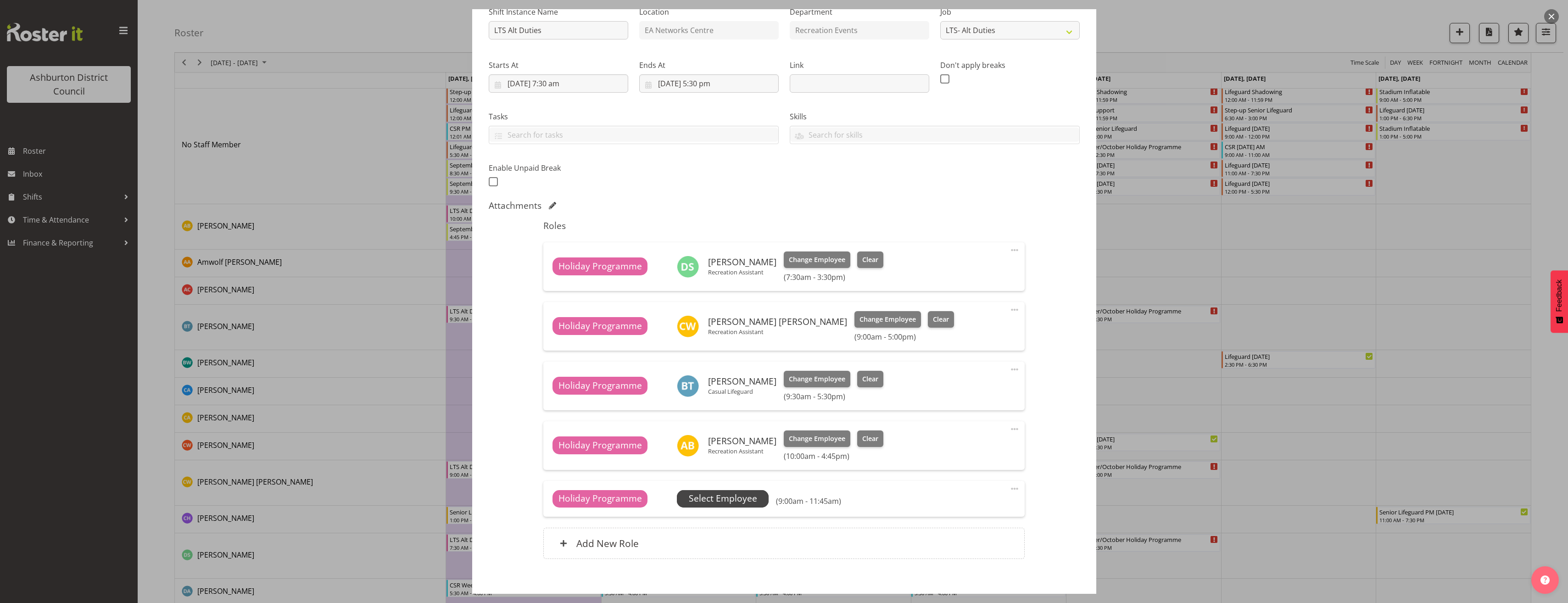
click at [729, 498] on span "Select Employee" at bounding box center [722, 498] width 68 height 13
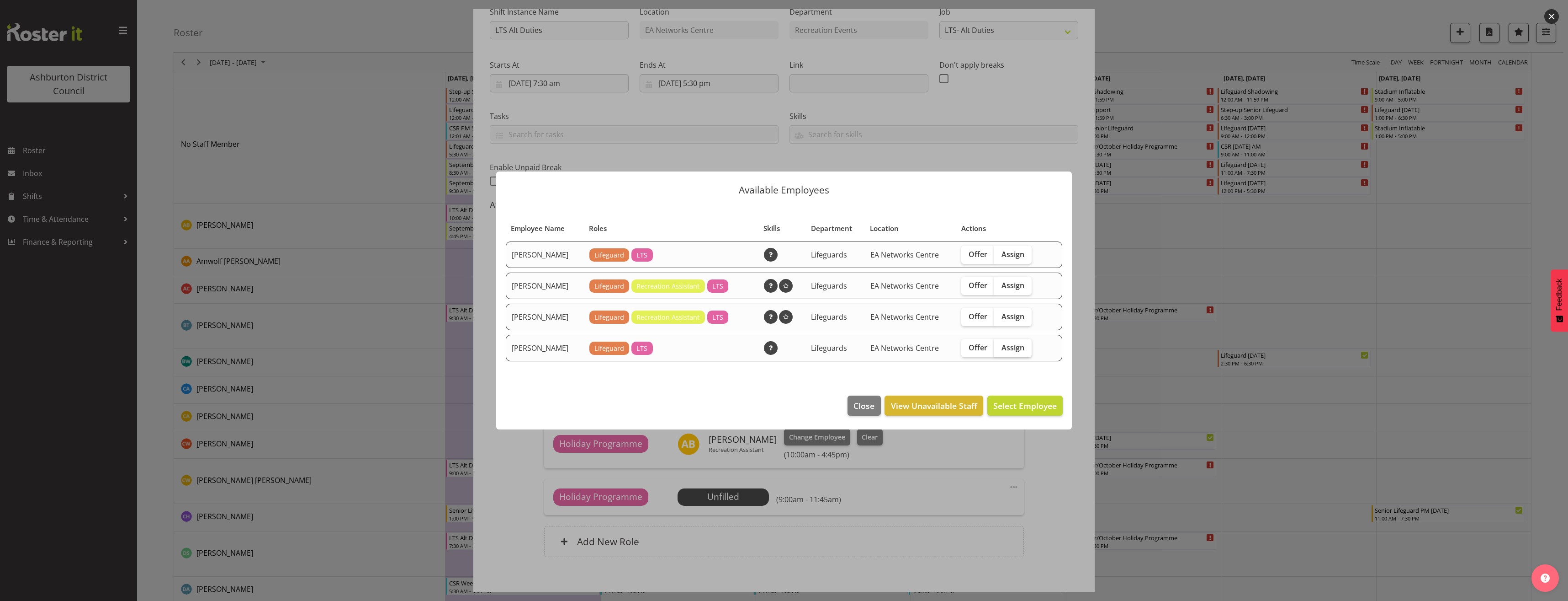
drag, startPoint x: 1021, startPoint y: 348, endPoint x: 1024, endPoint y: 391, distance: 43.1
click at [1021, 348] on span "Assign" at bounding box center [1012, 348] width 23 height 9
click at [1000, 348] on input "Assign" at bounding box center [997, 347] width 6 height 6
checkbox input "true"
click at [1026, 410] on span "Assign Harrison Doak" at bounding box center [1010, 405] width 92 height 11
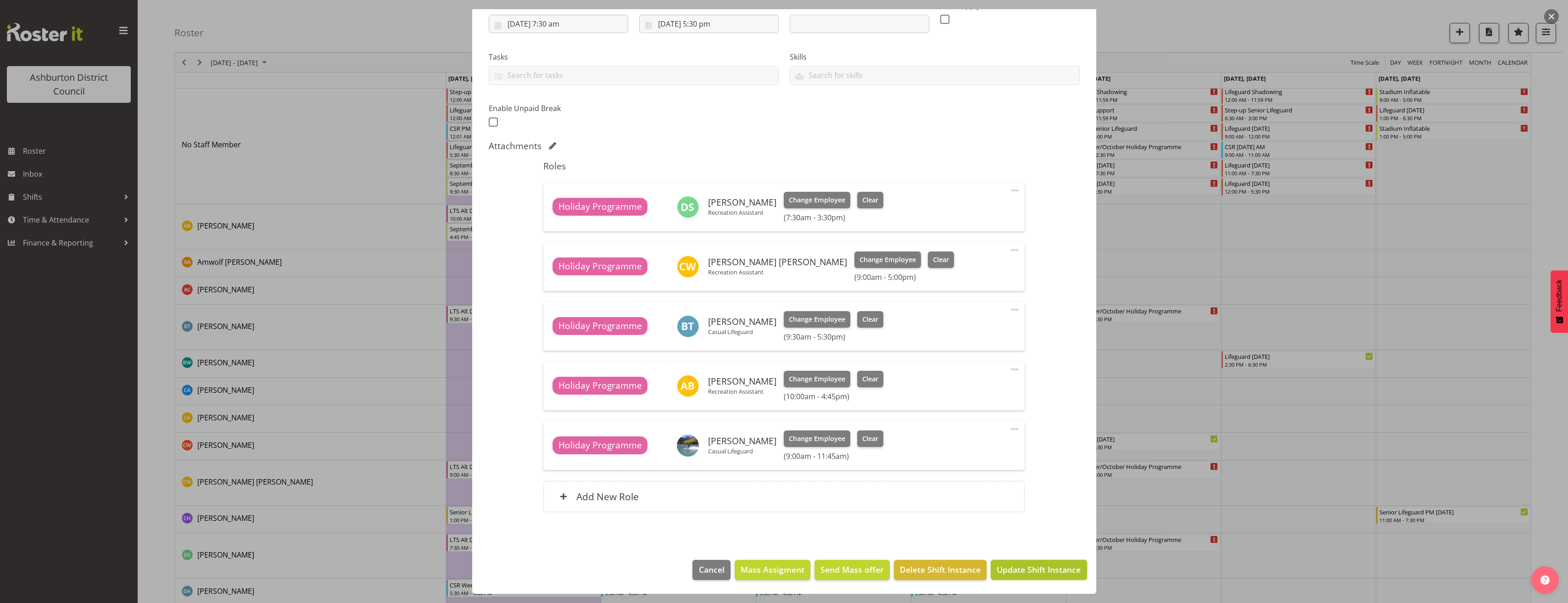
click at [1045, 572] on span "Update Shift Instance" at bounding box center [1039, 568] width 84 height 12
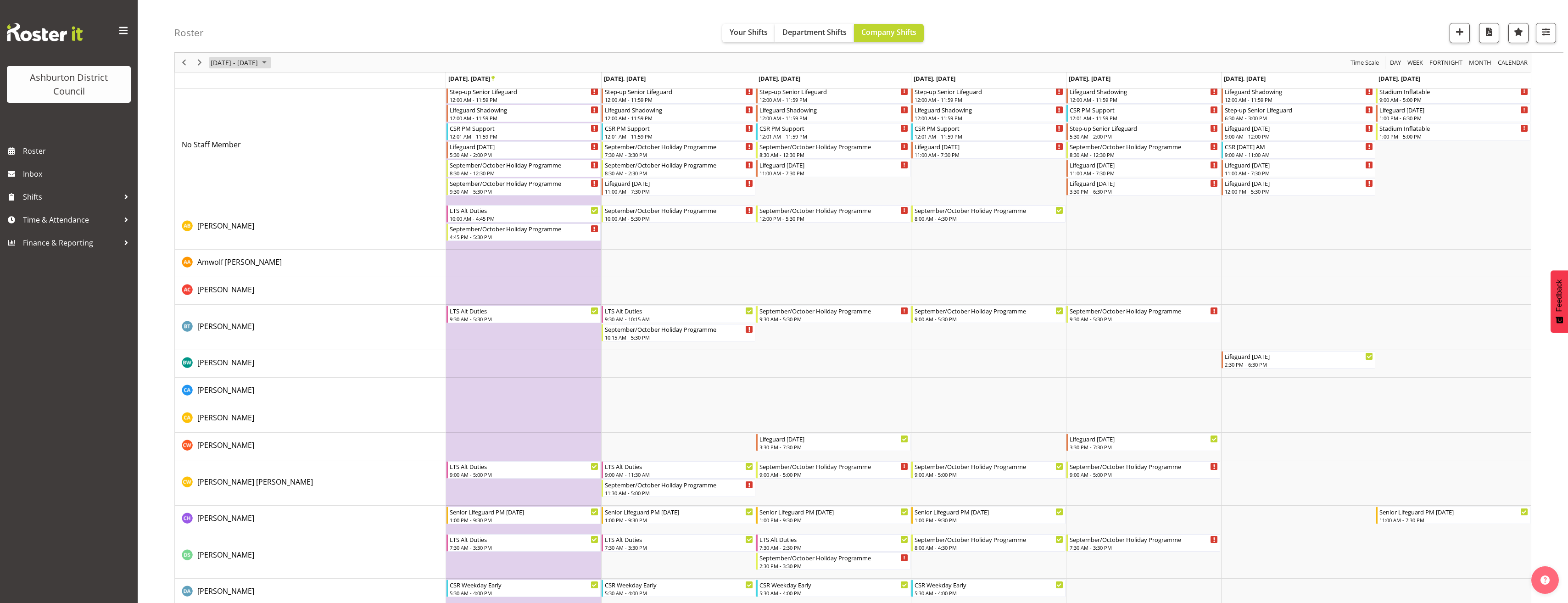
click at [259, 65] on span "September 22 - 28, 2025" at bounding box center [234, 63] width 49 height 11
click at [233, 178] on span "30" at bounding box center [235, 179] width 14 height 14
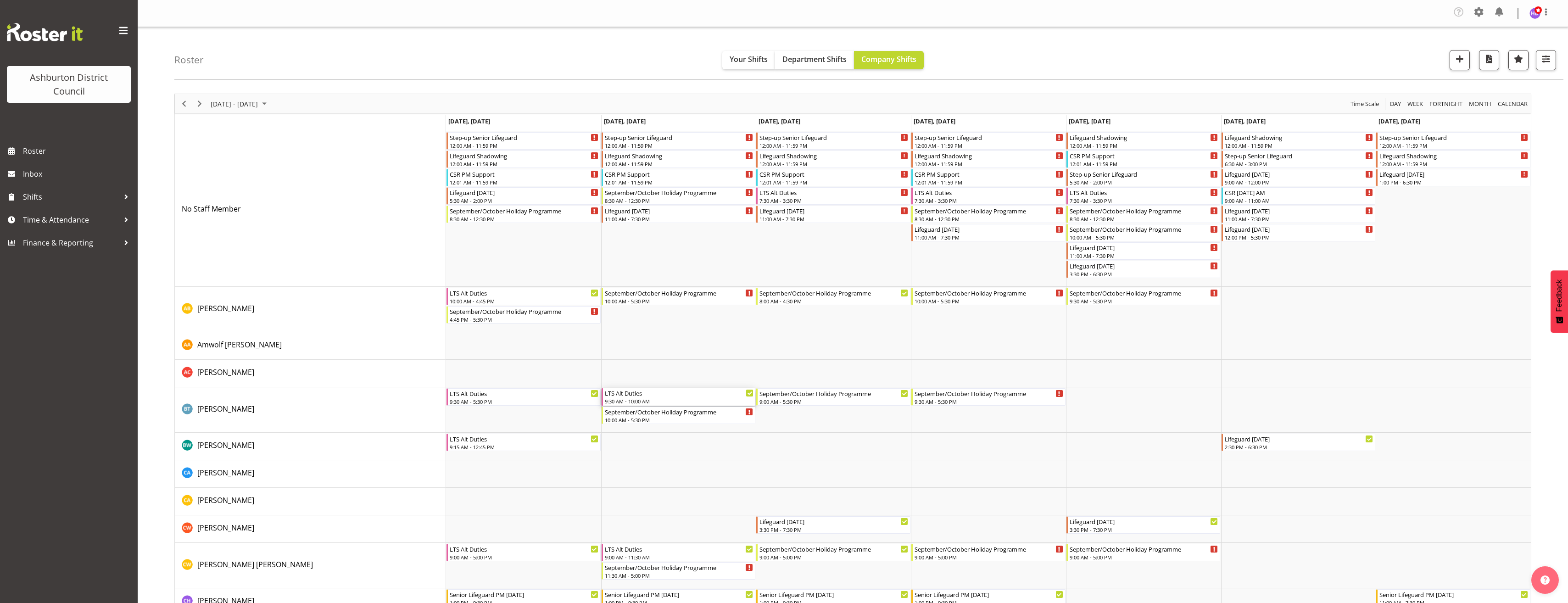
click at [659, 399] on div "9:30 AM - 10:00 AM" at bounding box center [679, 401] width 149 height 7
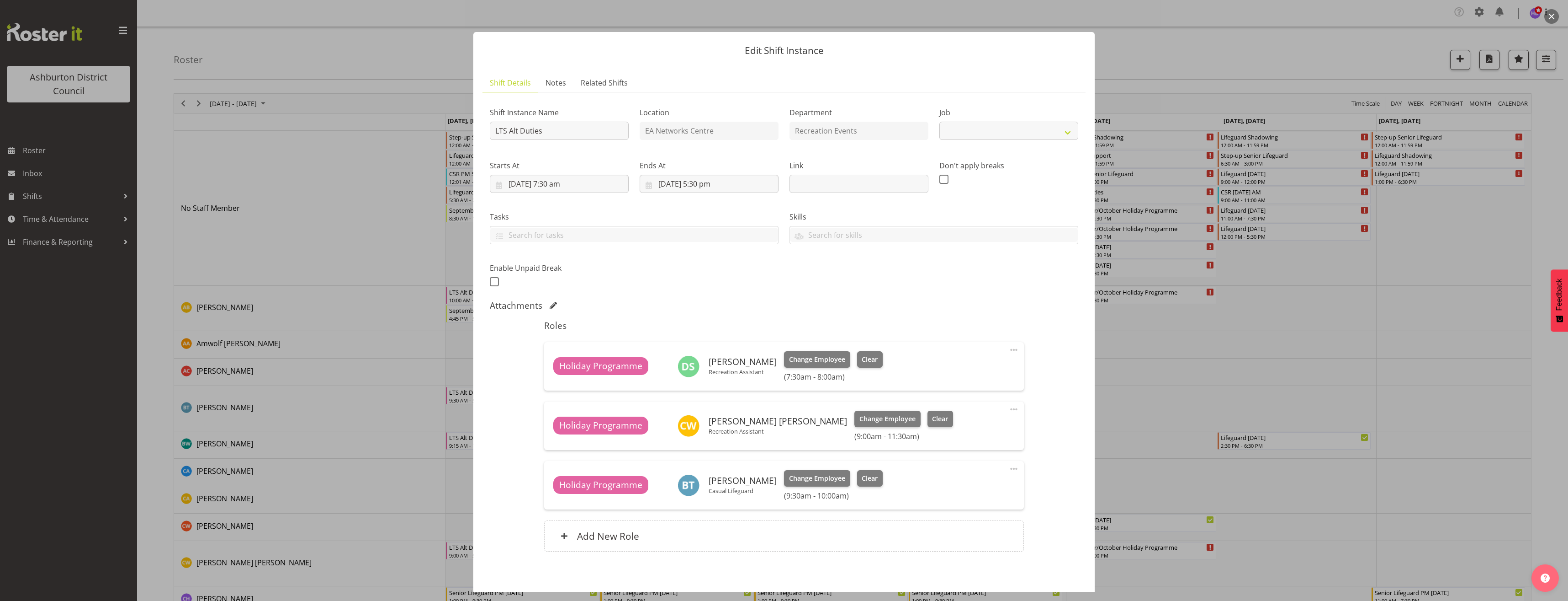
select select "10256"
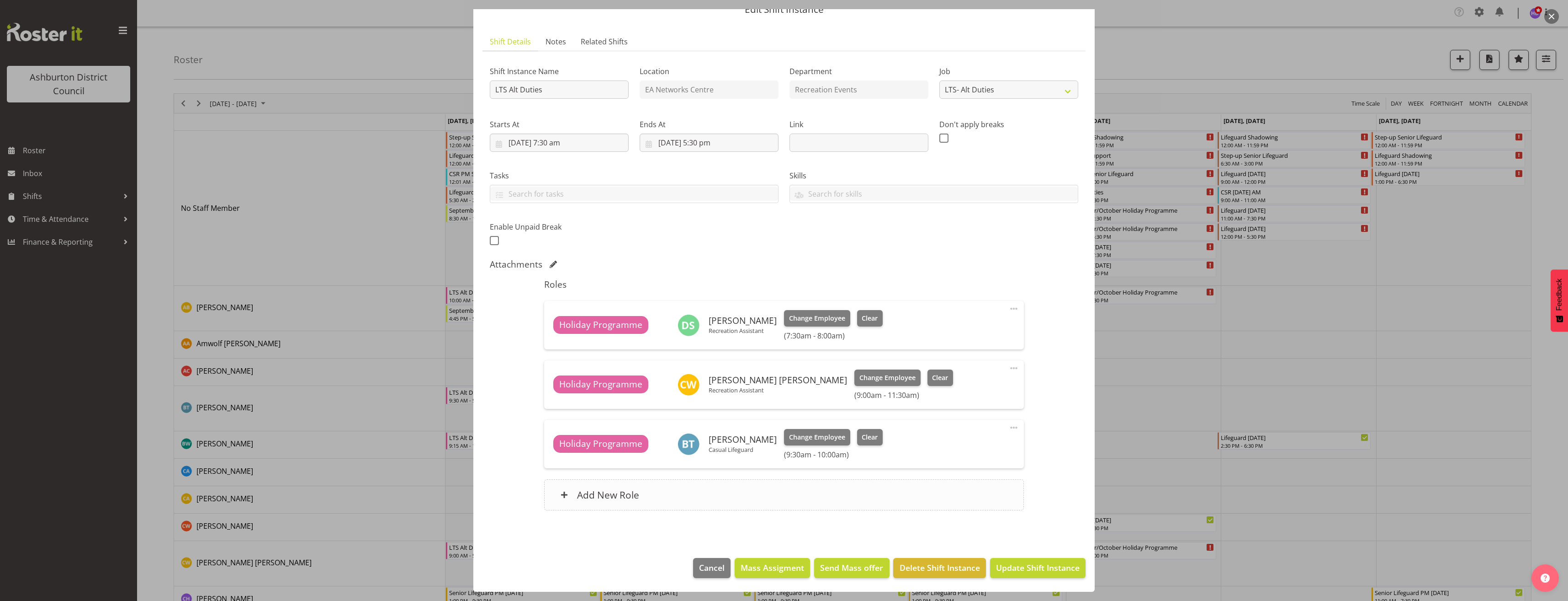
click at [757, 495] on div "Add New Role" at bounding box center [783, 494] width 480 height 31
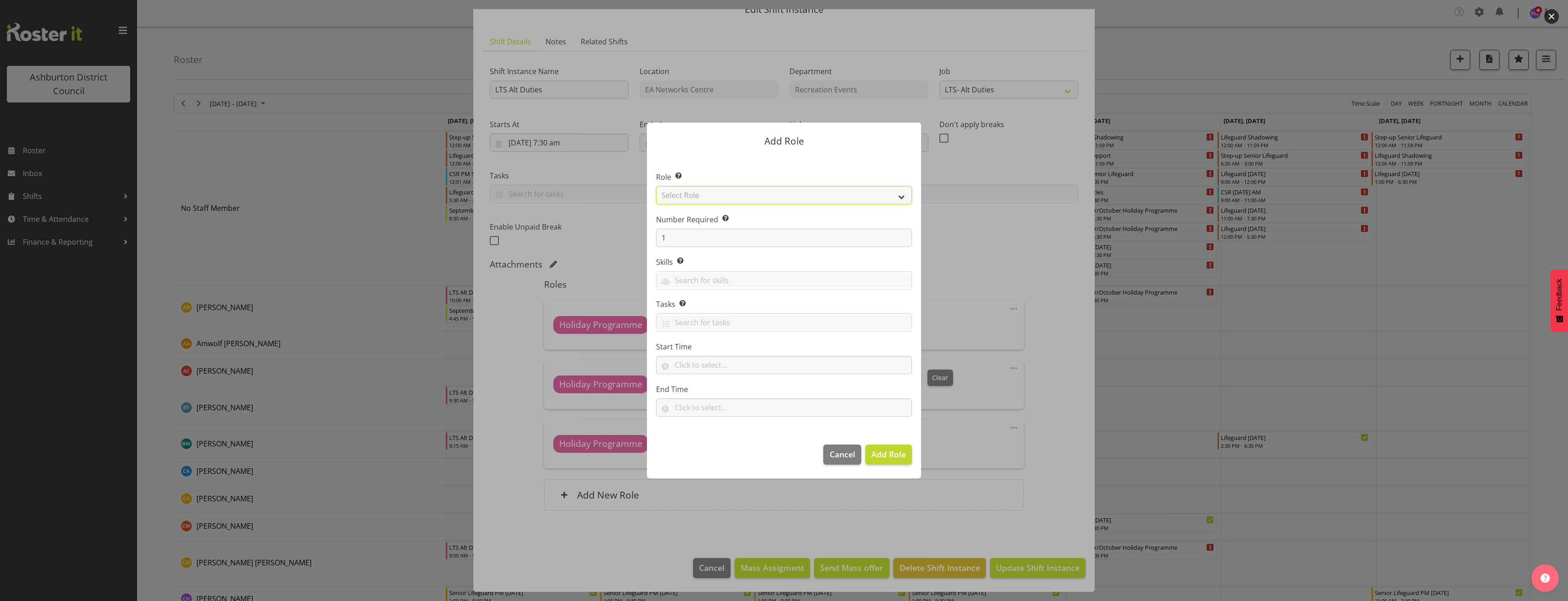
click at [885, 198] on select "Select Role AAGM Deputy Director AAGM Director Archivist Childrens Librarian Co…" at bounding box center [784, 196] width 256 height 19
click at [656, 186] on select "Select Role AAGM Deputy Director AAGM Director Archivist Childrens Librarian Co…" at bounding box center [784, 196] width 256 height 19
drag, startPoint x: 743, startPoint y: 196, endPoint x: 743, endPoint y: 202, distance: 6.0
click at [743, 196] on select "AAGM Deputy Director AAGM Director Archivist Childrens Librarian Collections & …" at bounding box center [784, 196] width 256 height 19
select select "1496"
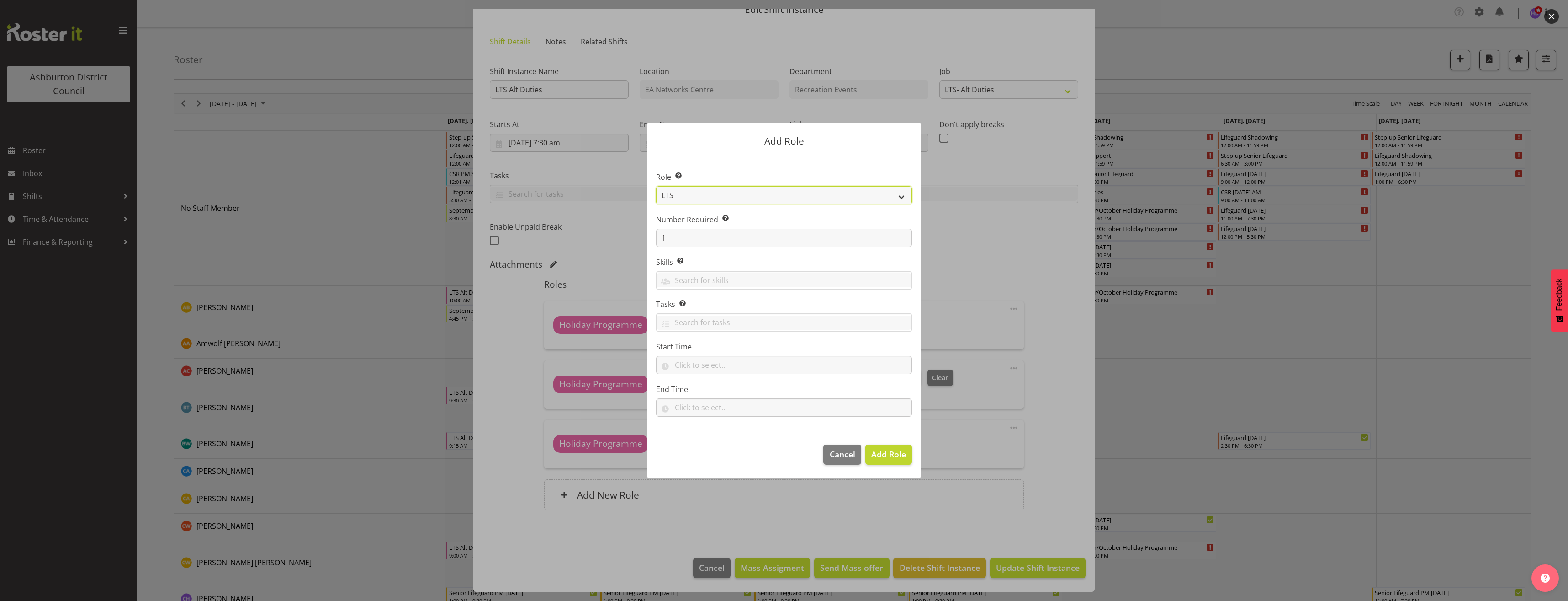
click at [656, 186] on select "AAGM Deputy Director AAGM Director Archivist Childrens Librarian Collections & …" at bounding box center [784, 196] width 256 height 19
click at [685, 367] on input "text" at bounding box center [784, 365] width 256 height 19
click at [714, 389] on select "00 00 01 02 03 04 05 06 07 08 09 10 11 12 13 14 15 16 17 18 19 20 21 22 23" at bounding box center [718, 389] width 20 height 19
select select "9"
click at [747, 388] on select "00 00 01 02 03 04 05 06 07 08 09 10 11 12 13 14 15 16 17 18 19 20 21 22 23 24 2…" at bounding box center [742, 389] width 20 height 19
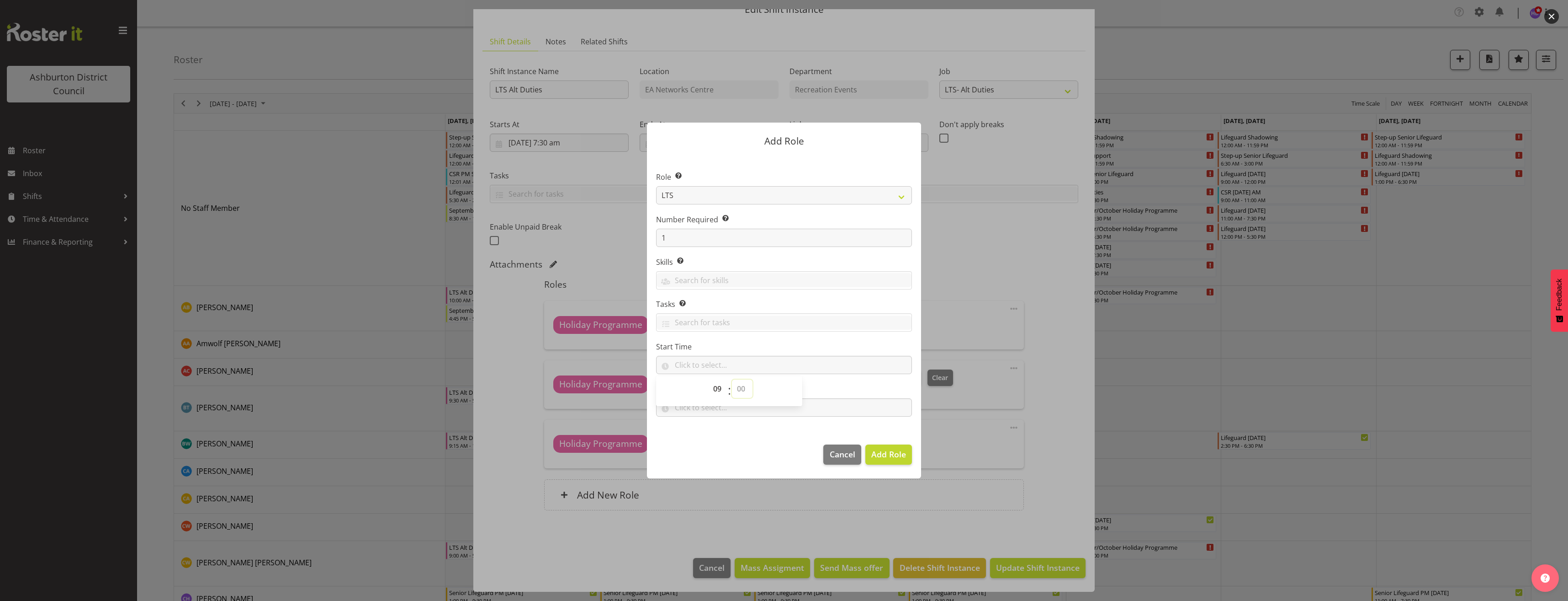
select select "0"
click at [732, 379] on select "00 00 01 02 03 04 05 06 07 08 09 10 11 12 13 14 15 16 17 18 19 20 21 22 23 24 2…" at bounding box center [742, 389] width 20 height 19
type input "09:00"
click at [685, 409] on input "text" at bounding box center [784, 407] width 256 height 19
click at [712, 433] on select "00 00 01 02 03 04 05 06 07 08 09 10 11 12 13 14 15 16 17 18 19 20 21 22 23" at bounding box center [718, 431] width 20 height 19
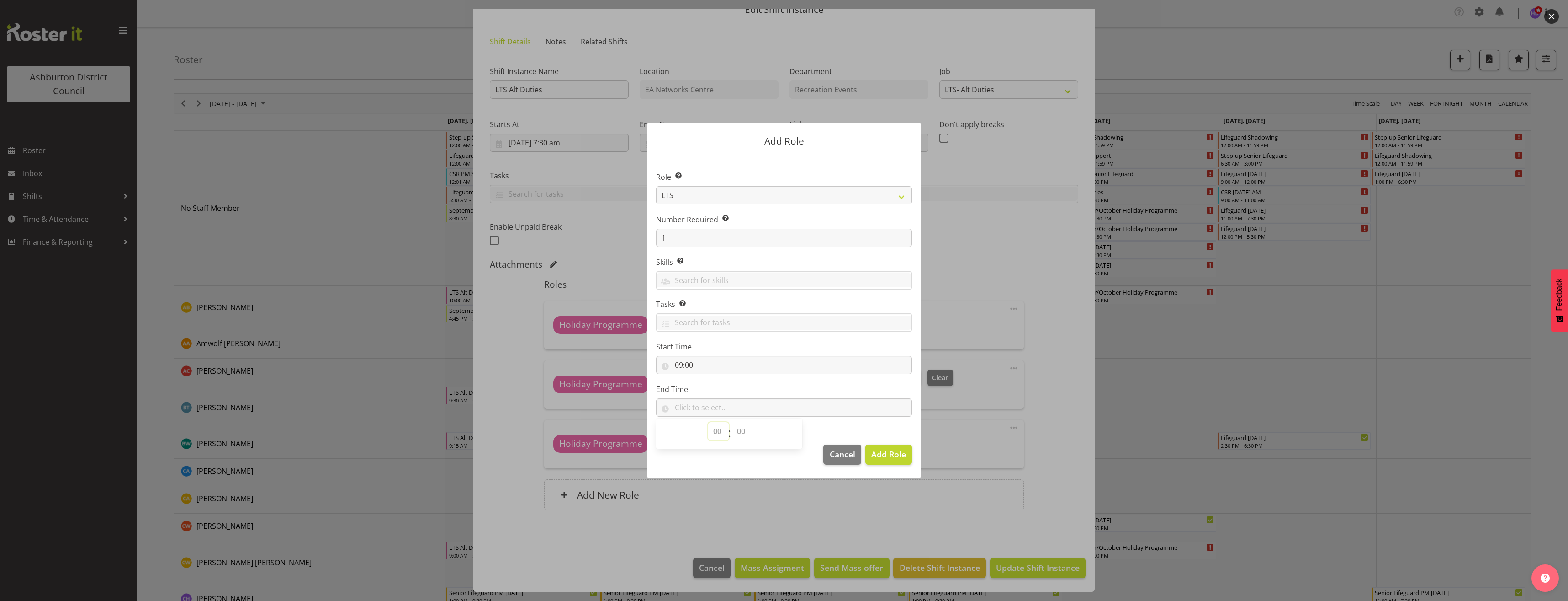
select select "12"
drag, startPoint x: 744, startPoint y: 437, endPoint x: 721, endPoint y: 432, distance: 23.5
click at [742, 434] on select "00 00 01 02 03 04 05 06 07 08 09 10 11 12 13 14 15 16 17 18 19 20 21 22 23 24 2…" at bounding box center [742, 431] width 20 height 19
select select "0"
click at [732, 422] on select "00 00 01 02 03 04 05 06 07 08 09 10 11 12 13 14 15 16 17 18 19 20 21 22 23 24 2…" at bounding box center [742, 431] width 20 height 19
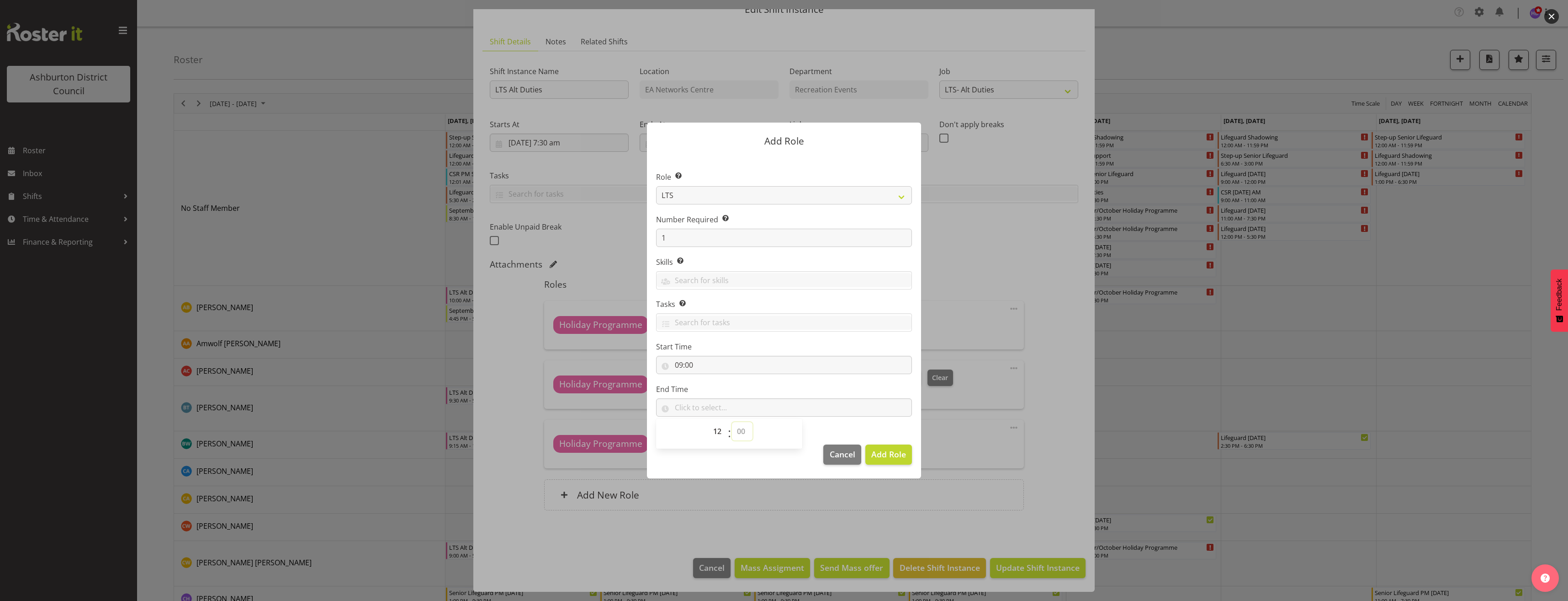
type input "12:00"
click at [896, 453] on span "Add Role" at bounding box center [888, 454] width 34 height 11
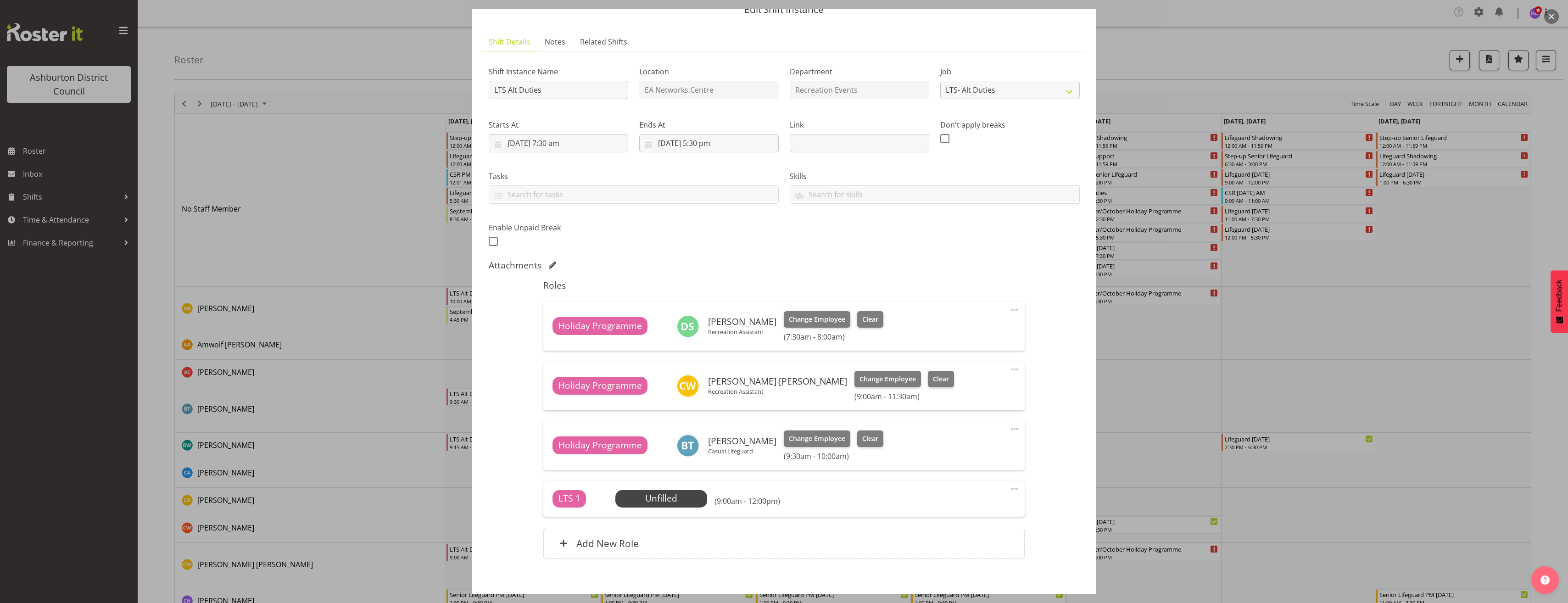
click at [1009, 488] on span at bounding box center [1015, 489] width 11 height 11
click at [993, 510] on link "Edit" at bounding box center [976, 510] width 88 height 17
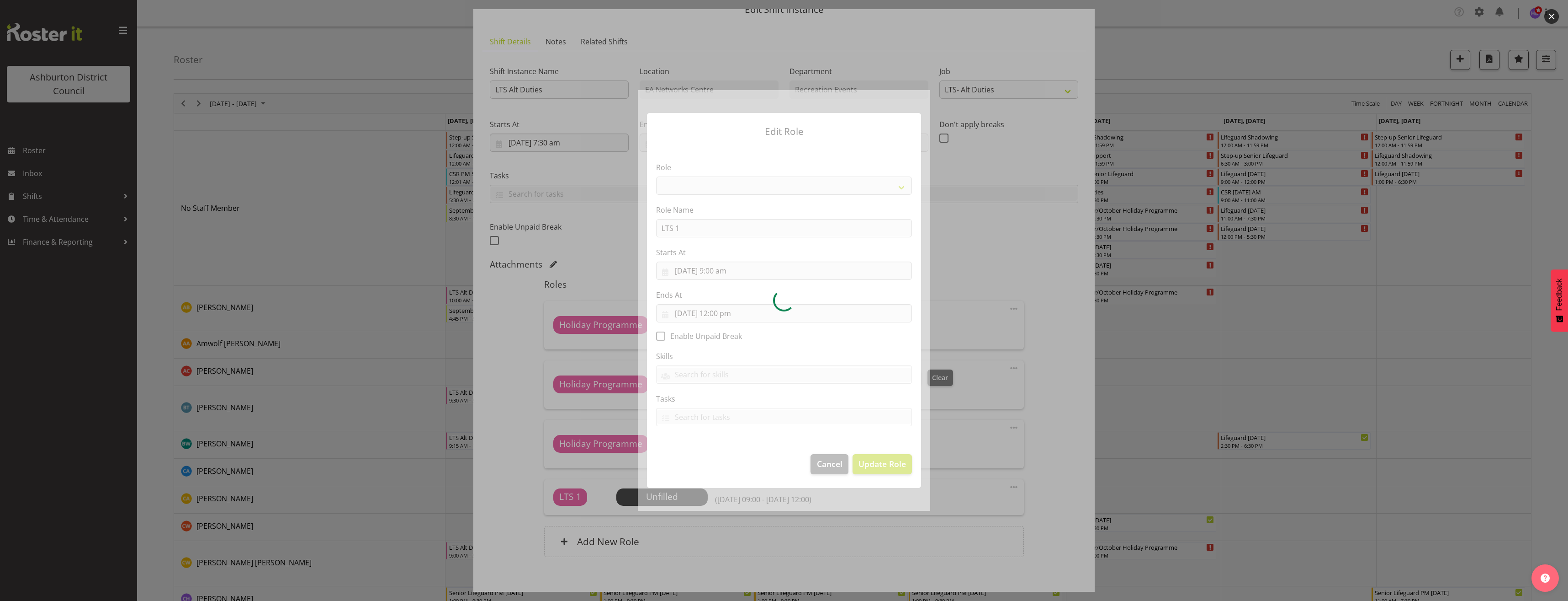
select select "1496"
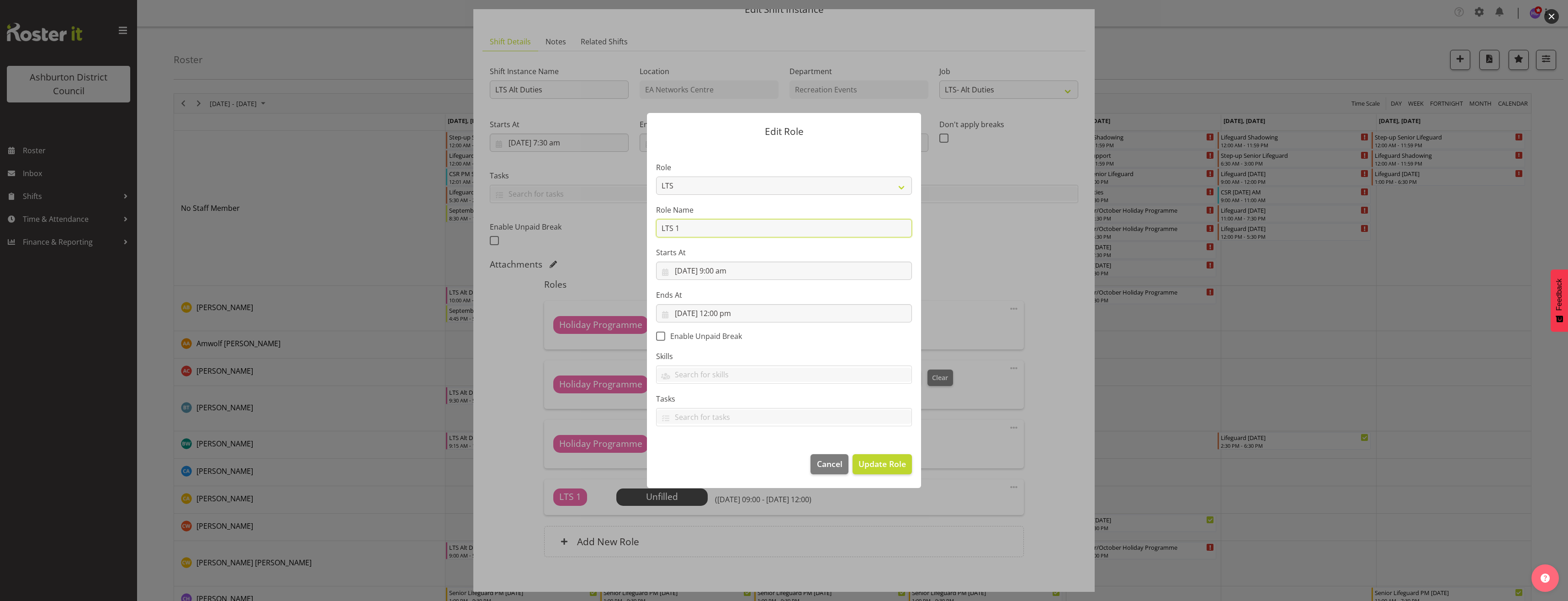
drag, startPoint x: 708, startPoint y: 231, endPoint x: 612, endPoint y: 226, distance: 96.1
click at [612, 226] on form "Edit Role Role AAGM Deputy Director AAGM Director Archivist Childrens Librarian…" at bounding box center [783, 300] width 439 height 420
drag, startPoint x: 750, startPoint y: 225, endPoint x: 726, endPoint y: 225, distance: 24.0
click at [726, 225] on input "Stadium Inflatable Set-up" at bounding box center [784, 228] width 256 height 19
type input "Stadium Inflatable Pack Down"
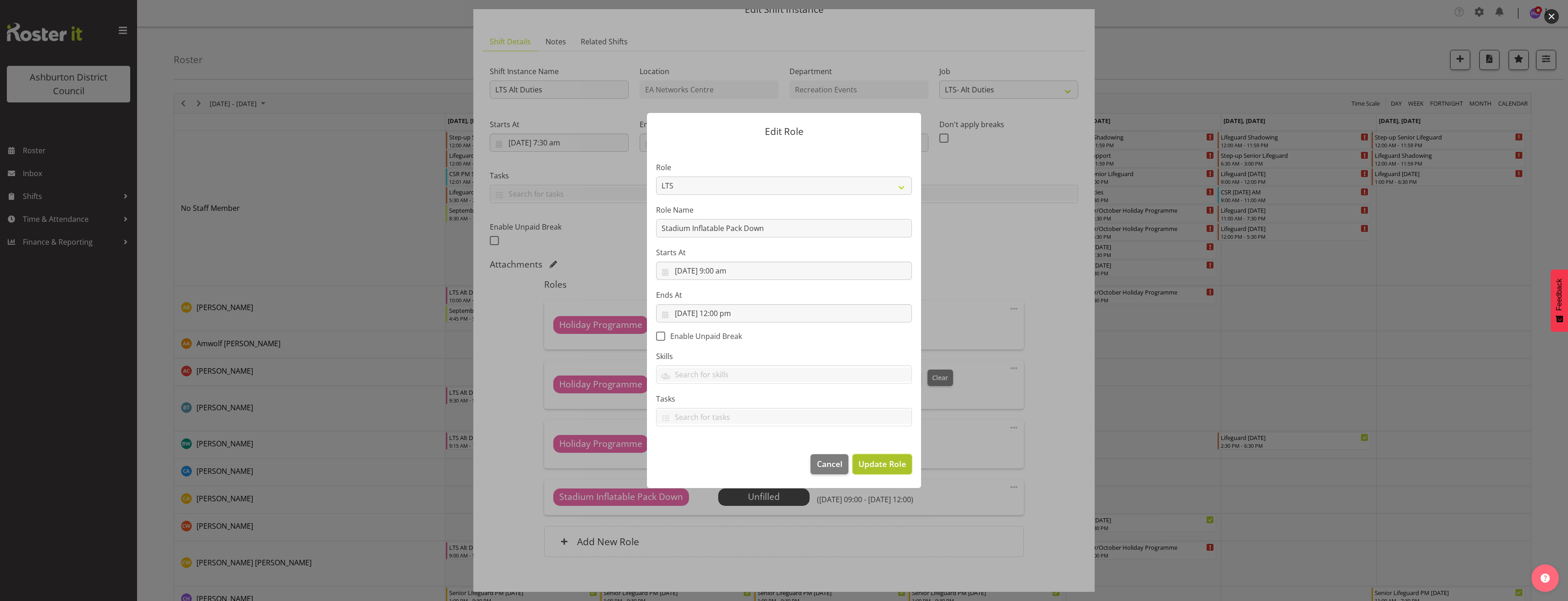
click at [893, 467] on span "Update Role" at bounding box center [882, 463] width 47 height 12
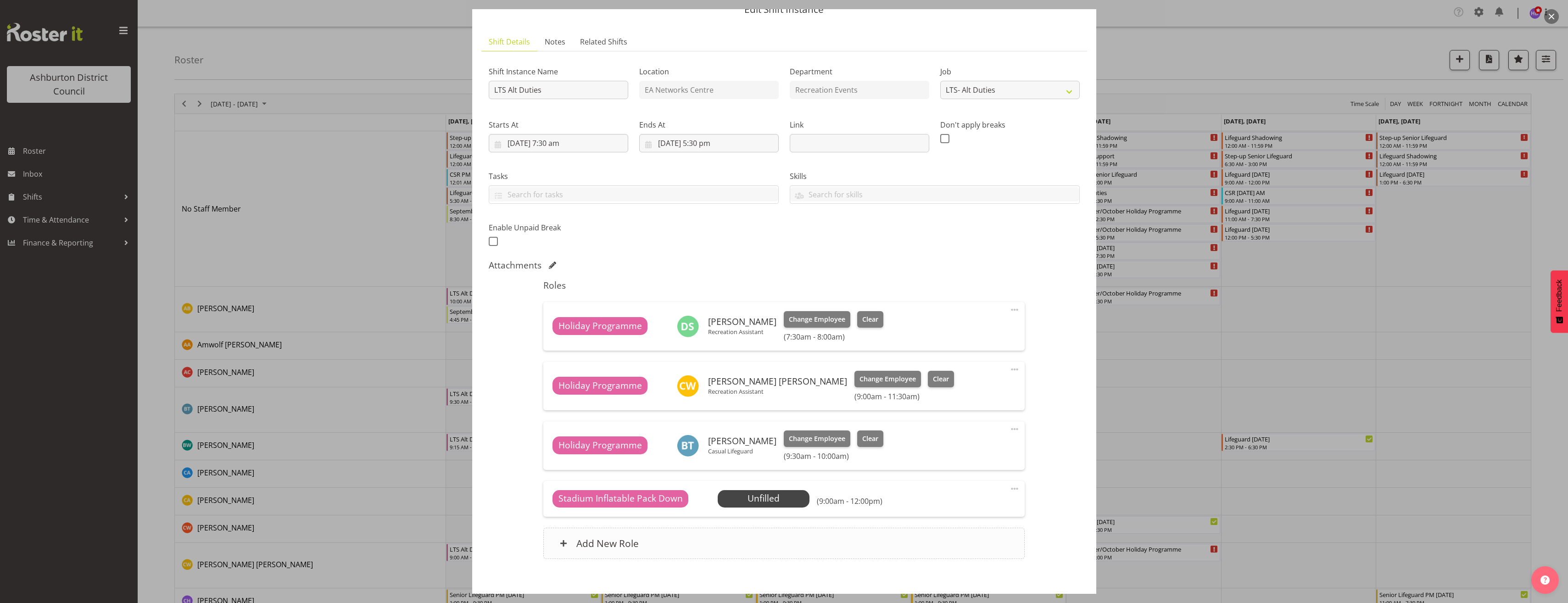
click at [744, 543] on div "Add New Role" at bounding box center [784, 542] width 482 height 31
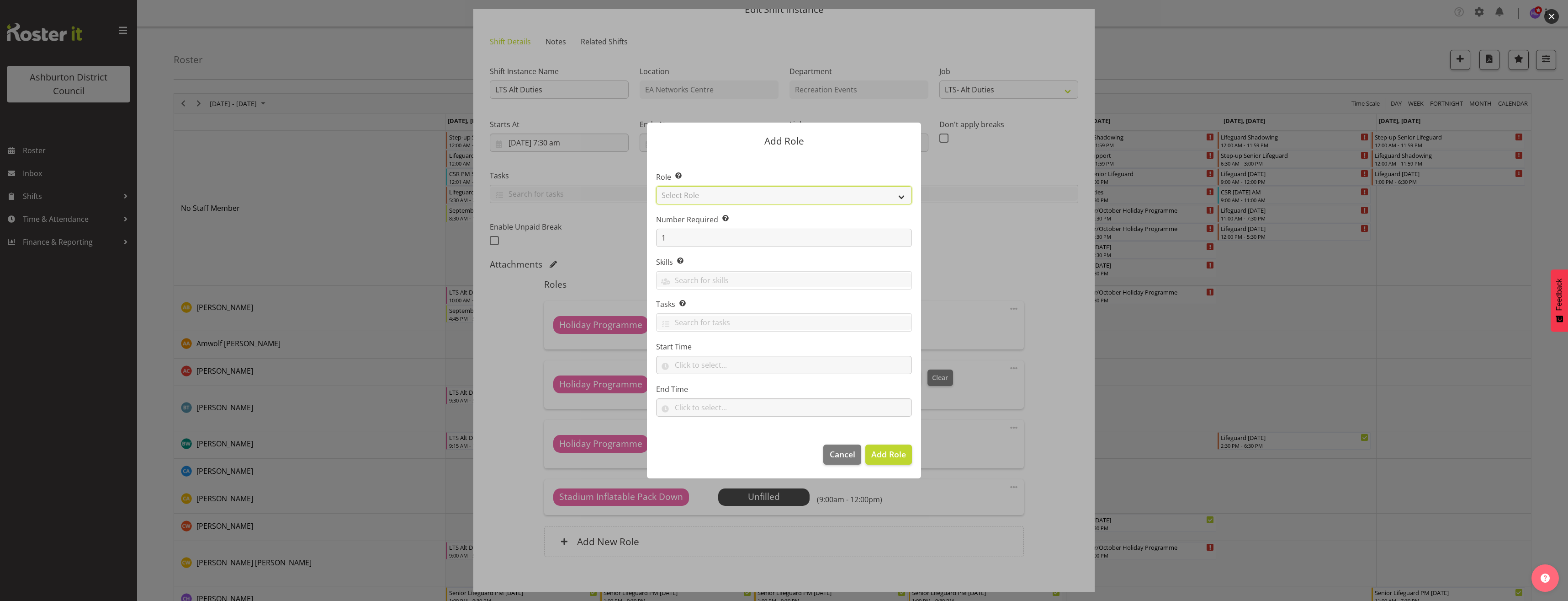
click at [706, 195] on select "Select Role AAGM Deputy Director AAGM Director Archivist Childrens Librarian Co…" at bounding box center [784, 196] width 256 height 19
select select "1496"
click at [656, 186] on select "Select Role AAGM Deputy Director AAGM Director Archivist Childrens Librarian Co…" at bounding box center [784, 196] width 256 height 19
click at [707, 368] on input "text" at bounding box center [784, 365] width 256 height 19
click at [712, 391] on select "00 00 01 02 03 04 05 06 07 08 09 10 11 12 13 14 15 16 17 18 19 20 21 22 23" at bounding box center [718, 389] width 20 height 19
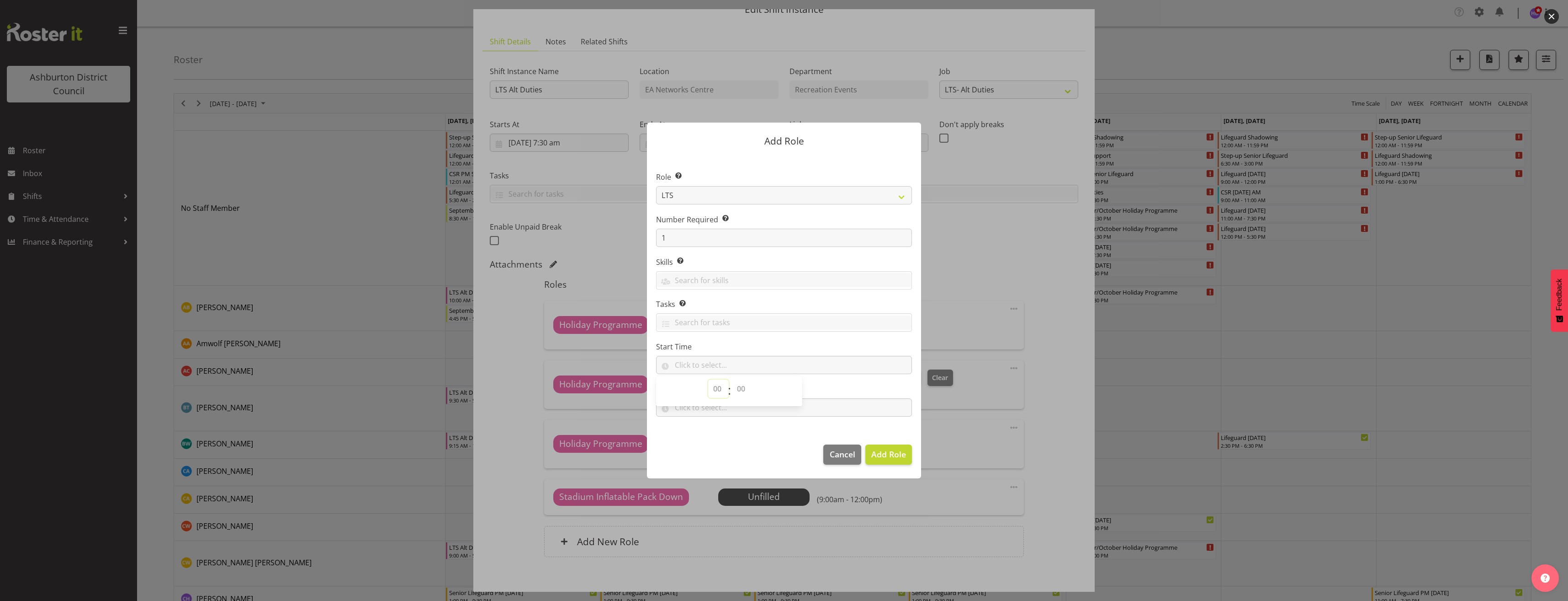
select select "12"
click at [744, 389] on select "00 00 01 02 03 04 05 06 07 08 09 10 11 12 13 14 15 16 17 18 19 20 21 22 23 24 2…" at bounding box center [742, 389] width 20 height 19
select select "30"
click at [732, 379] on select "00 00 01 02 03 04 05 06 07 08 09 10 11 12 13 14 15 16 17 18 19 20 21 22 23 24 2…" at bounding box center [742, 389] width 20 height 19
type input "12:30"
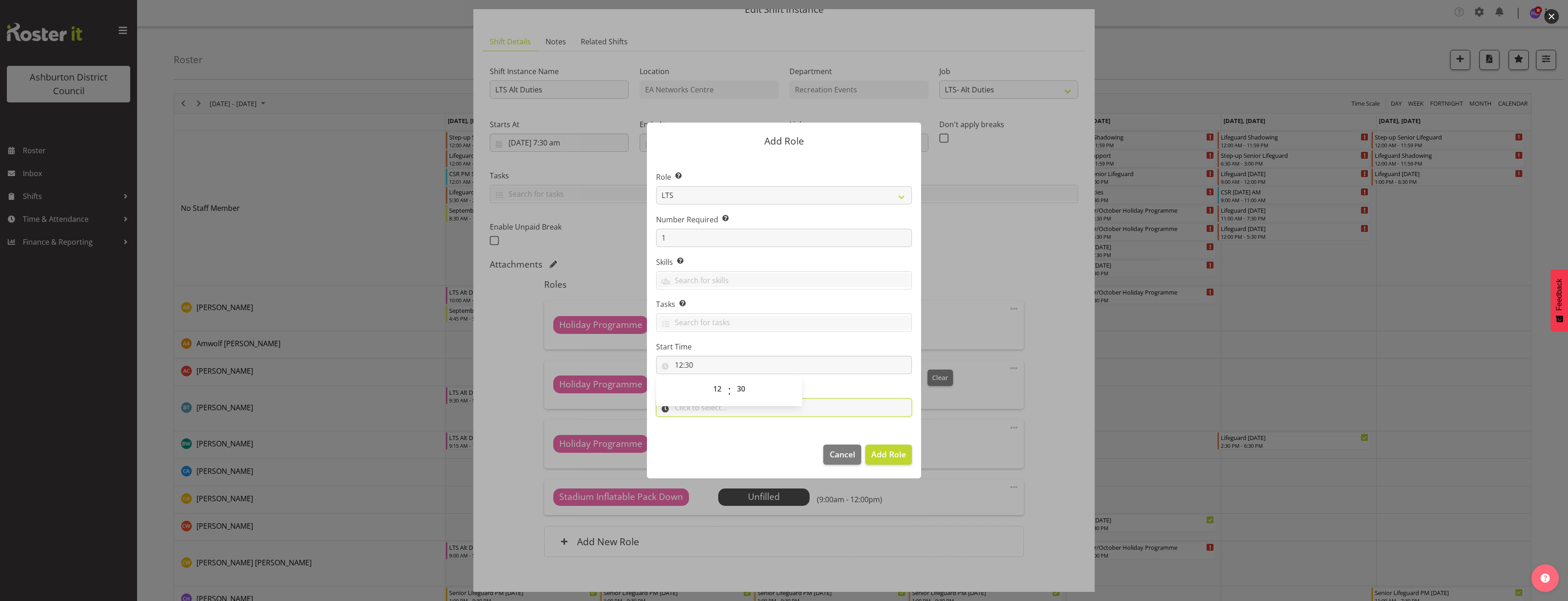
click at [733, 414] on input "text" at bounding box center [784, 407] width 256 height 19
drag, startPoint x: 718, startPoint y: 433, endPoint x: 709, endPoint y: 433, distance: 9.0
click at [718, 433] on select "00 00 01 02 03 04 05 06 07 08 09 10 11 12 13 14 15 16 17 18 19 20 21 22 23" at bounding box center [718, 431] width 20 height 19
select select "15"
drag, startPoint x: 737, startPoint y: 432, endPoint x: 731, endPoint y: 436, distance: 7.2
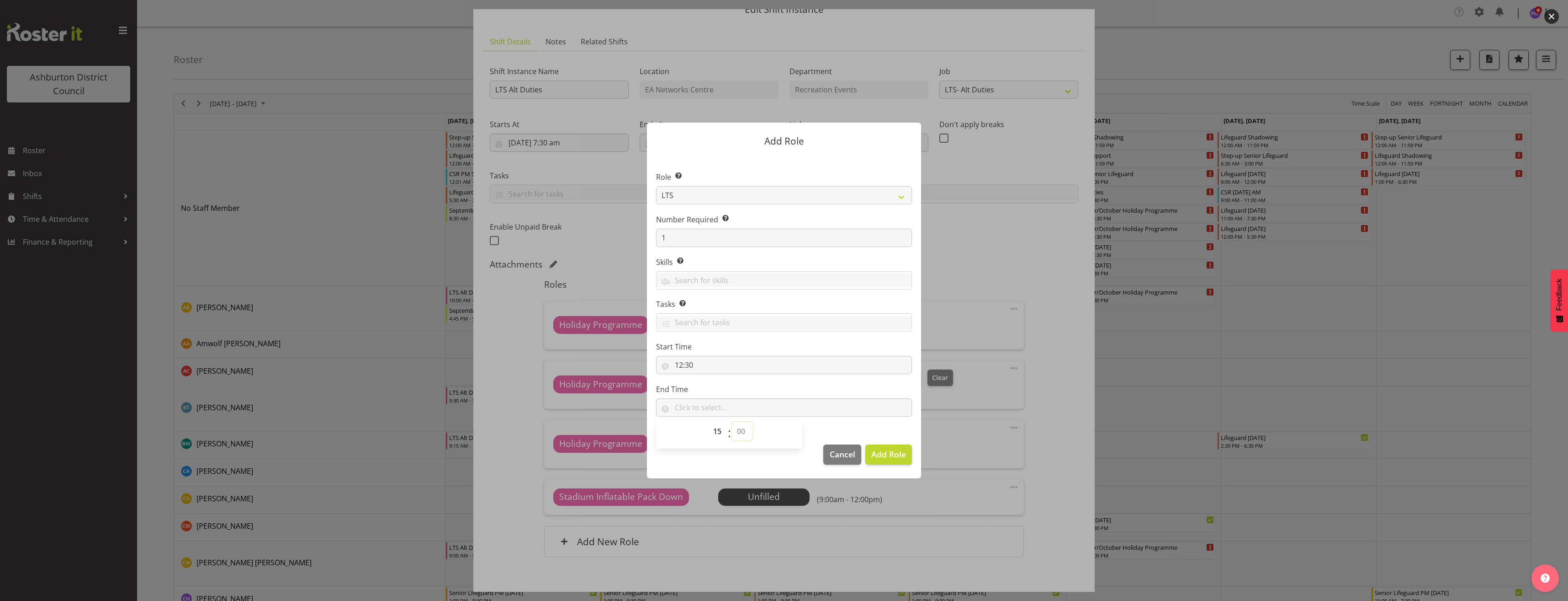
click at [737, 432] on select "00 00 01 02 03 04 05 06 07 08 09 10 11 12 13 14 15 16 17 18 19 20 21 22 23 24 2…" at bounding box center [742, 431] width 20 height 19
select select "15"
click at [732, 422] on select "00 00 01 02 03 04 05 06 07 08 09 10 11 12 13 14 15 16 17 18 19 20 21 22 23 24 2…" at bounding box center [742, 431] width 20 height 19
type input "15:15"
click at [889, 450] on span "Add Role" at bounding box center [888, 454] width 34 height 11
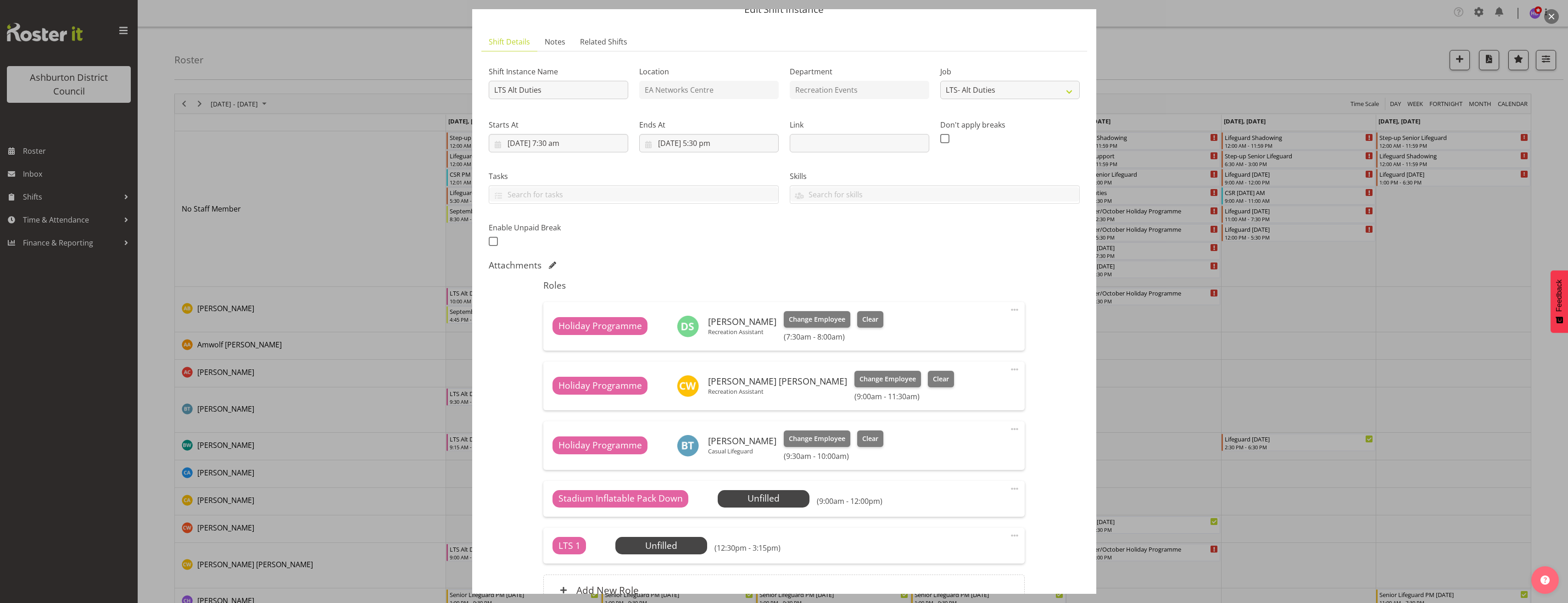
scroll to position [135, 0]
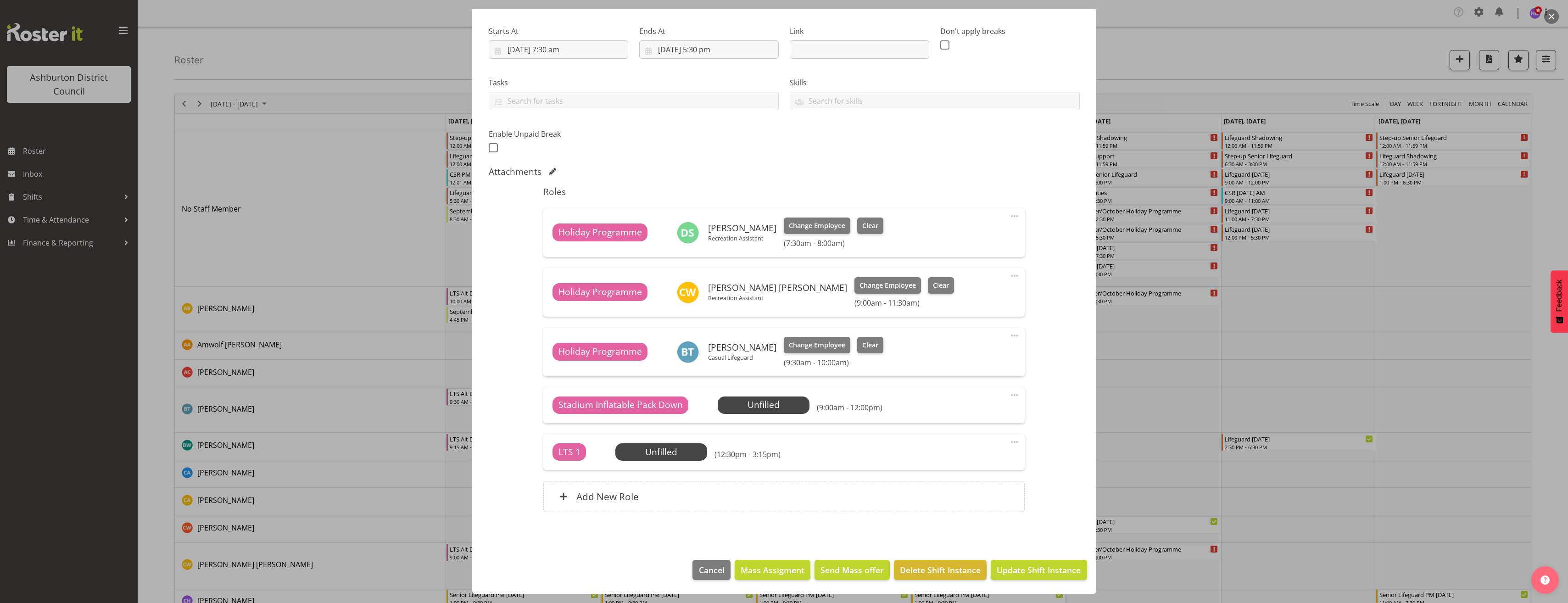
click at [1009, 441] on span at bounding box center [1015, 442] width 11 height 11
click at [992, 461] on link "Edit" at bounding box center [976, 464] width 88 height 17
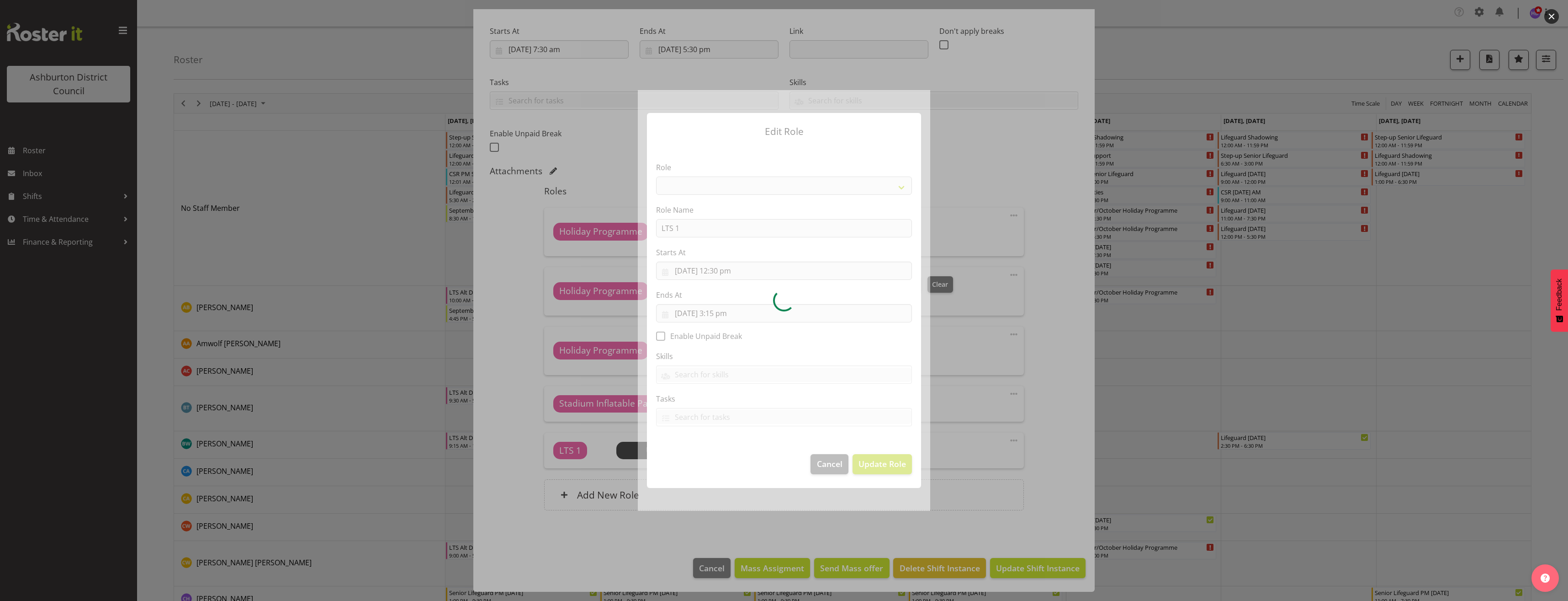
select select "1496"
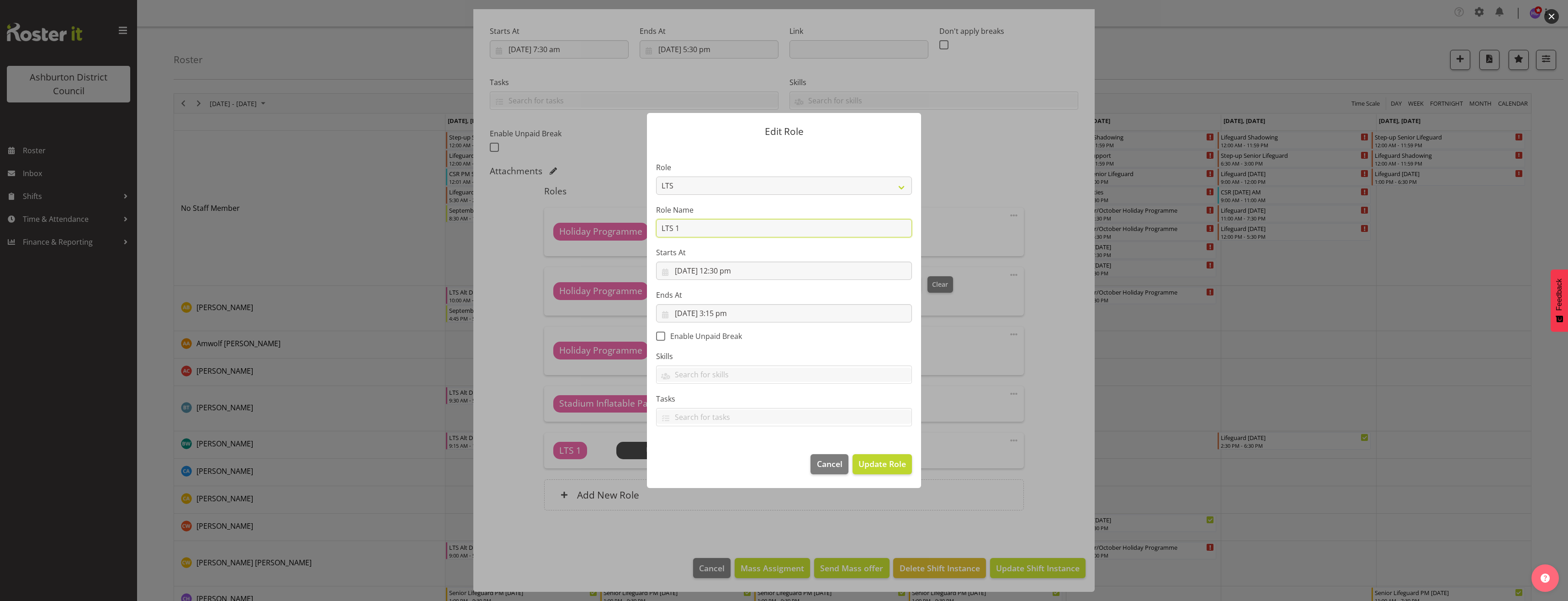
drag, startPoint x: 706, startPoint y: 233, endPoint x: 581, endPoint y: 231, distance: 125.0
click at [581, 231] on form "Edit Role Role AAGM Deputy Director AAGM Director Archivist Childrens Librarian…" at bounding box center [783, 300] width 439 height 420
type input "Holiday Programme"
click at [855, 251] on label "Starts At" at bounding box center [784, 253] width 256 height 11
click at [887, 459] on span "Update Role" at bounding box center [882, 463] width 47 height 12
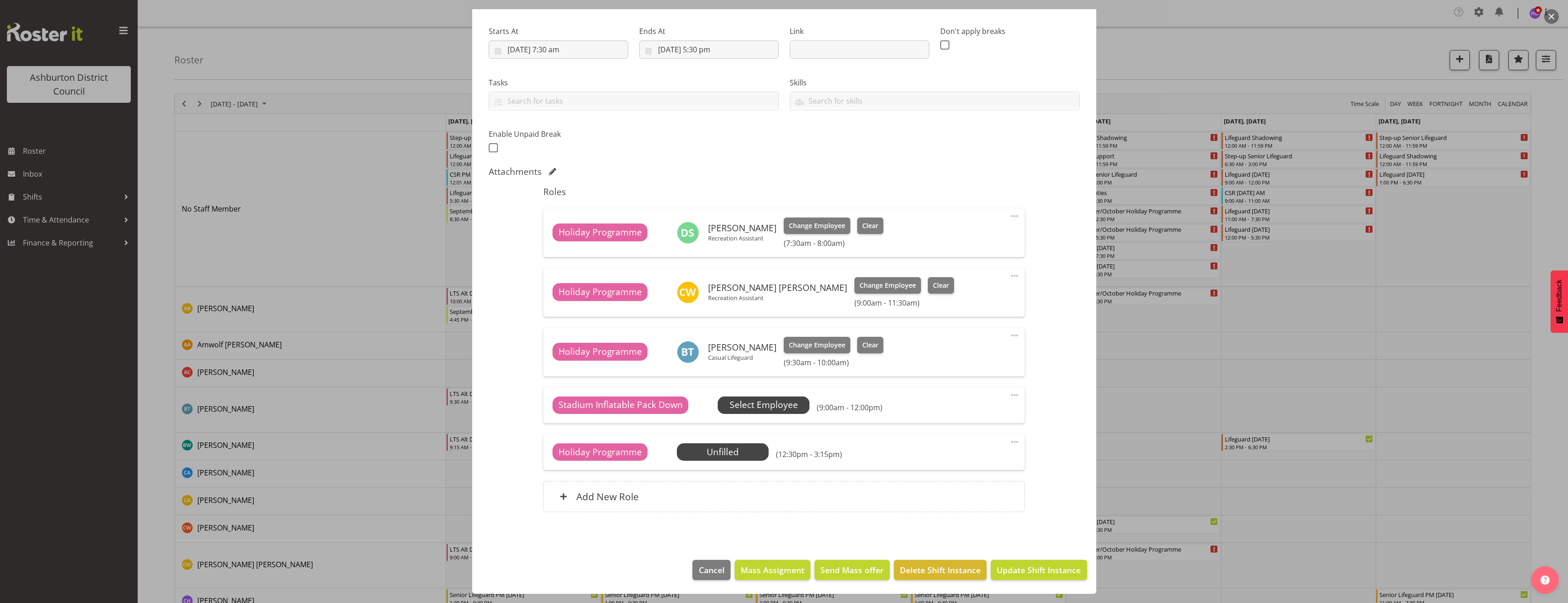
click at [767, 400] on span "Select Employee" at bounding box center [763, 405] width 68 height 13
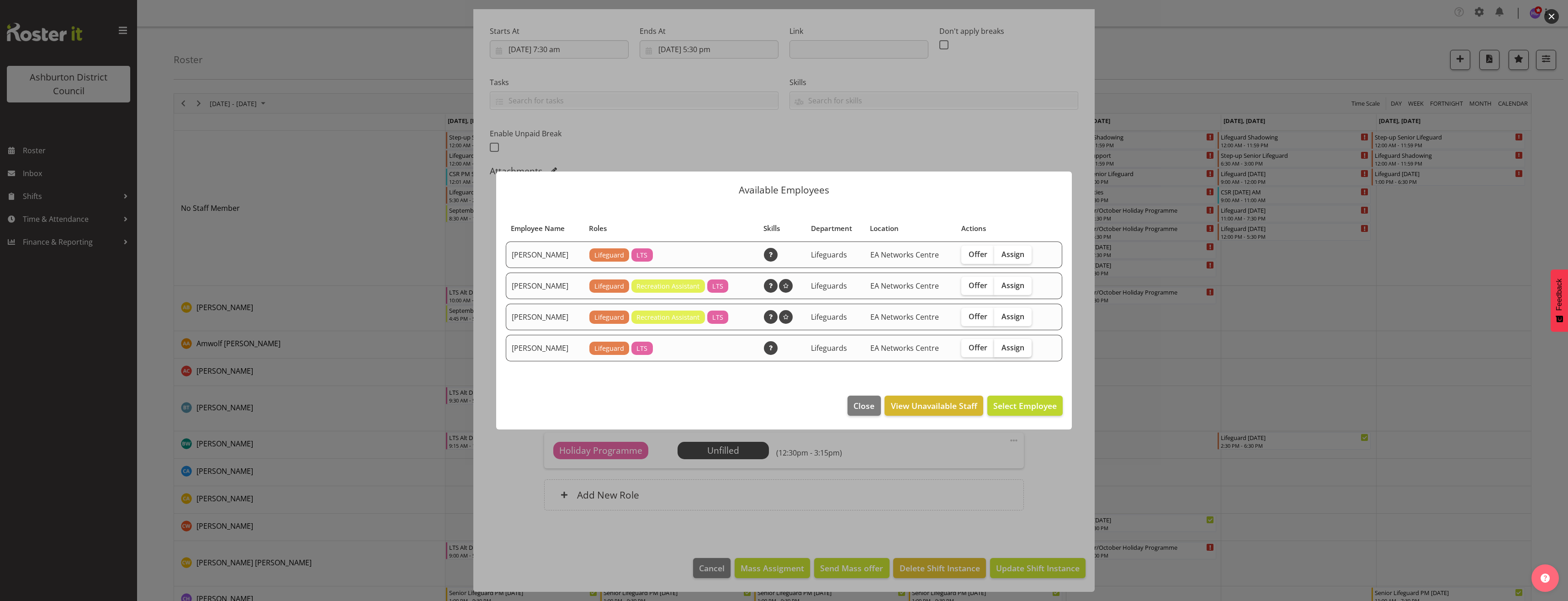
click at [1009, 348] on span "Assign" at bounding box center [1012, 348] width 23 height 9
click at [1000, 348] on input "Assign" at bounding box center [997, 347] width 6 height 6
checkbox input "true"
click at [1021, 405] on span "Assign Harrison Doak" at bounding box center [1010, 405] width 92 height 11
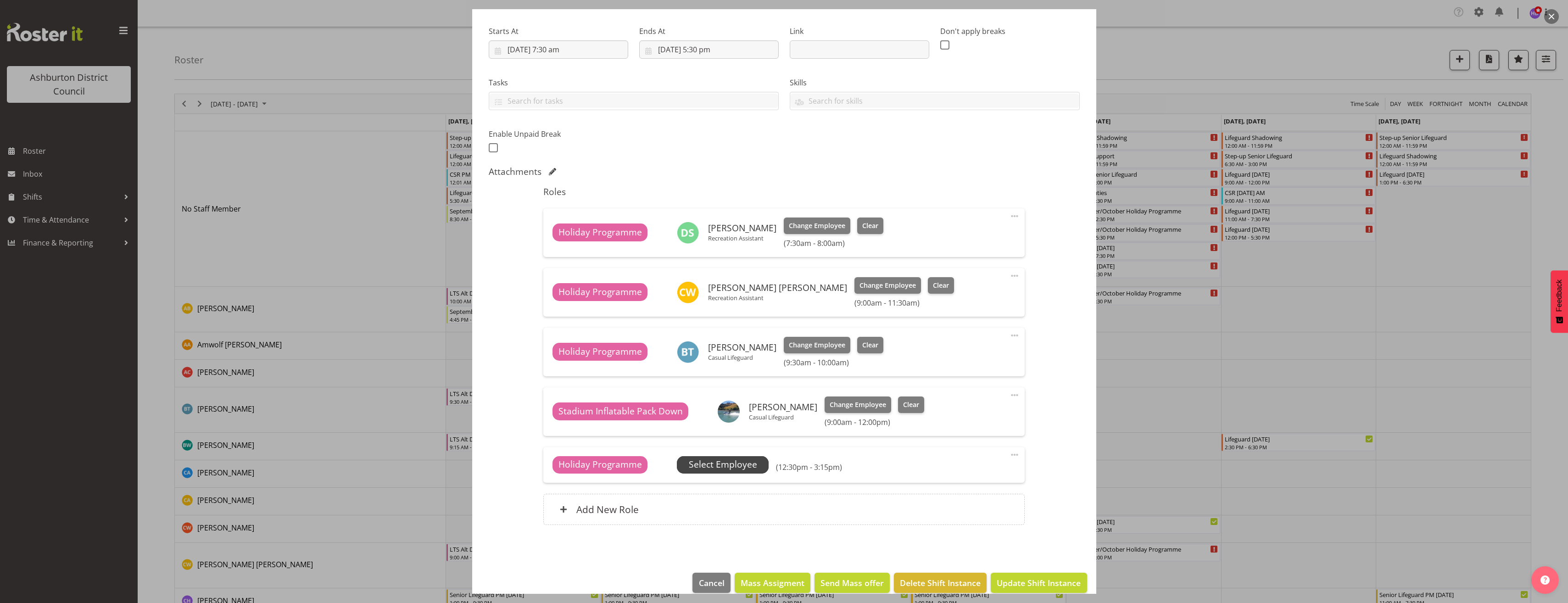
click at [748, 463] on span "Select Employee" at bounding box center [722, 465] width 68 height 13
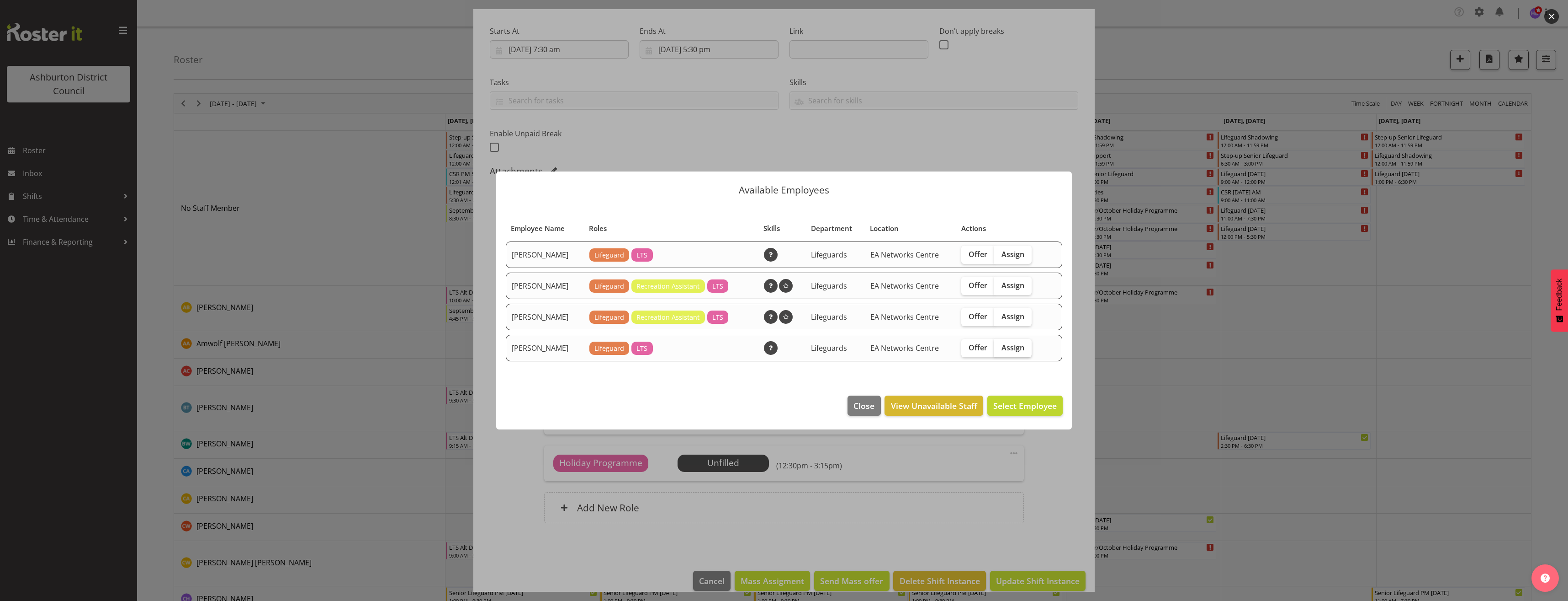
click at [1012, 350] on span "Assign" at bounding box center [1012, 348] width 23 height 9
click at [1000, 350] on input "Assign" at bounding box center [997, 347] width 6 height 6
checkbox input "true"
click at [1017, 399] on button "Assign Harrison Doak" at bounding box center [1010, 405] width 104 height 20
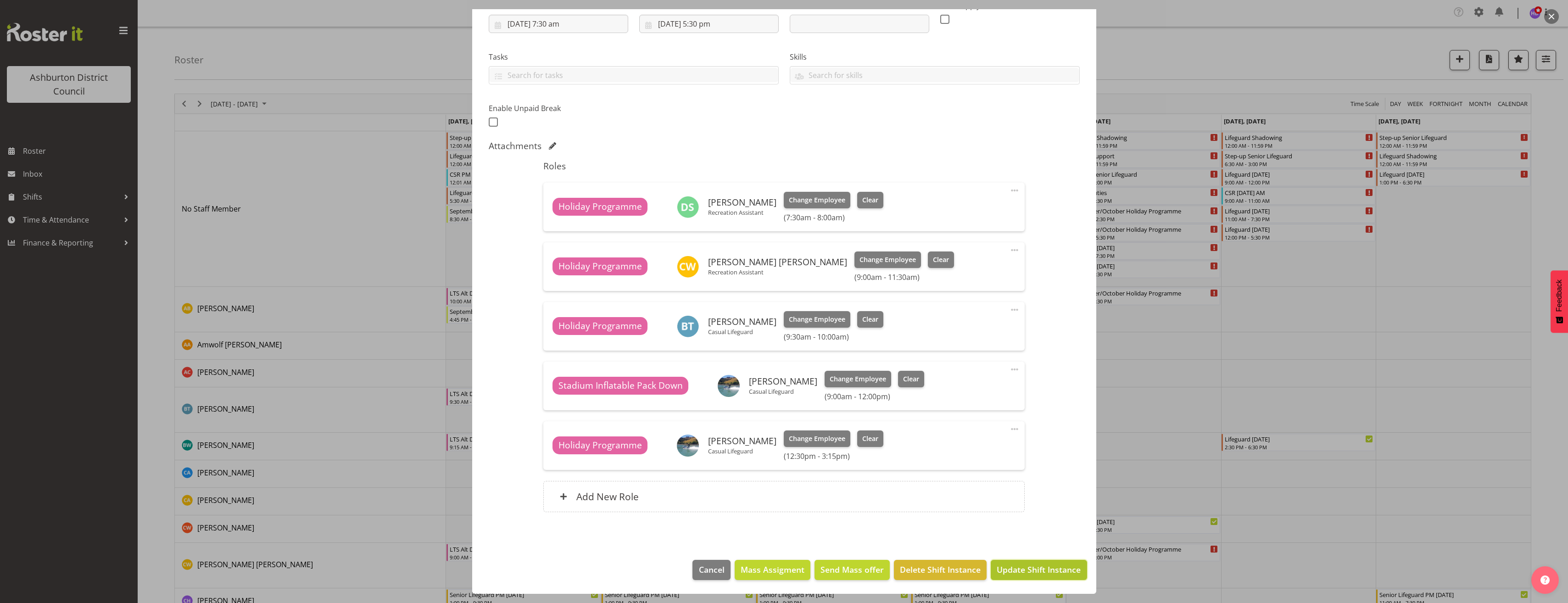
click at [1048, 566] on span "Update Shift Instance" at bounding box center [1039, 568] width 84 height 12
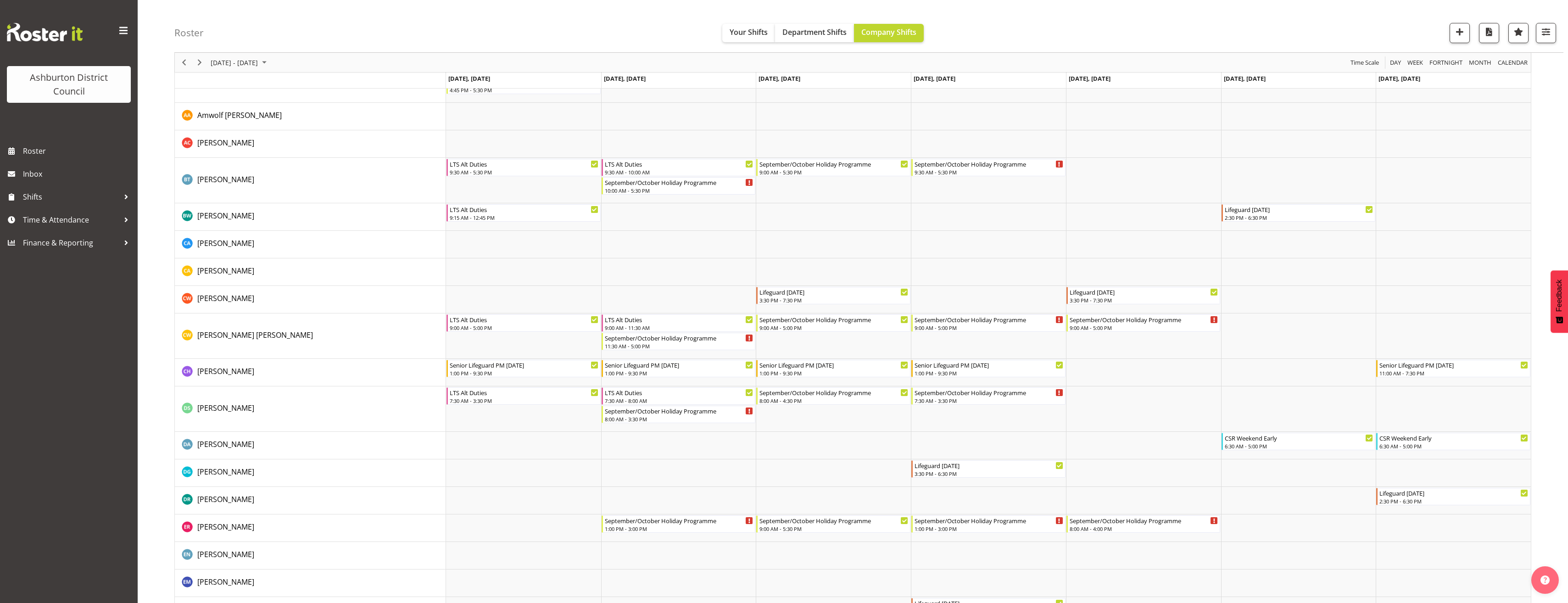
scroll to position [183, 0]
